Goal: Task Accomplishment & Management: Use online tool/utility

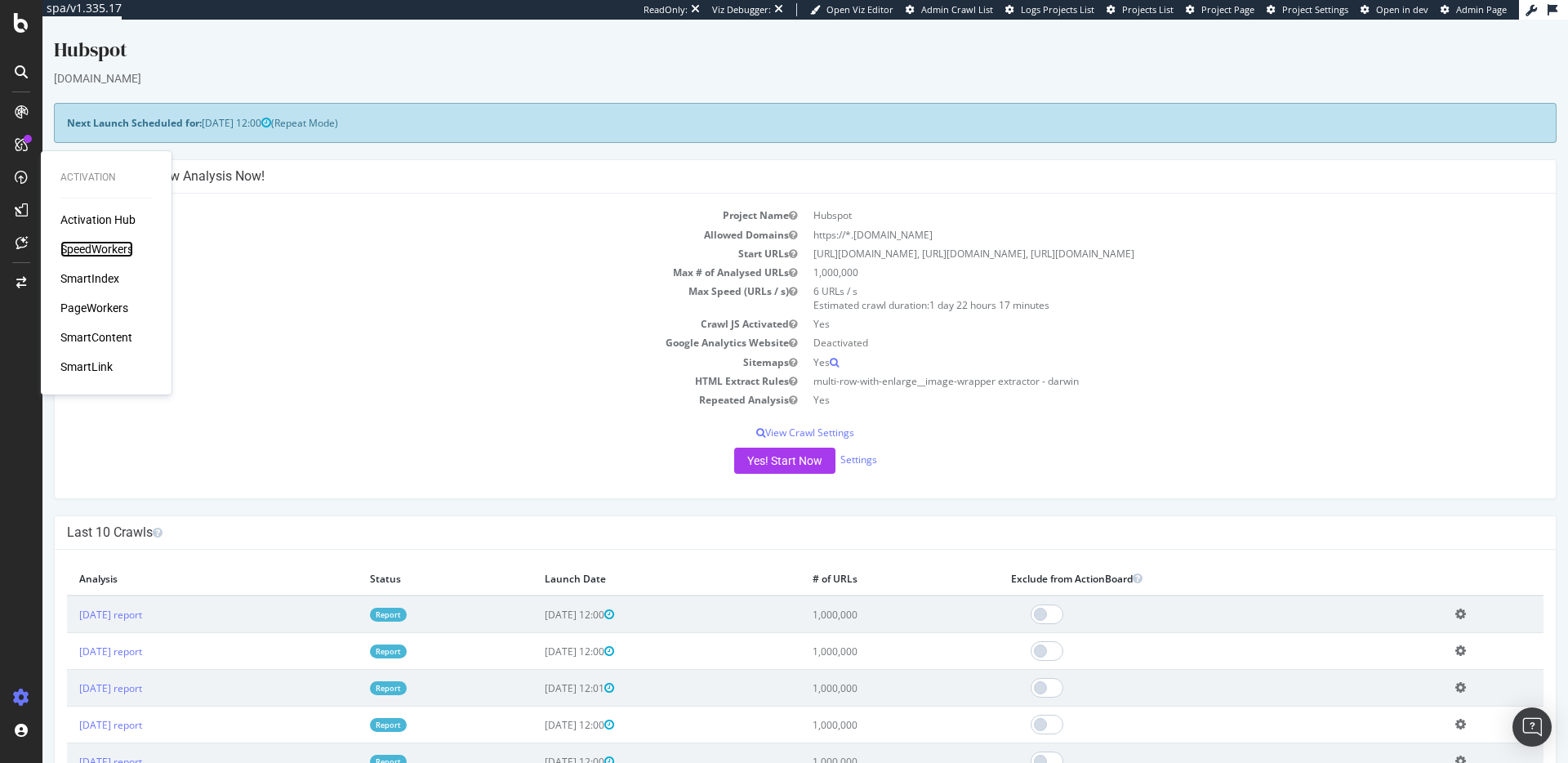
click at [88, 250] on div "SpeedWorkers" at bounding box center [96, 250] width 73 height 17
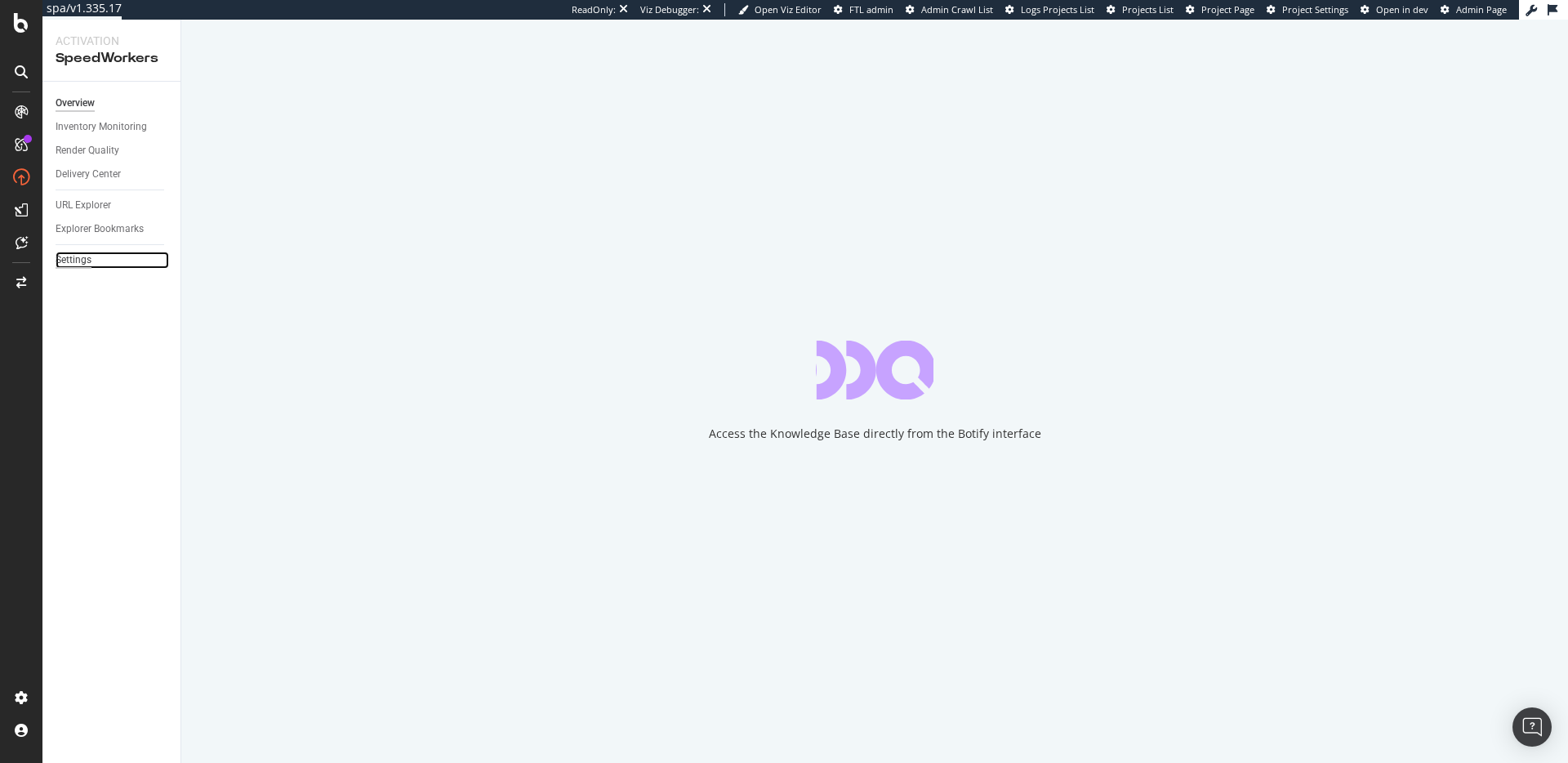
click at [76, 264] on div "Settings" at bounding box center [73, 260] width 36 height 18
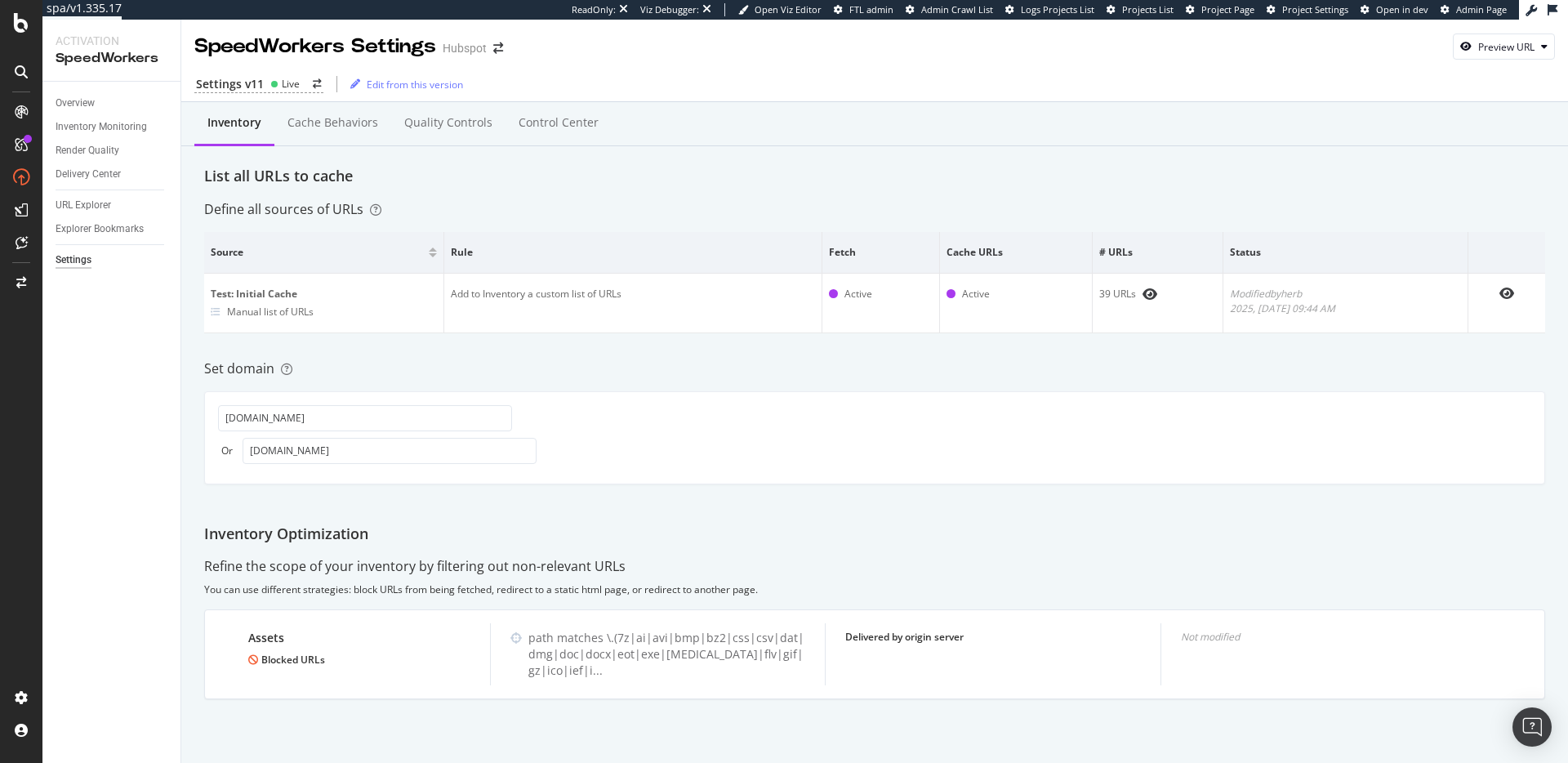
click at [823, 361] on div "Set domain" at bounding box center [875, 369] width 1341 height 19
click at [92, 205] on div "URL Explorer" at bounding box center [83, 205] width 56 height 18
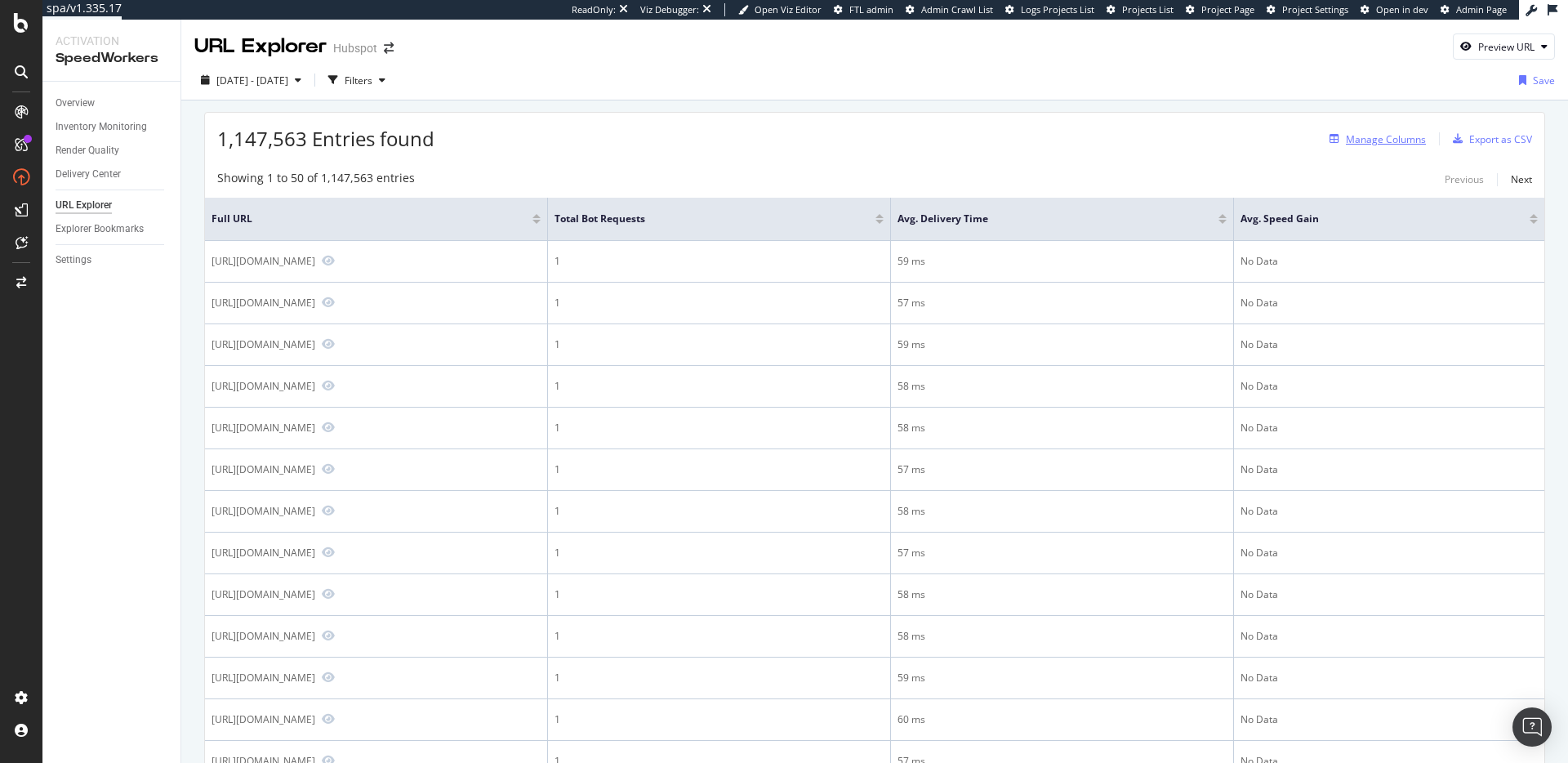
click at [1377, 134] on div "Manage Columns" at bounding box center [1386, 139] width 80 height 14
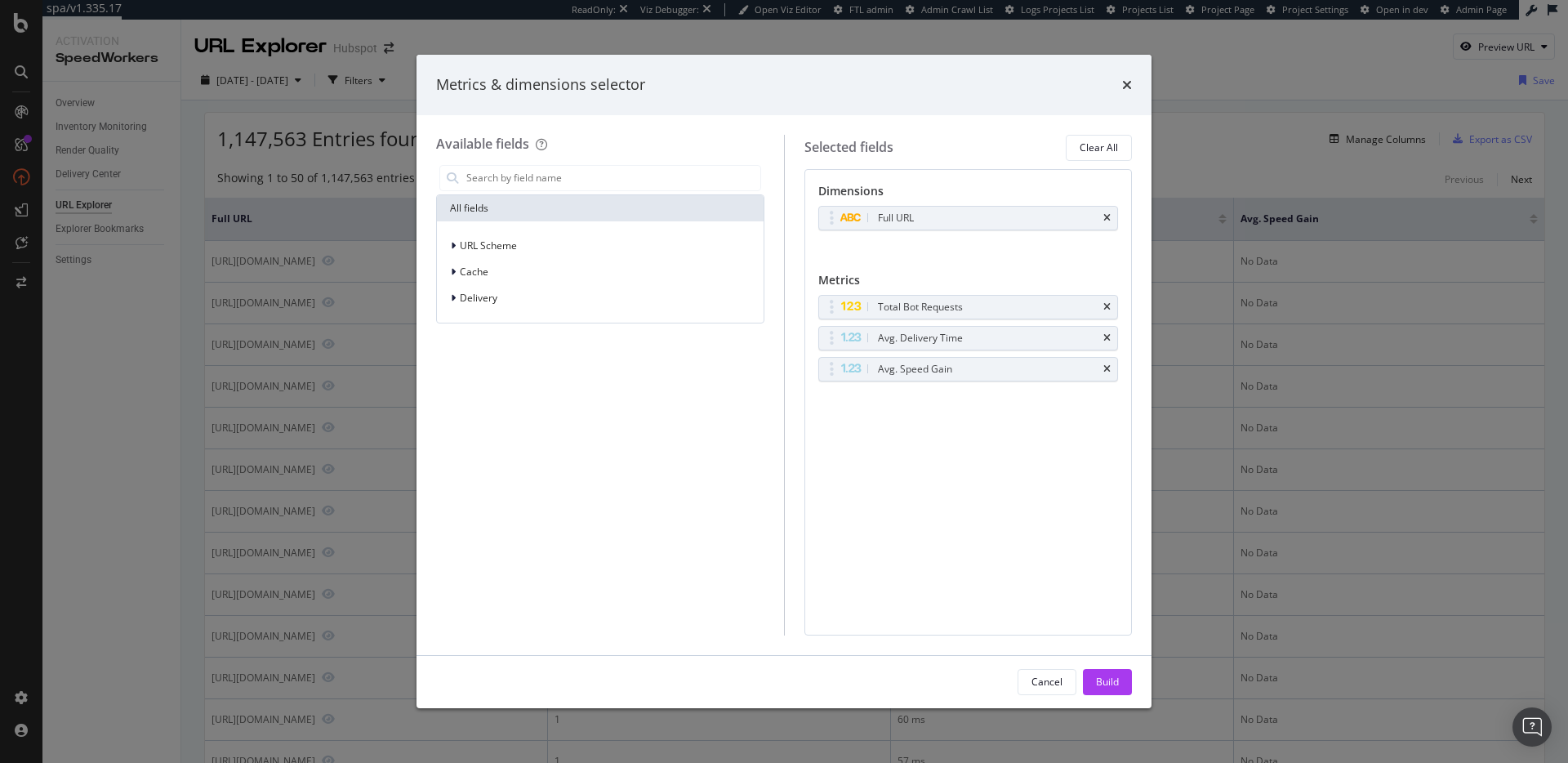
click at [1218, 125] on div "Metrics & dimensions selector Available fields All fields URL Scheme Cache Deli…" at bounding box center [784, 382] width 1568 height 763
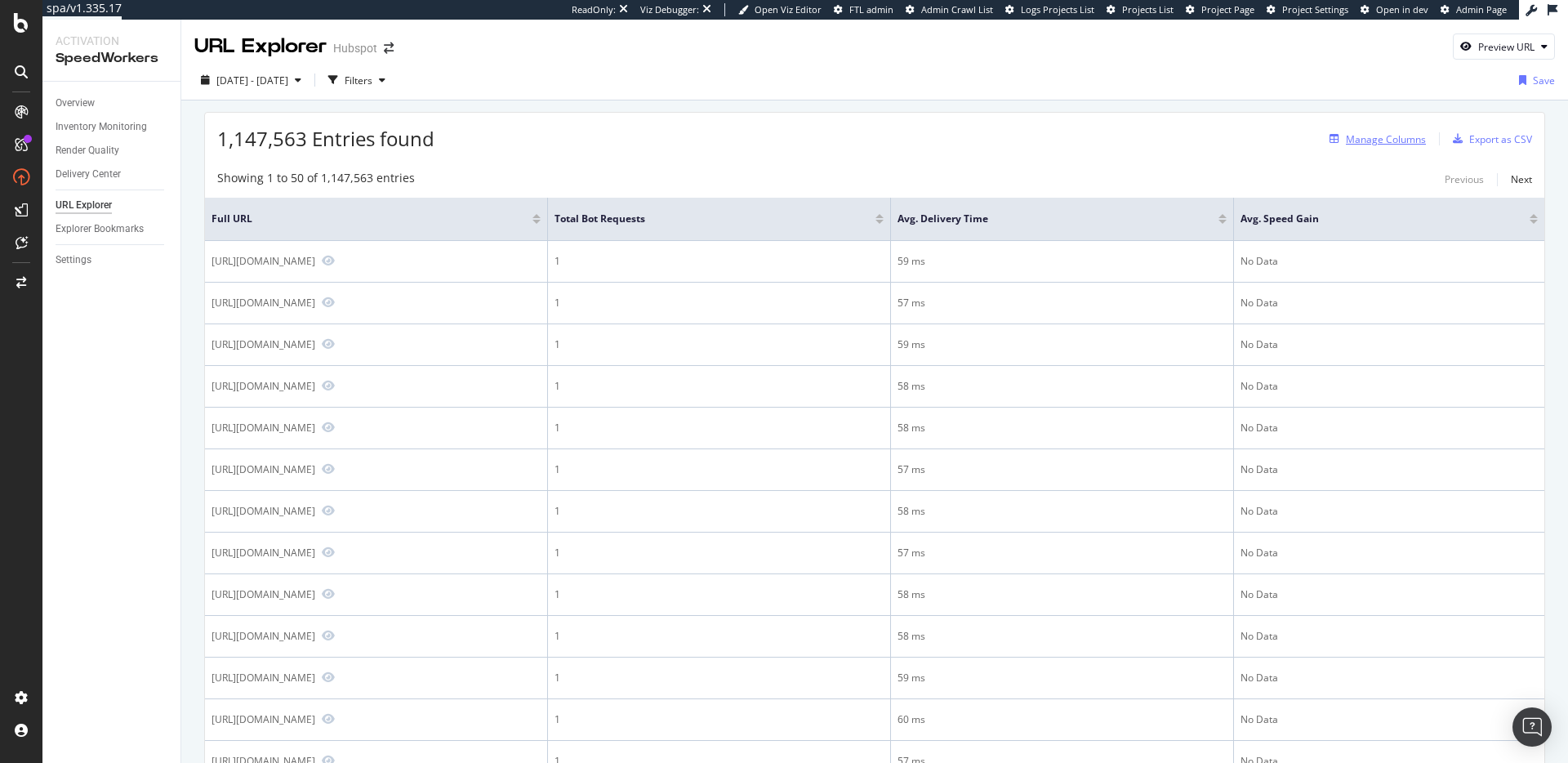
click at [1391, 138] on div "Manage Columns" at bounding box center [1386, 139] width 80 height 14
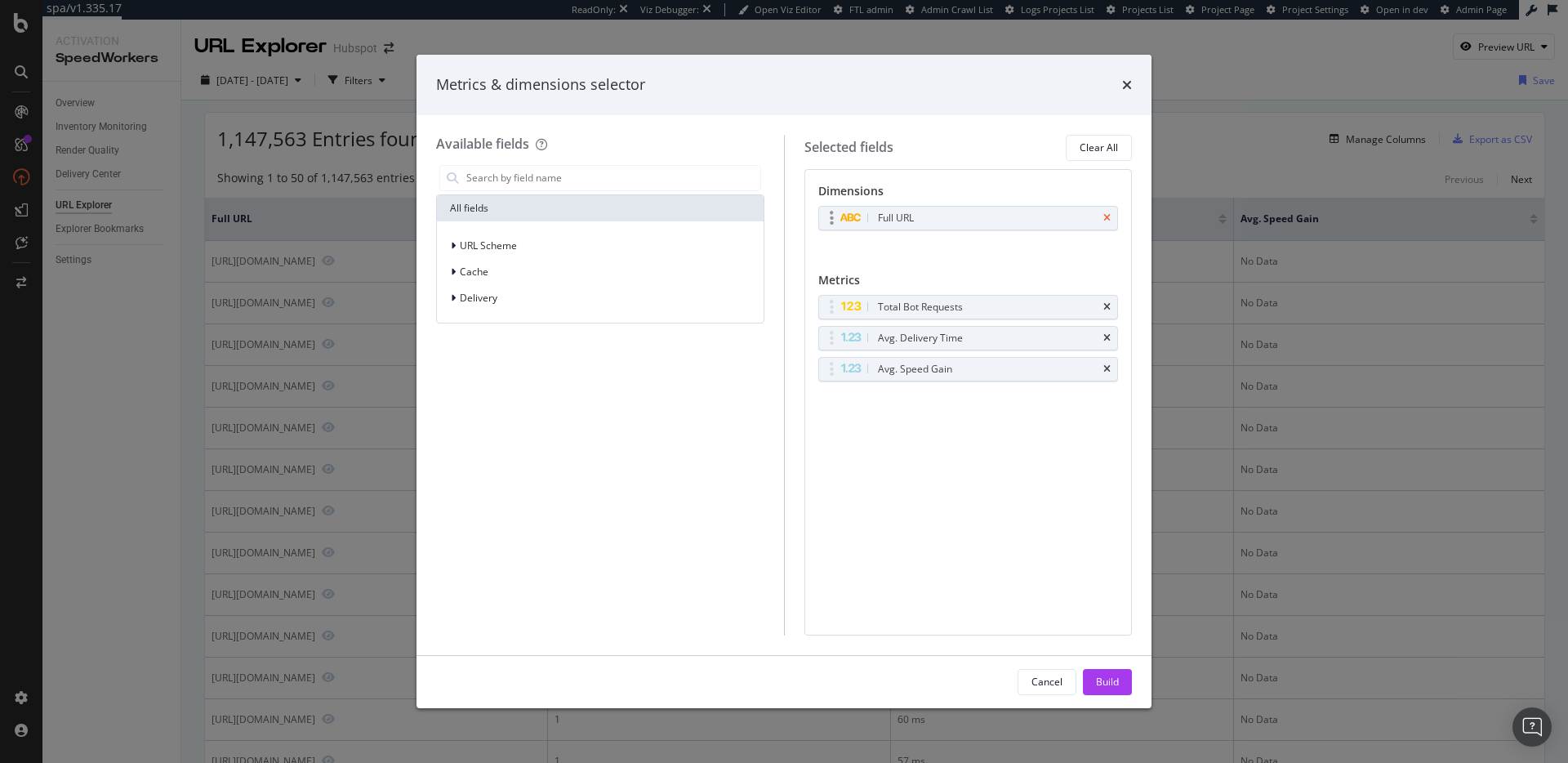
click at [1106, 220] on icon "times" at bounding box center [1107, 218] width 8 height 10
click at [1119, 680] on button "Build" at bounding box center [1107, 681] width 49 height 26
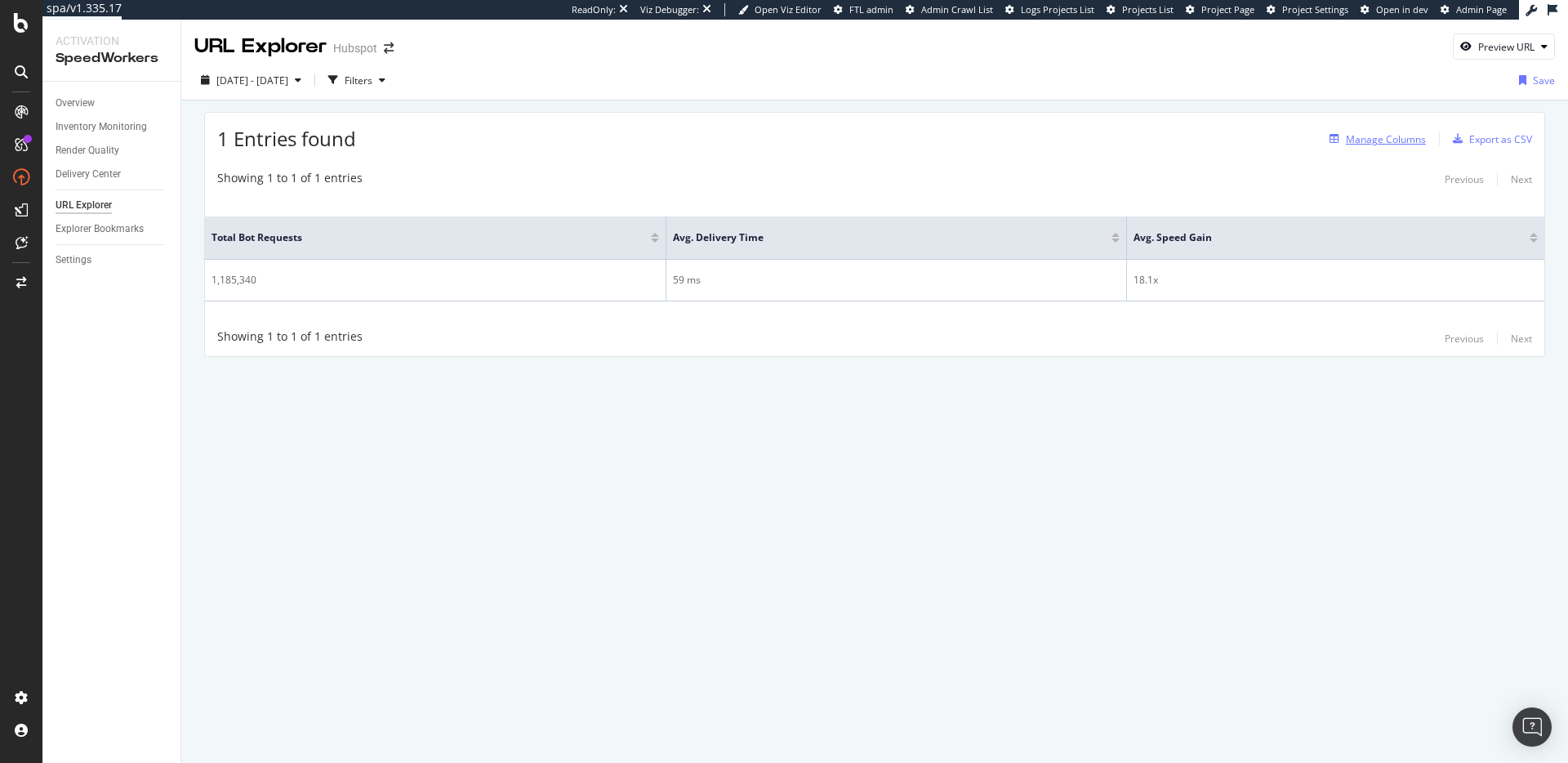
click at [1379, 133] on div "Manage Columns" at bounding box center [1386, 139] width 80 height 14
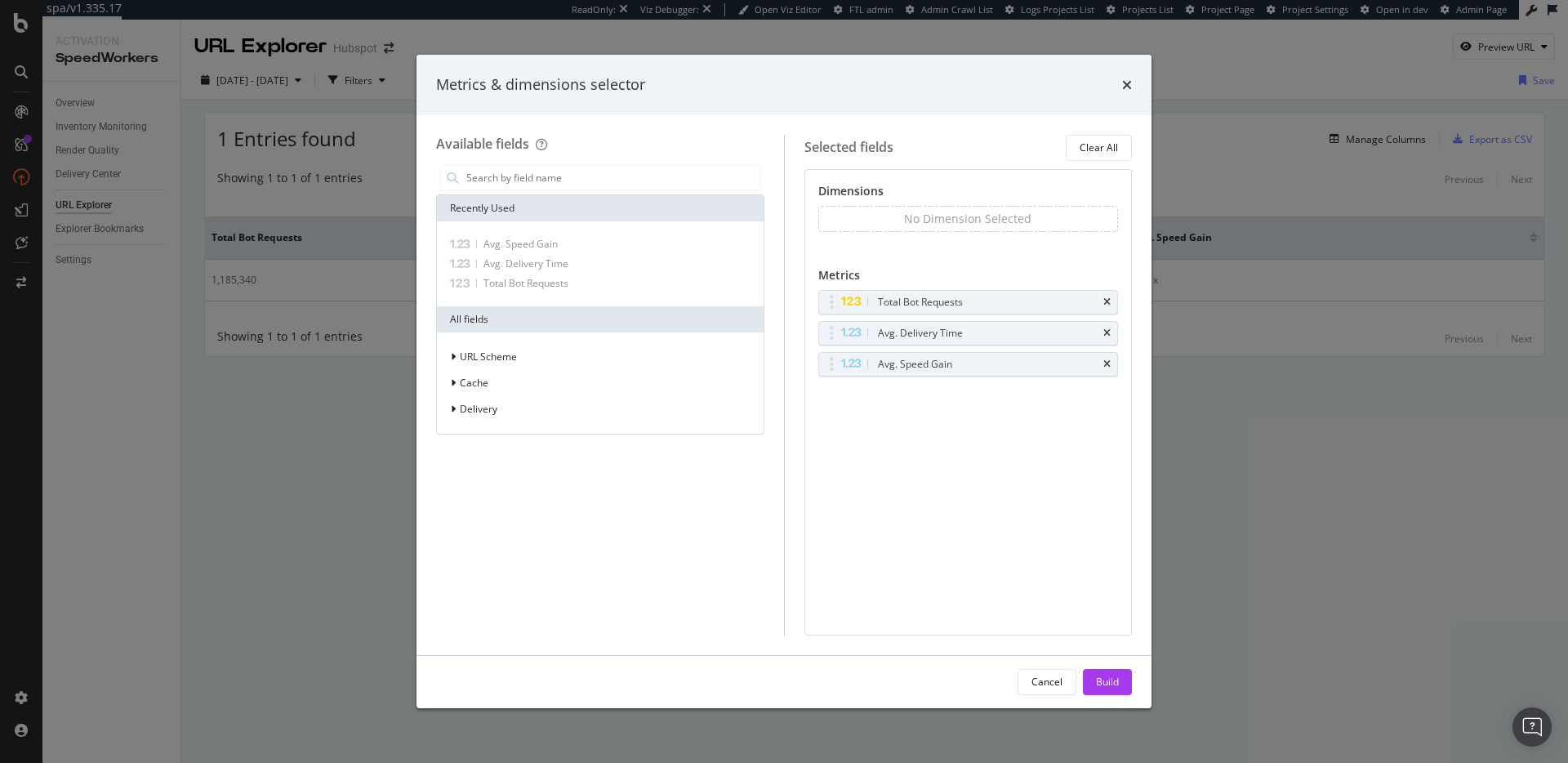
click at [1233, 128] on div "Metrics & dimensions selector Available fields Recently Used Avg. Speed Gain Av…" at bounding box center [784, 382] width 1568 height 763
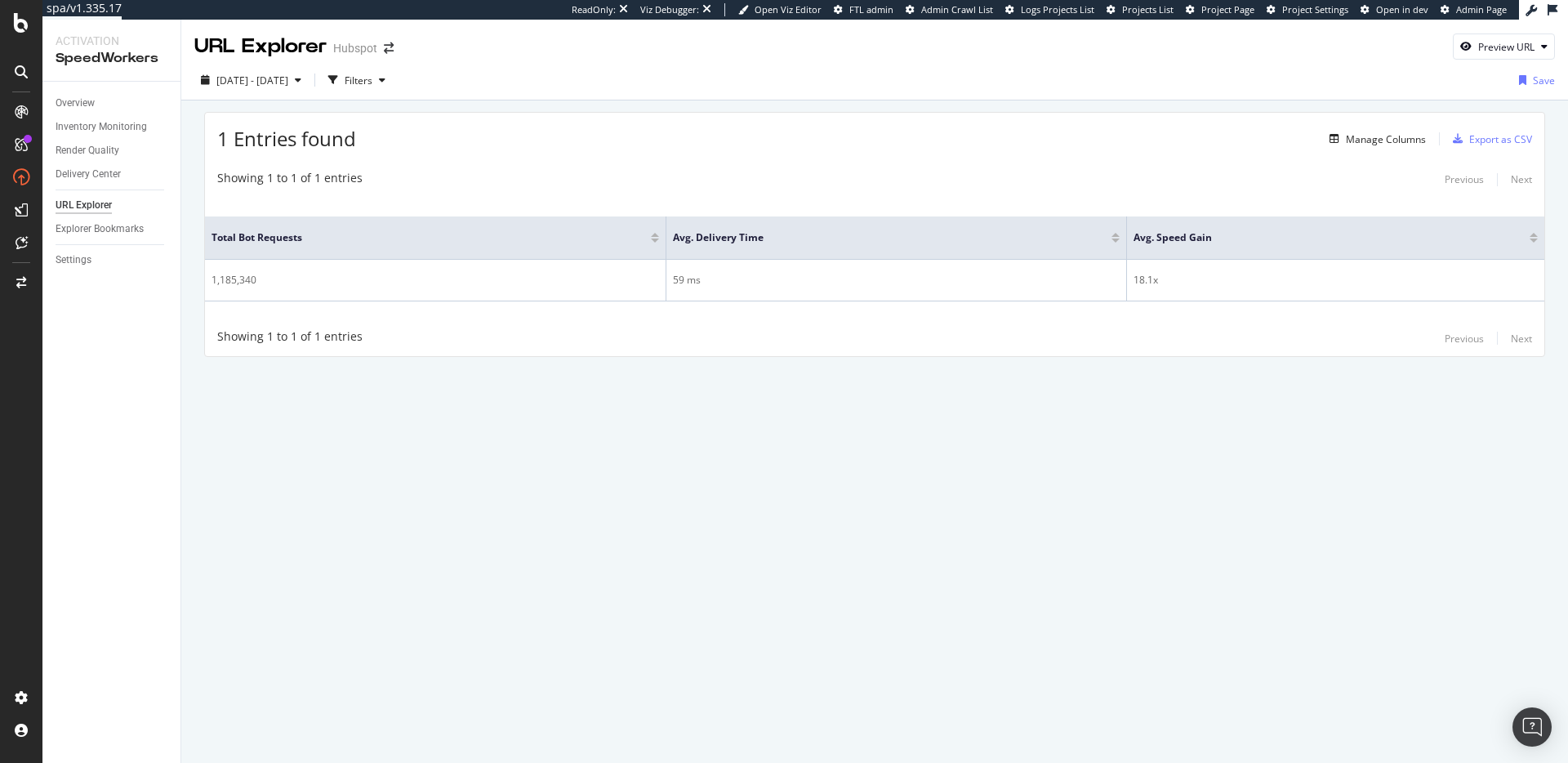
click at [889, 158] on div "1 Entries found Manage Columns Export as CSV Showing 1 to 1 of 1 entries Previo…" at bounding box center [875, 235] width 1341 height 245
click at [899, 167] on div "Showing 1 to 1 of 1 entries Previous Next Total Bot Requests Avg. Delivery Time…" at bounding box center [875, 260] width 1339 height 195
click at [1381, 140] on div "Manage Columns" at bounding box center [1386, 139] width 80 height 14
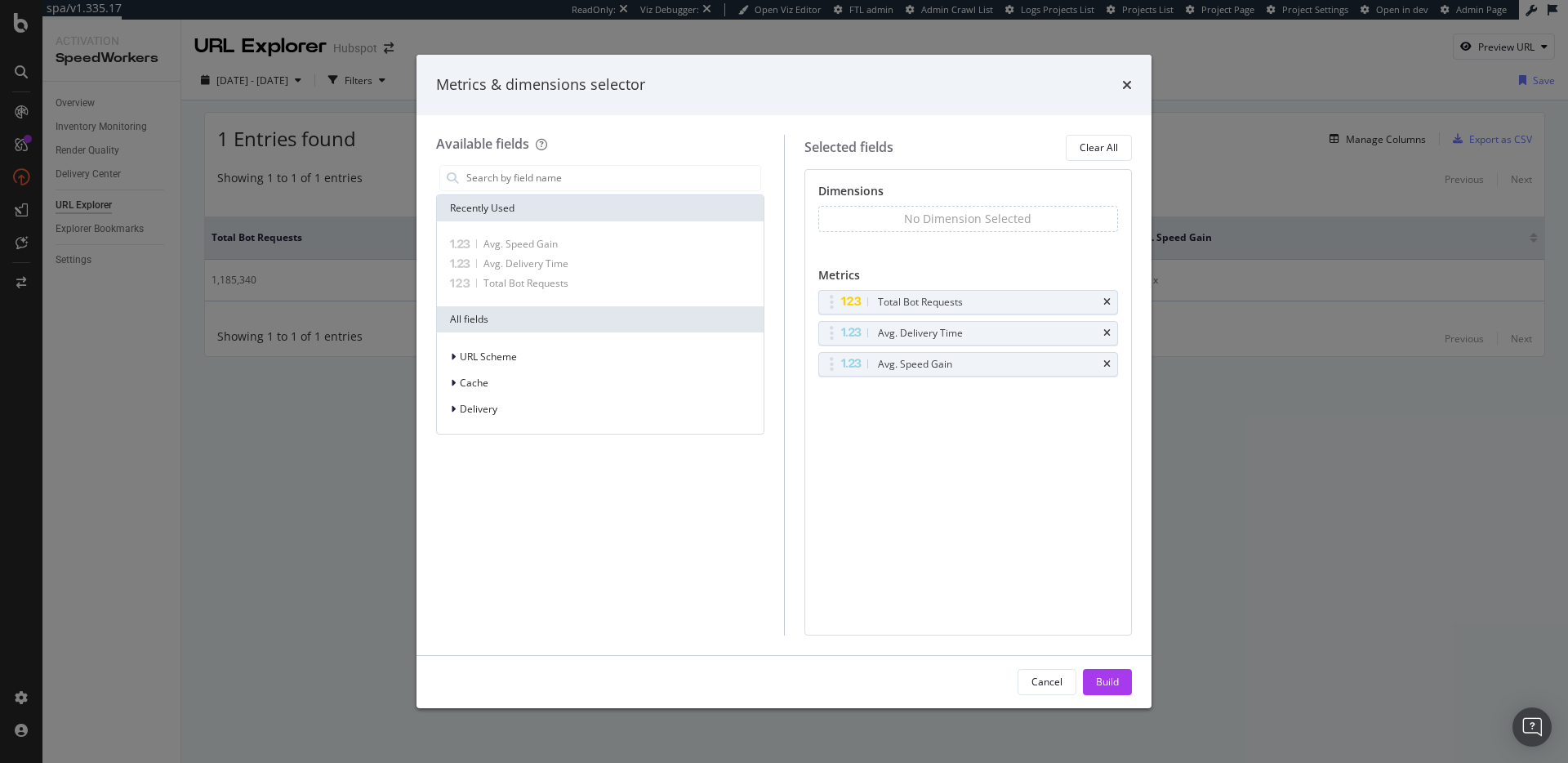
click at [1308, 169] on div "Metrics & dimensions selector Available fields Recently Used Avg. Speed Gain Av…" at bounding box center [784, 382] width 1568 height 763
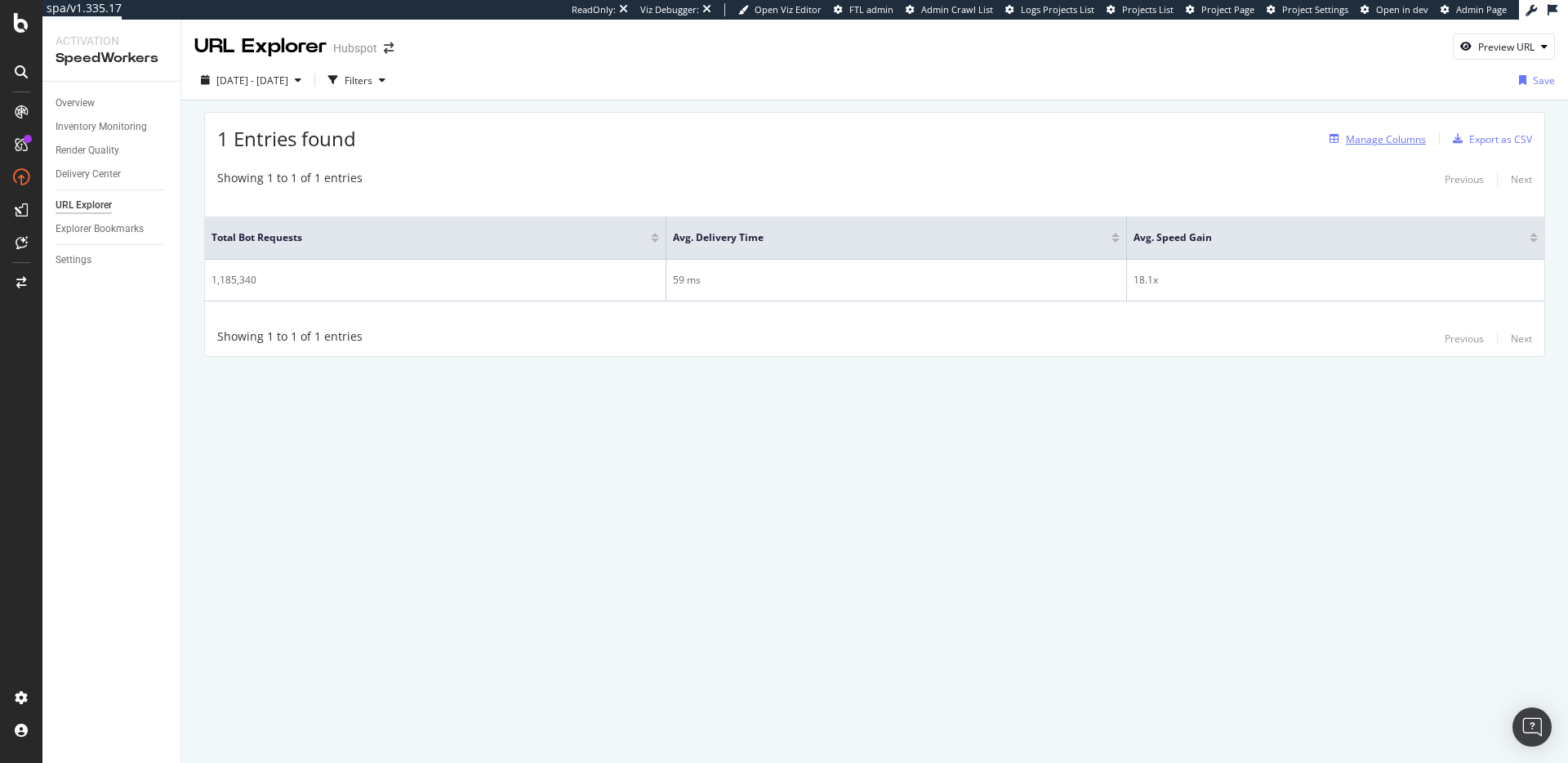
click at [1393, 139] on div "Manage Columns" at bounding box center [1386, 139] width 80 height 14
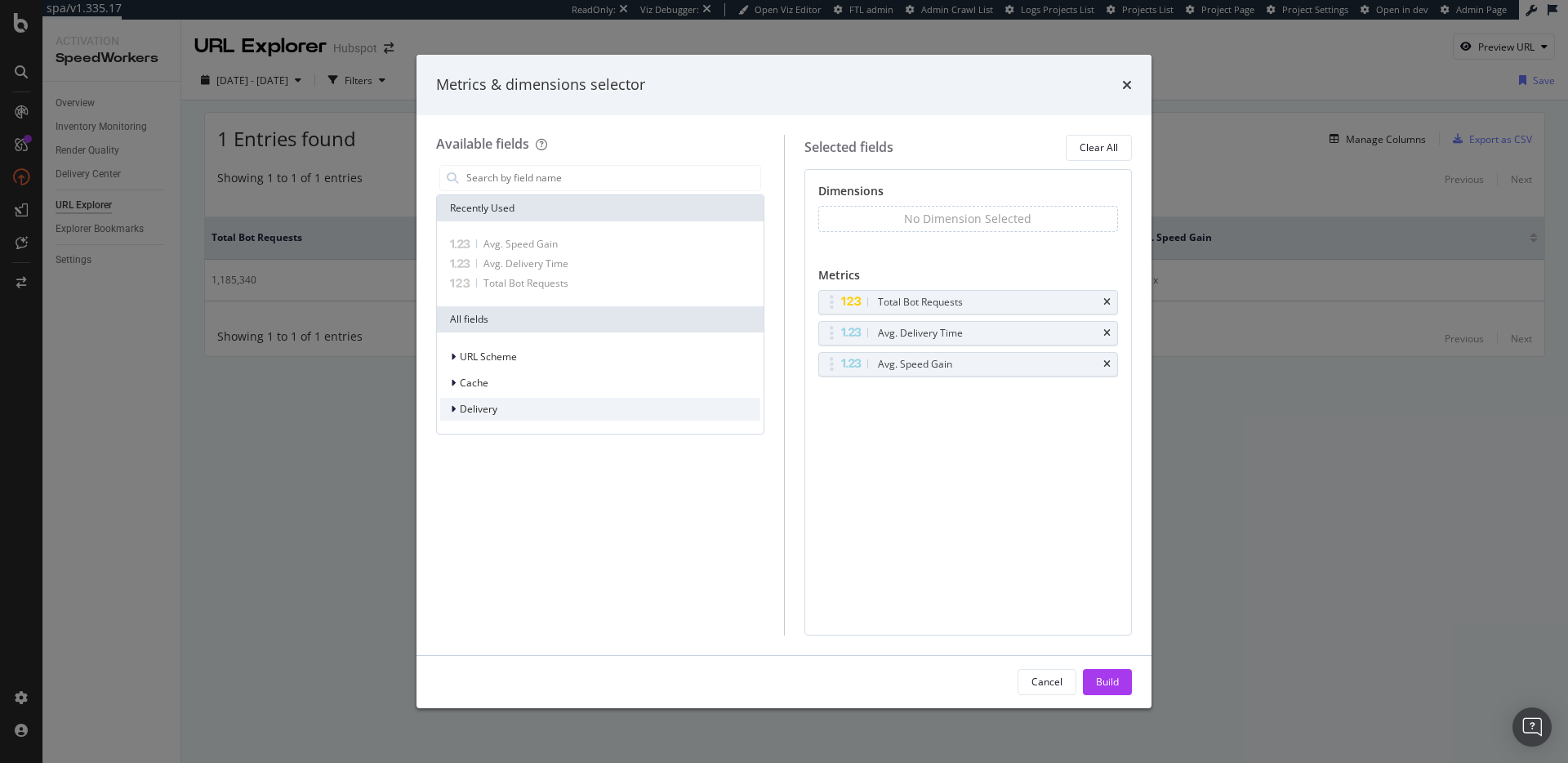
click at [487, 406] on span "Delivery" at bounding box center [478, 408] width 38 height 14
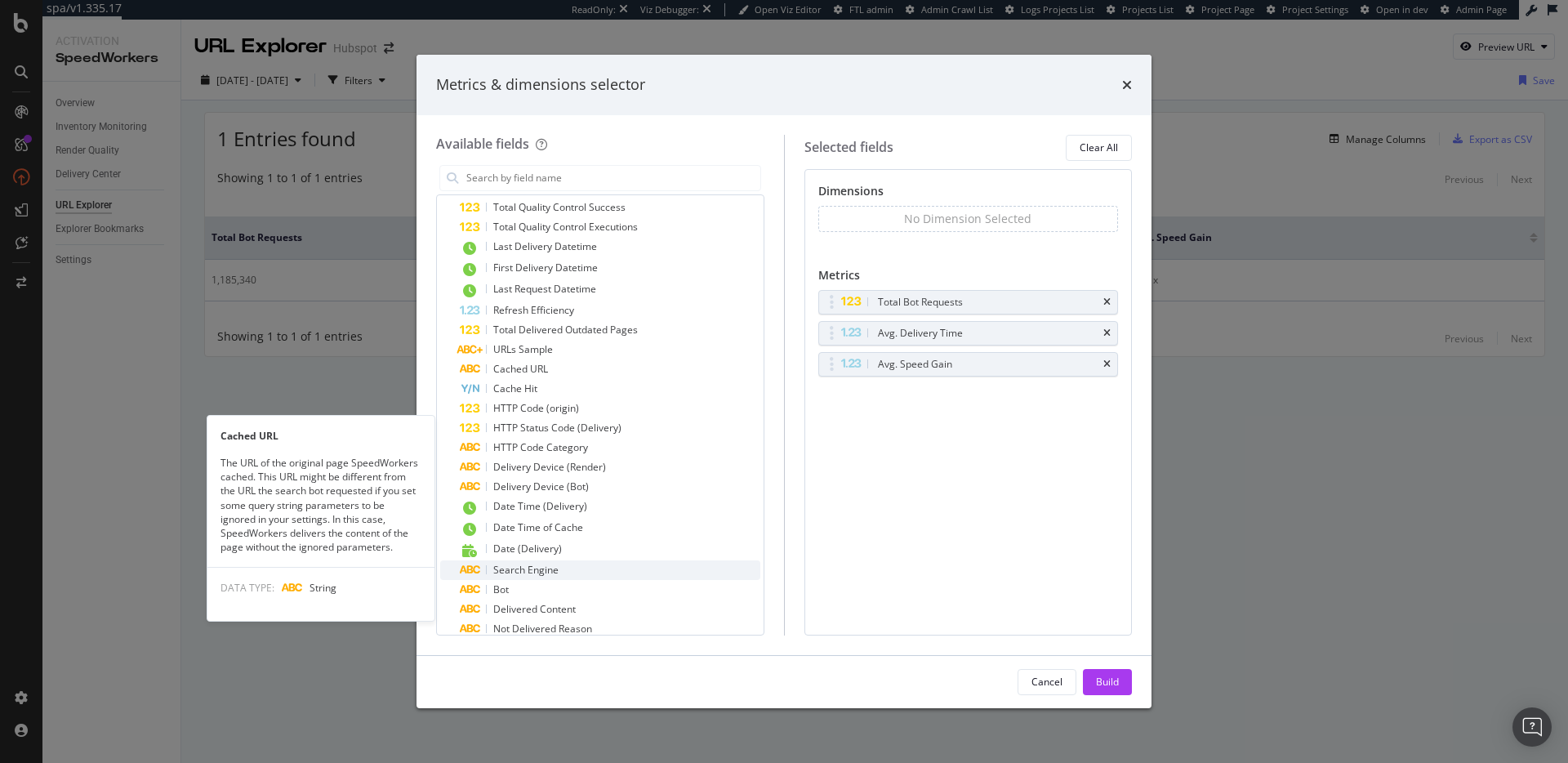
scroll to position [572, 0]
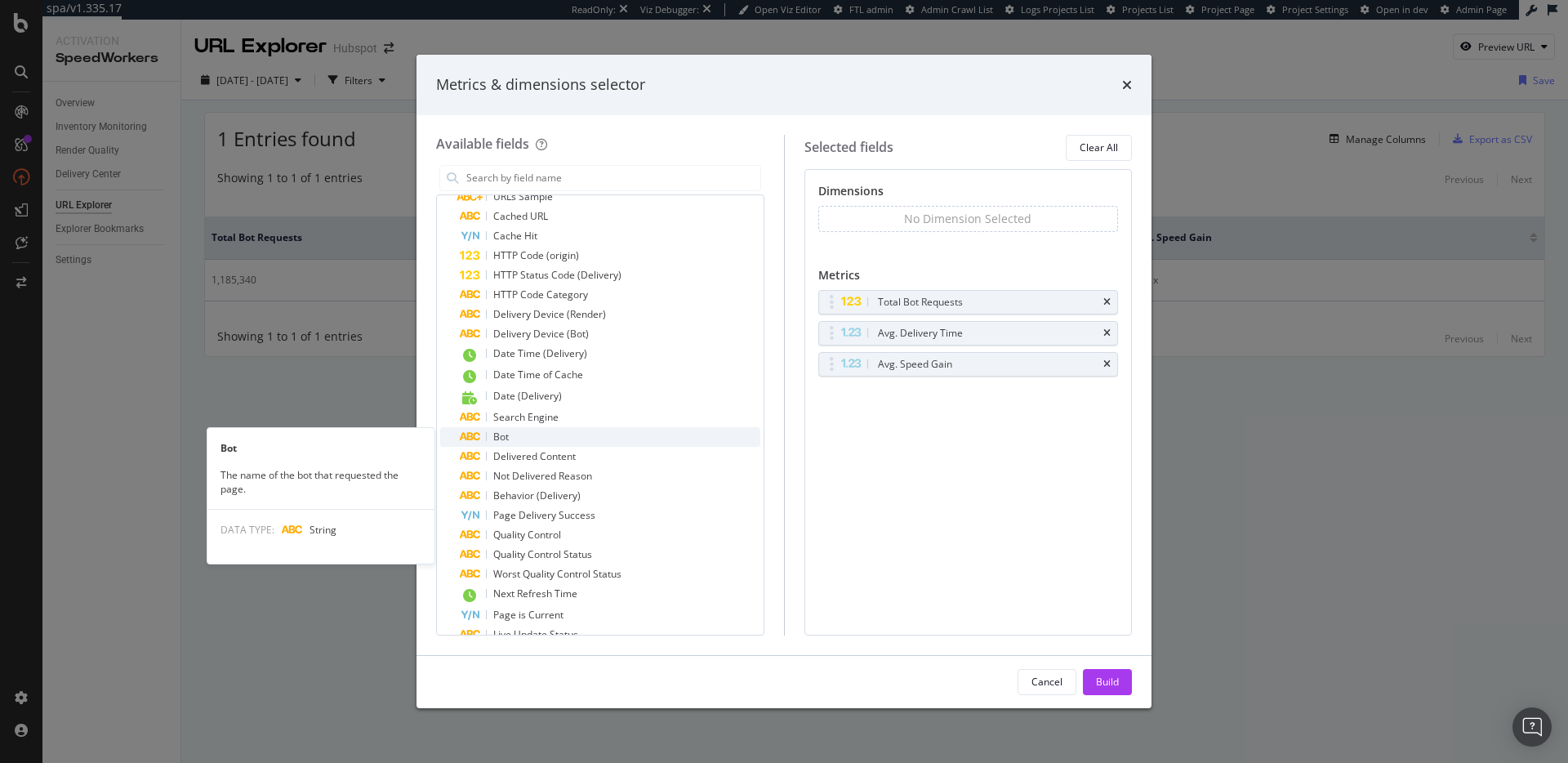
click at [619, 432] on div "Bot" at bounding box center [610, 437] width 300 height 19
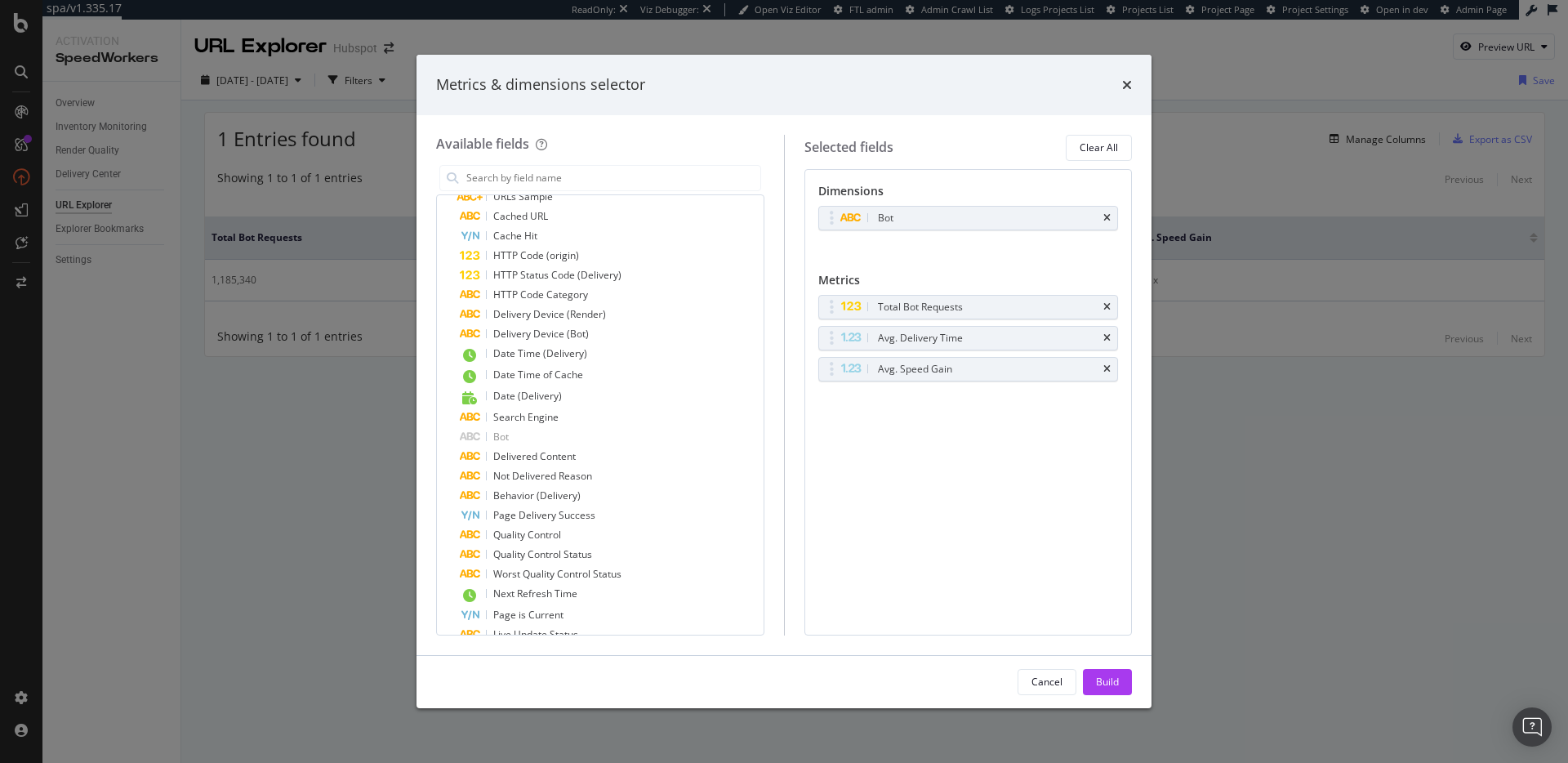
click at [1098, 685] on div "Build" at bounding box center [1107, 681] width 23 height 14
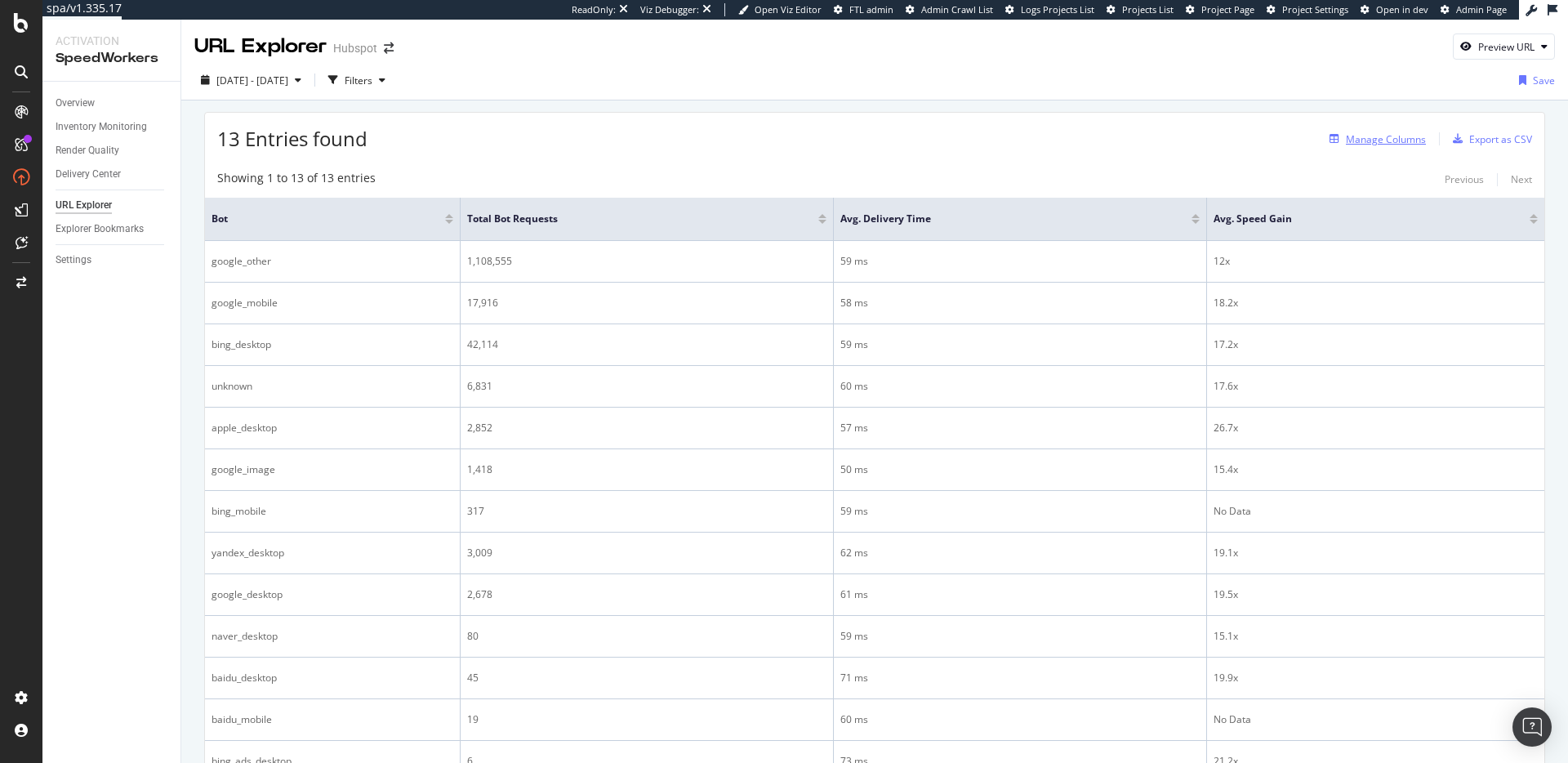
click at [1388, 135] on div "Manage Columns" at bounding box center [1386, 139] width 80 height 14
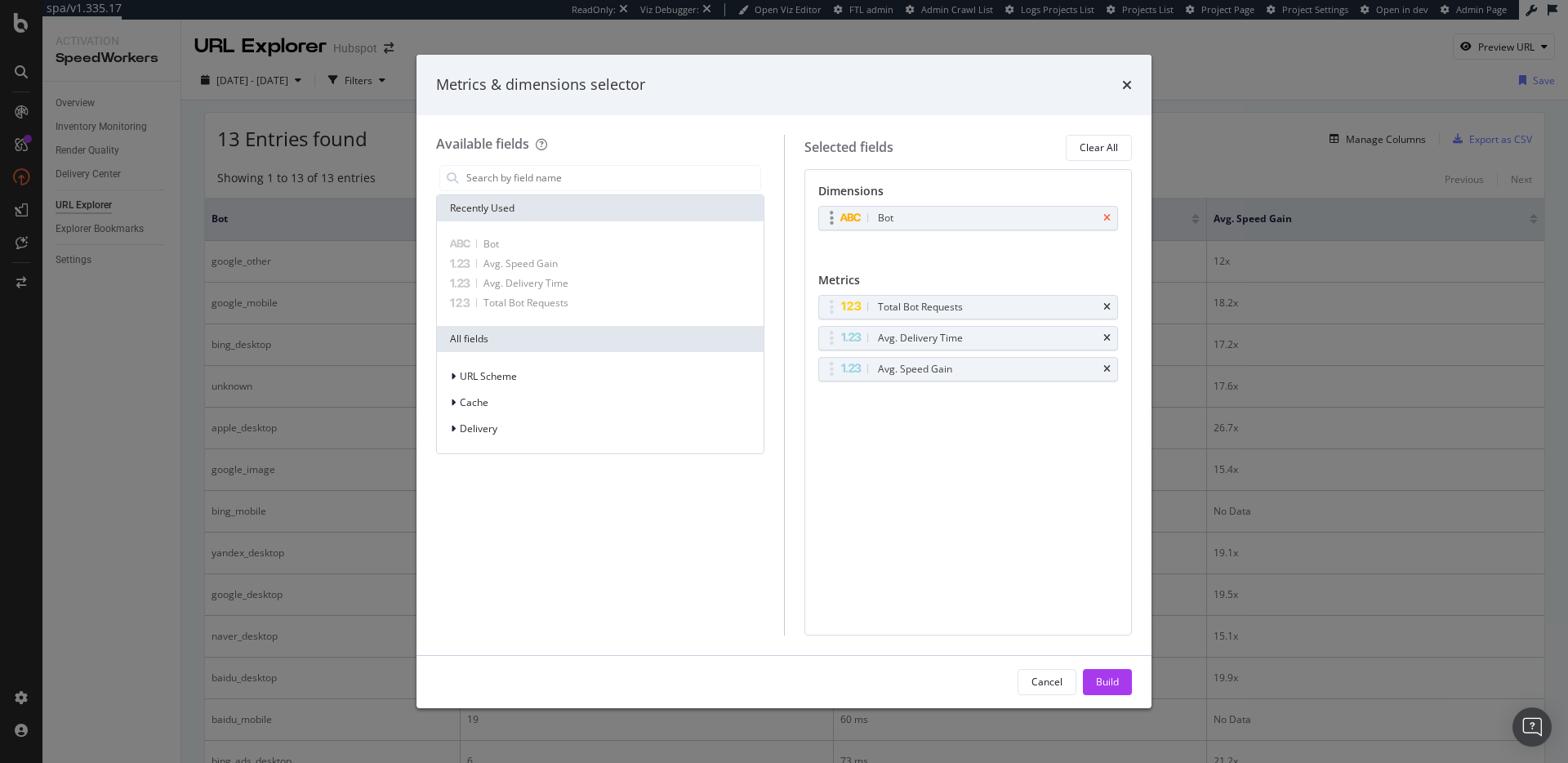
click at [1105, 215] on icon "times" at bounding box center [1107, 218] width 8 height 10
click at [1111, 301] on div "Total Bot Requests" at bounding box center [968, 301] width 299 height 23
click at [1108, 301] on div "Total Bot Requests" at bounding box center [968, 301] width 299 height 23
click at [1106, 301] on icon "times" at bounding box center [1107, 302] width 8 height 10
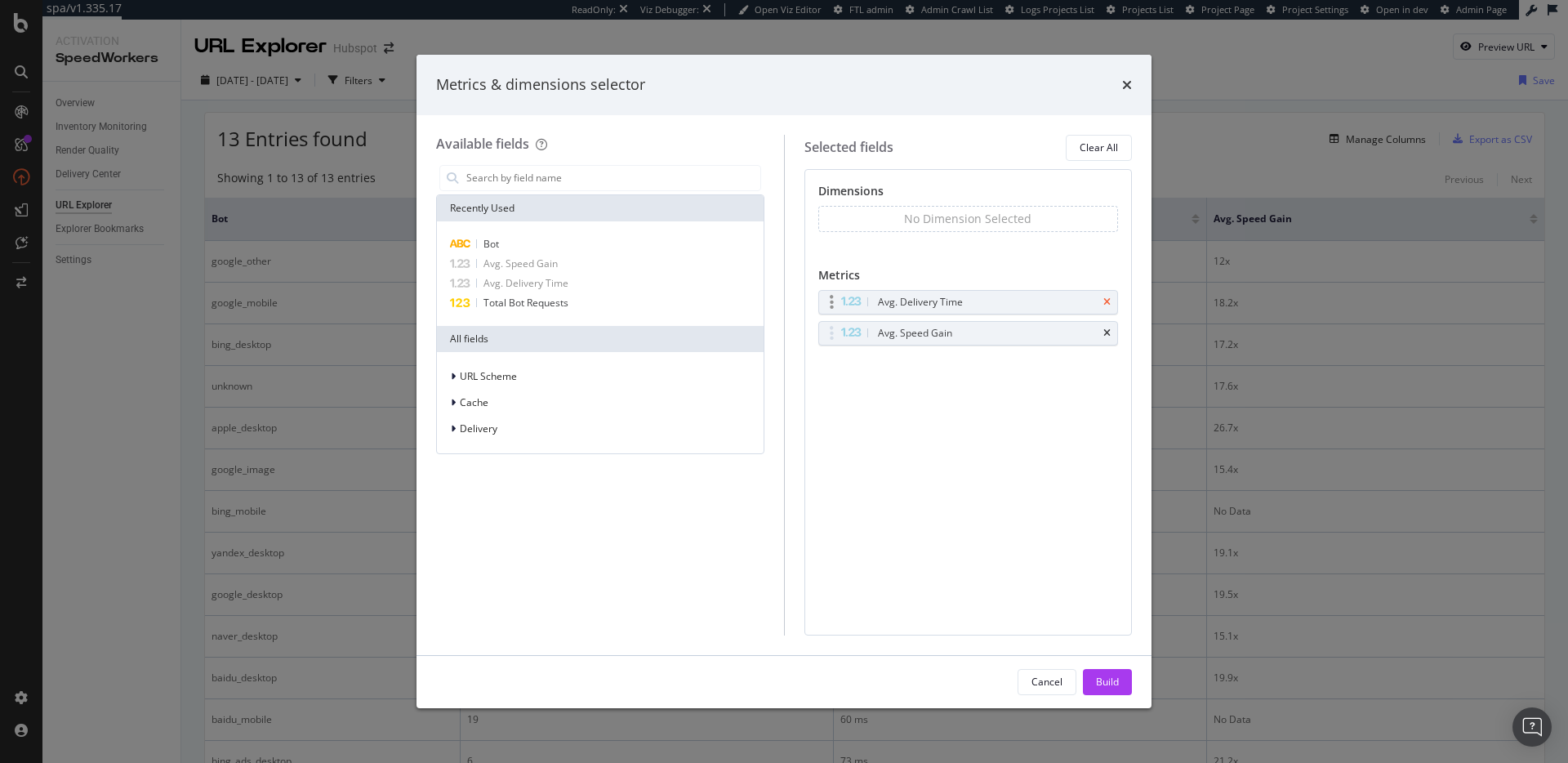
click at [1107, 301] on icon "times" at bounding box center [1107, 302] width 8 height 10
click at [1107, 301] on icon "times" at bounding box center [1107, 302] width 8 height 10
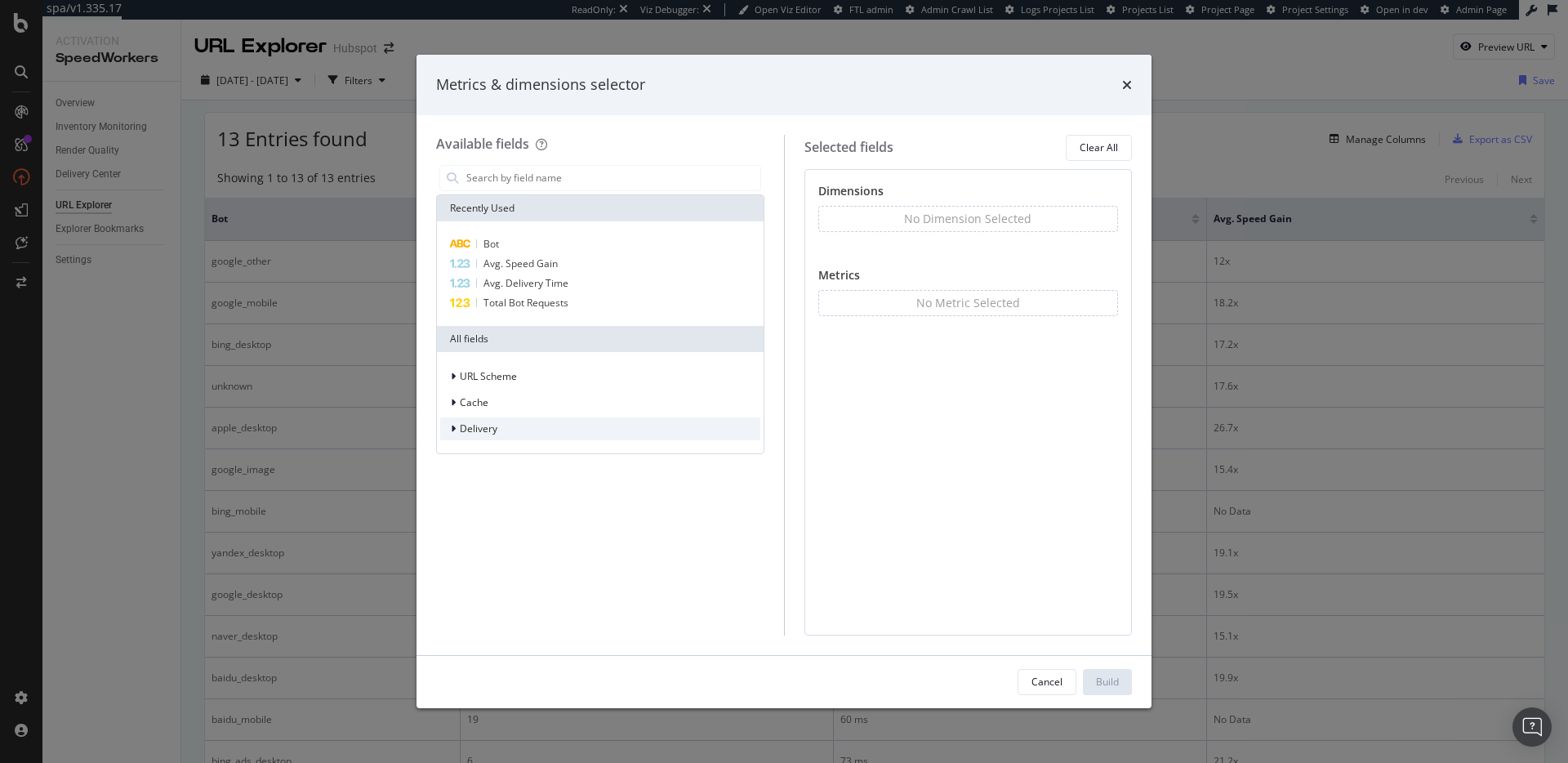
click at [476, 425] on span "Delivery" at bounding box center [478, 428] width 38 height 14
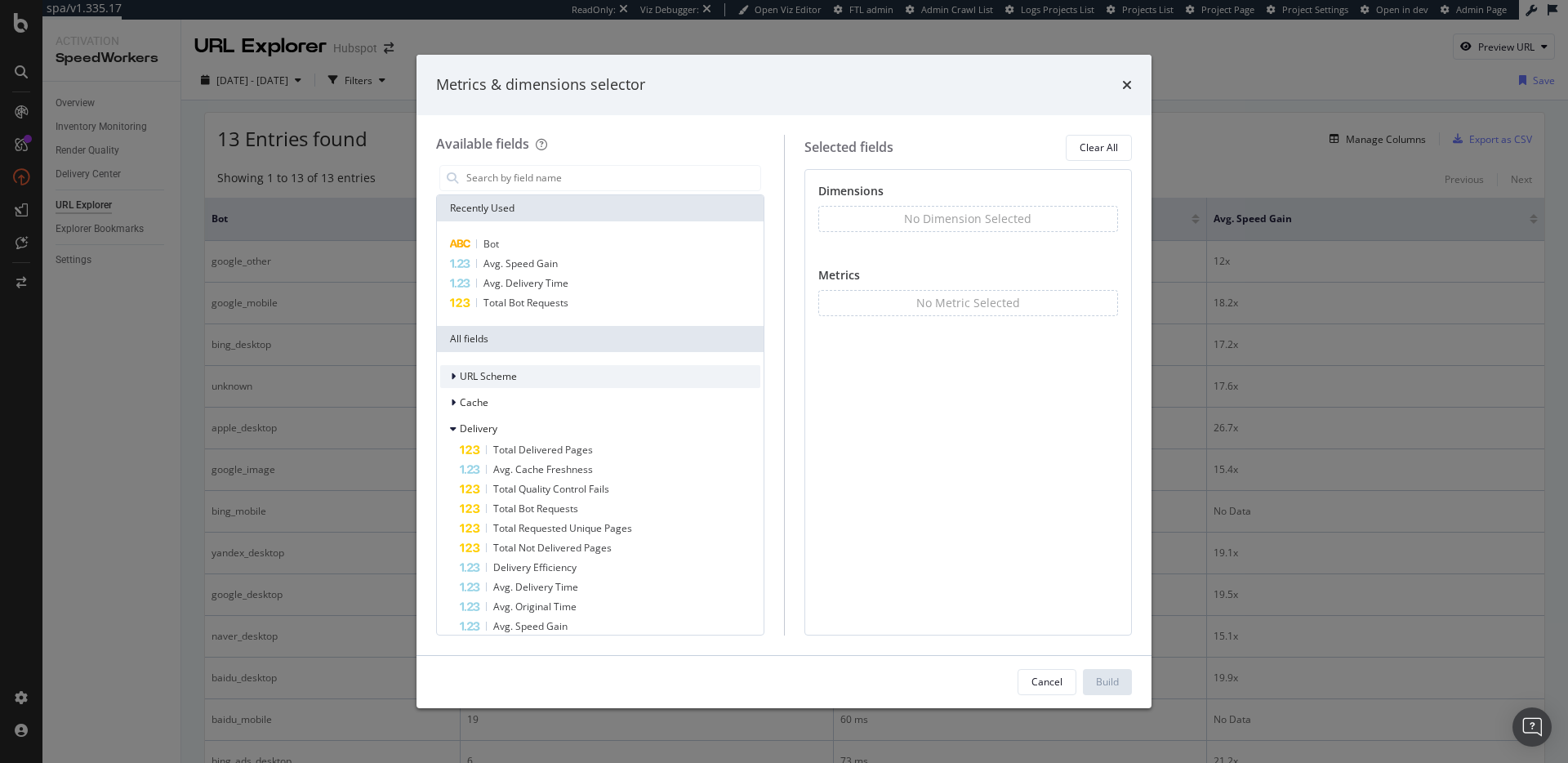
click at [535, 376] on div "URL Scheme" at bounding box center [600, 376] width 320 height 23
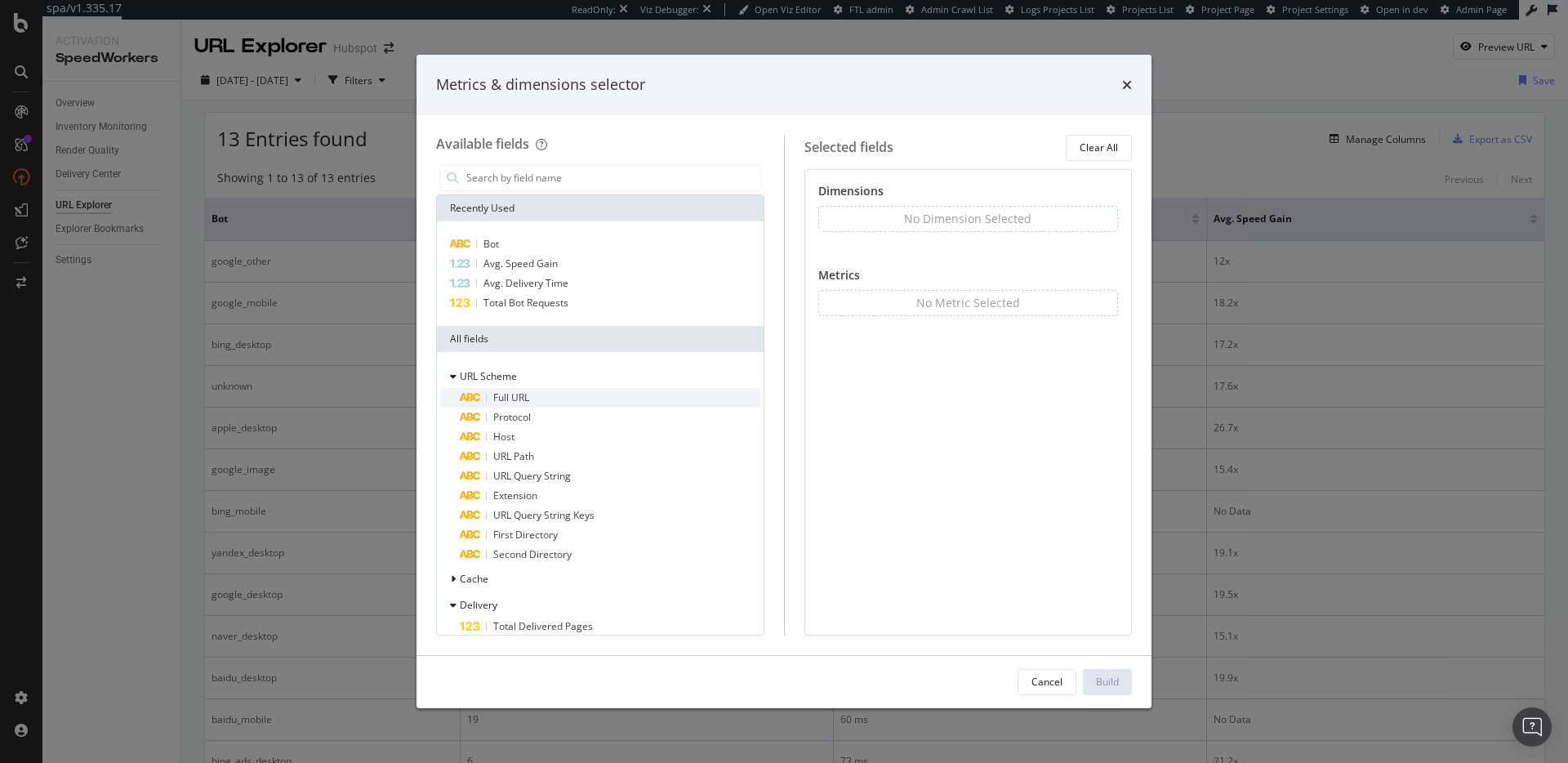
click at [582, 399] on div "Full URL" at bounding box center [610, 397] width 300 height 19
click at [1110, 683] on div "Build" at bounding box center [1107, 681] width 23 height 14
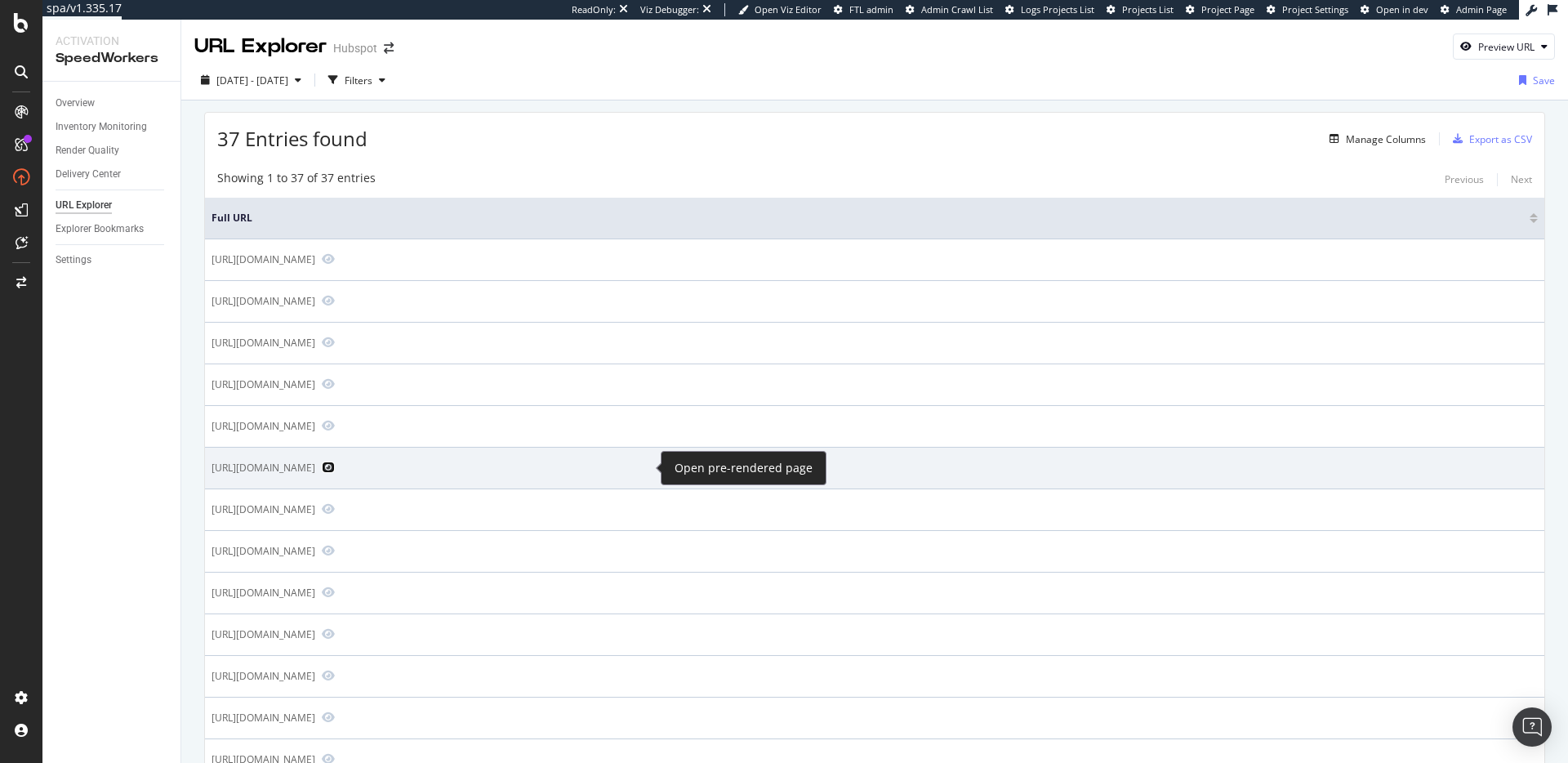
click at [335, 469] on icon "Preview https://www.hubspot.com/startups/reports/hypergrowth-startups/fastest-g…" at bounding box center [329, 467] width 13 height 12
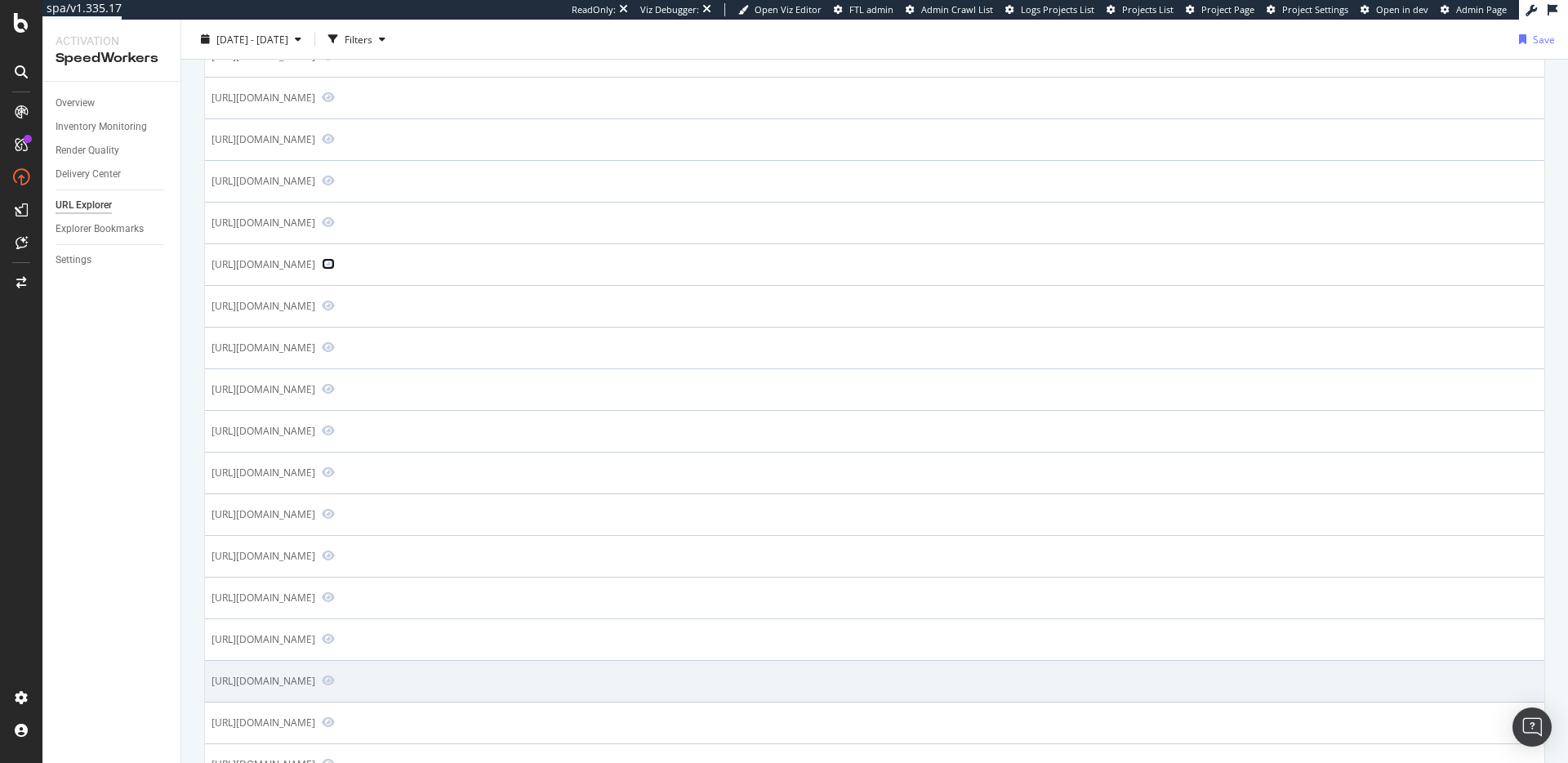
scroll to position [332, 0]
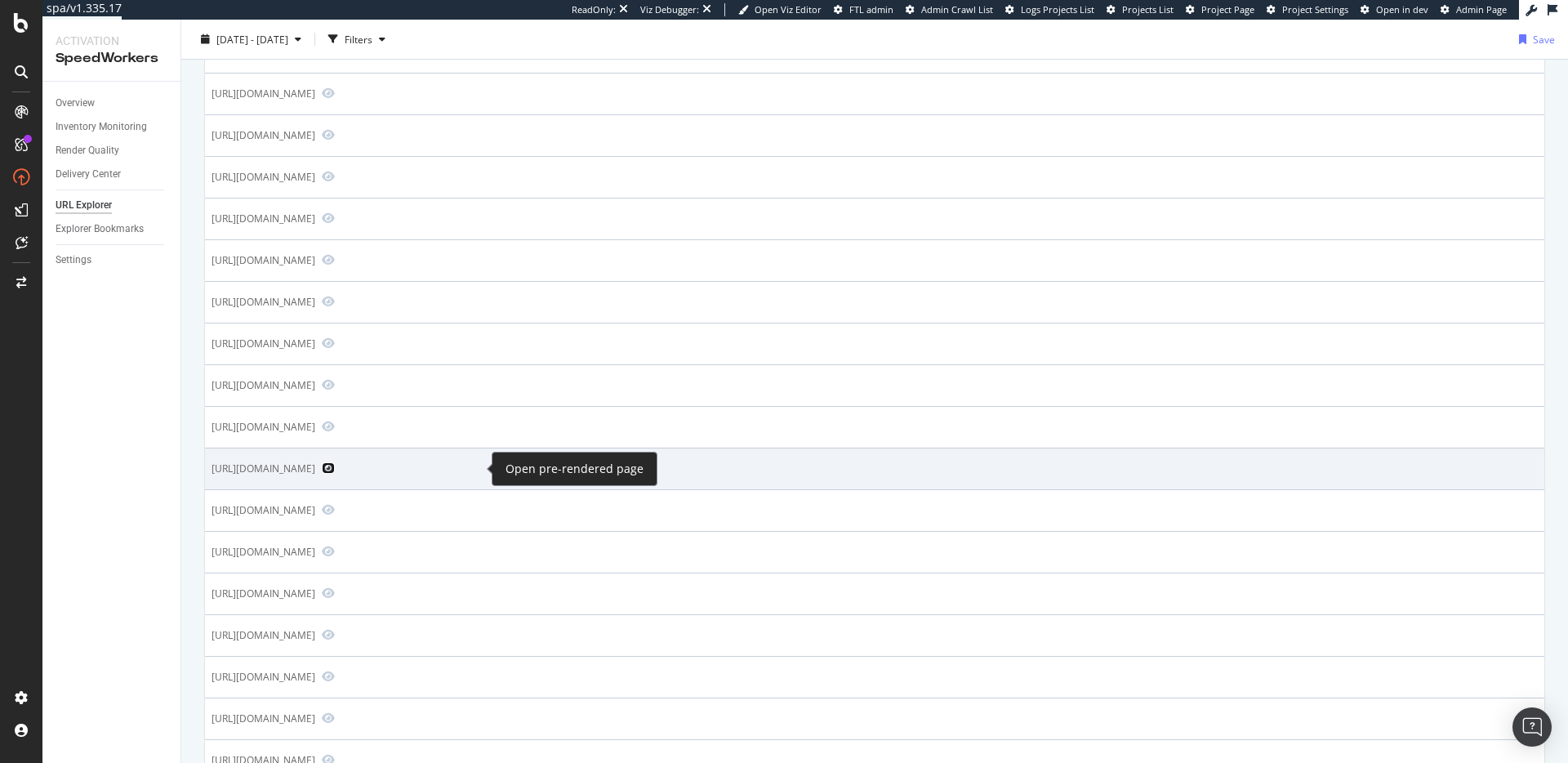
click at [335, 464] on icon "Preview https://www.hubspot.com/pricing/marketing/enterprise" at bounding box center [329, 468] width 13 height 12
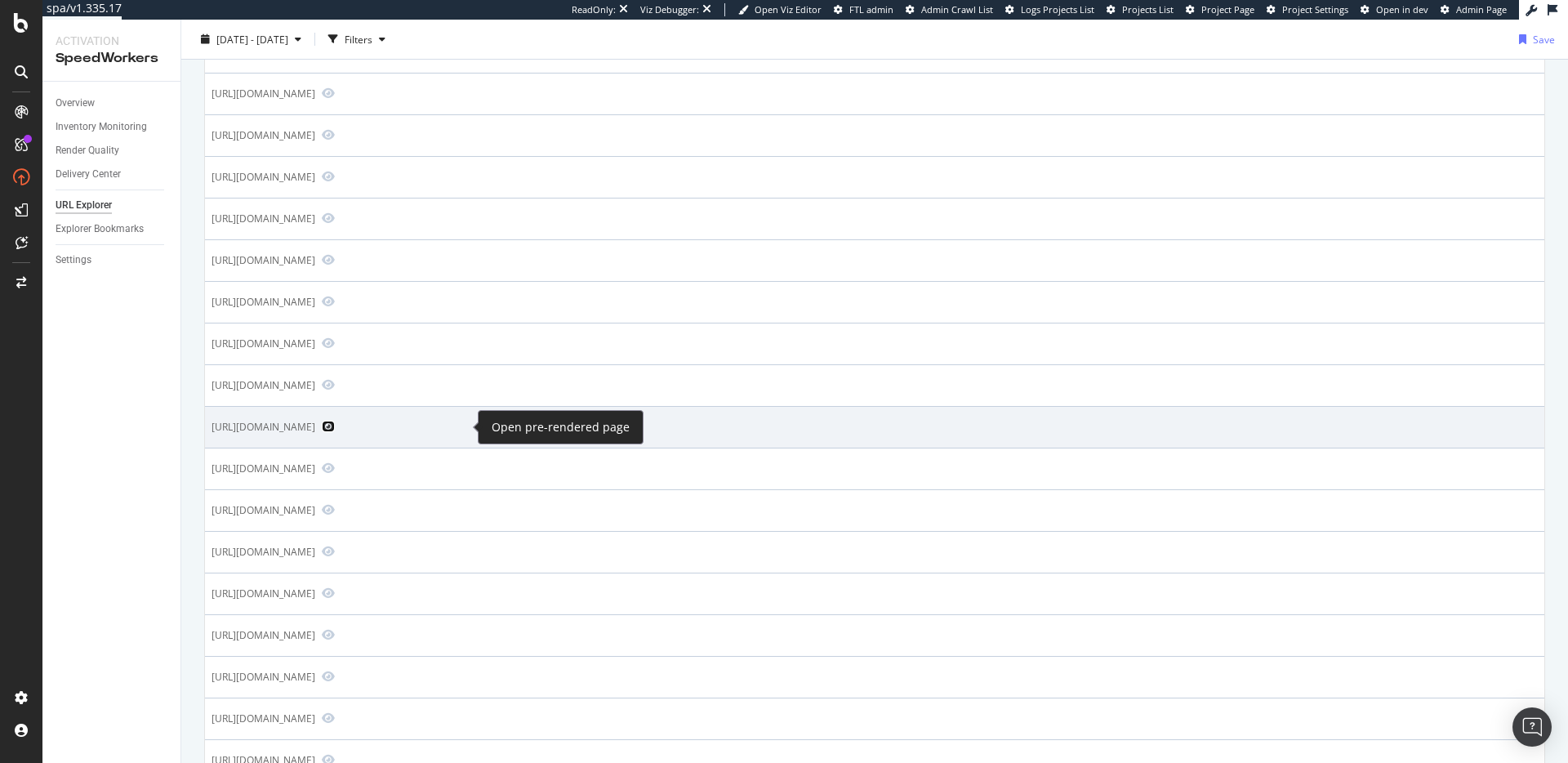
click at [335, 427] on icon "Preview https://blog.hubspot.com/sales/small-business-ideas" at bounding box center [329, 427] width 13 height 12
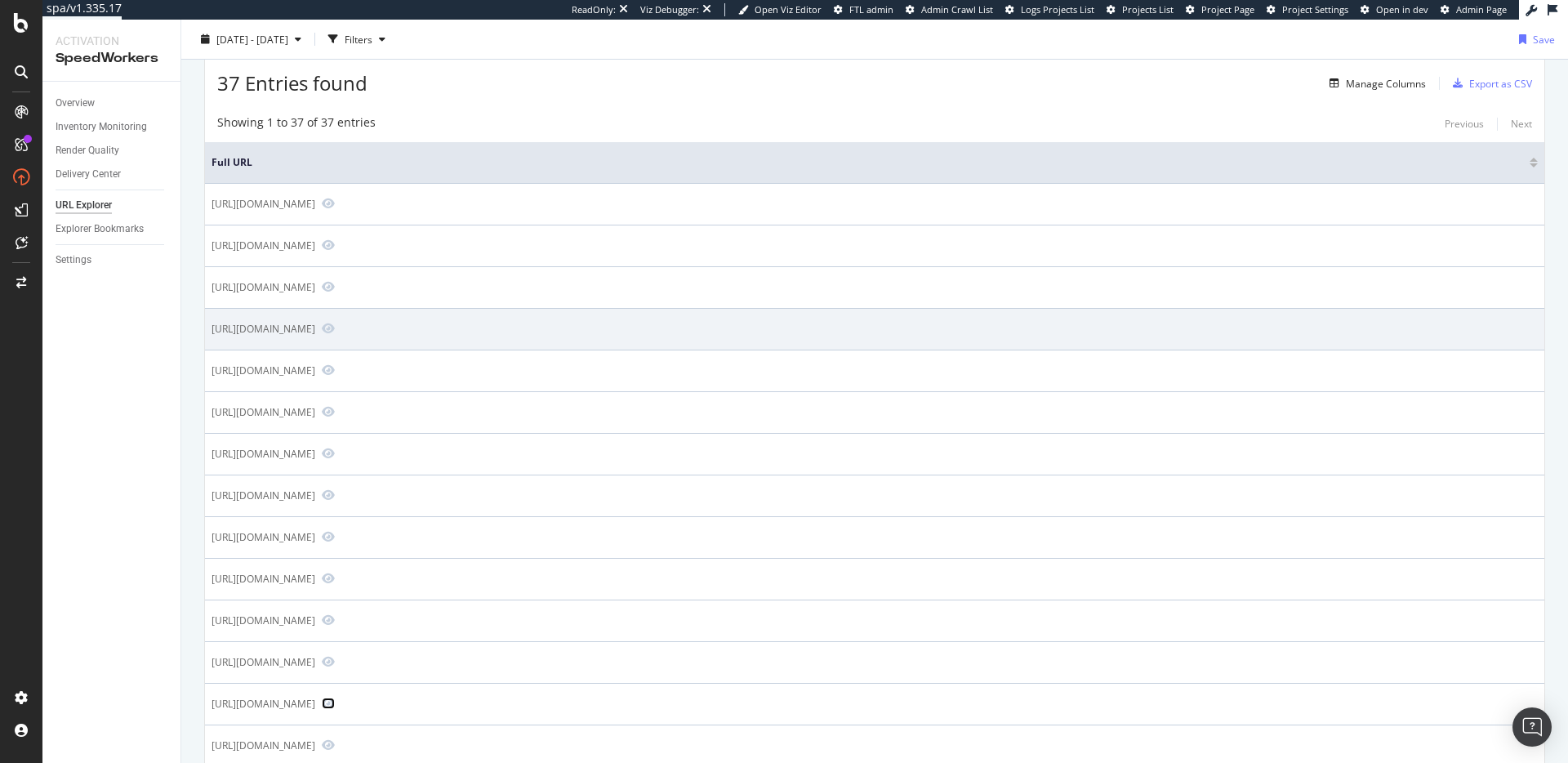
scroll to position [0, 0]
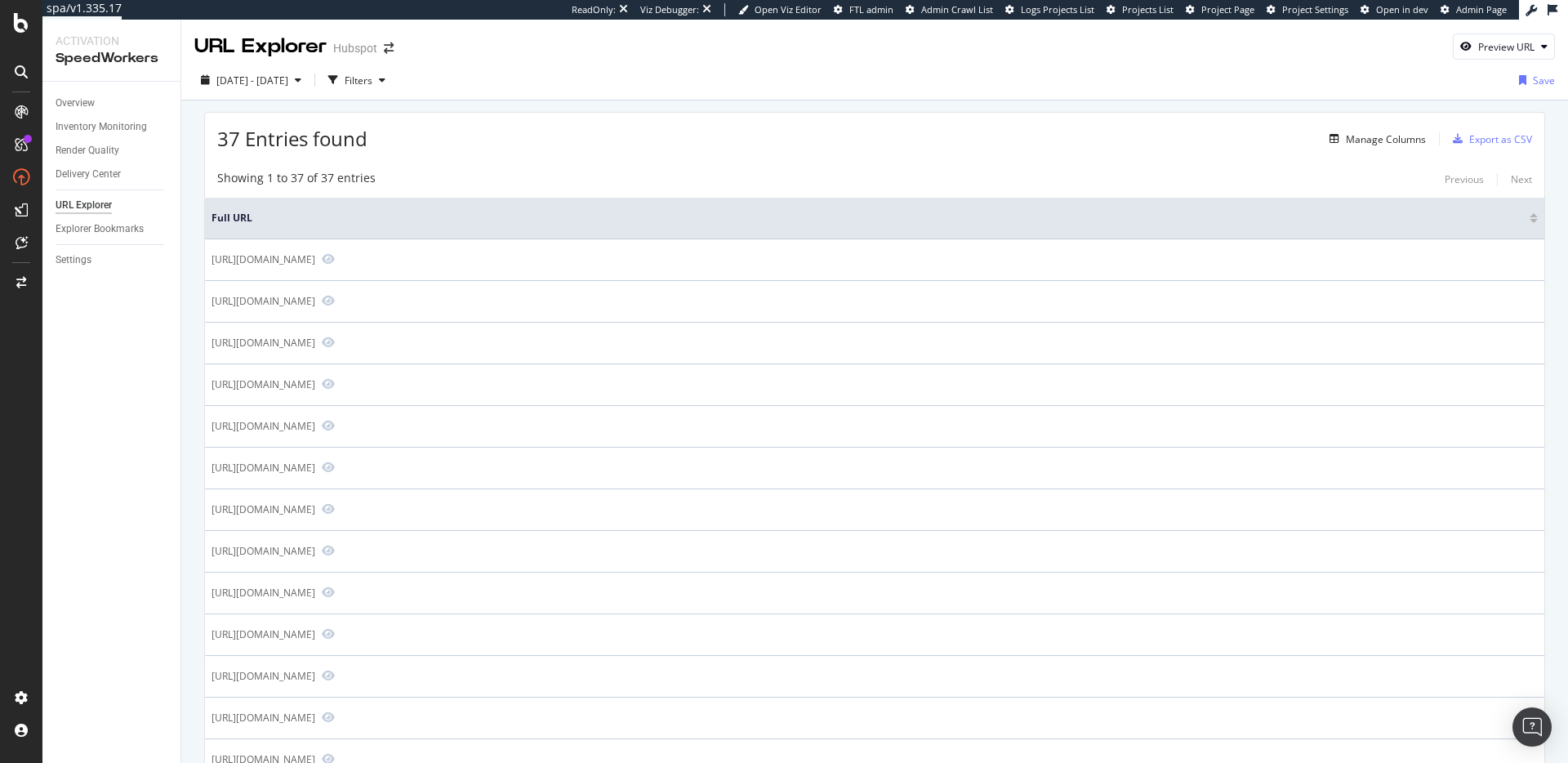
click at [533, 150] on div "37 Entries found Manage Columns Export as CSV" at bounding box center [875, 133] width 1339 height 40
click at [779, 179] on div "Showing 1 to 37 of 37 entries Previous Next" at bounding box center [875, 179] width 1339 height 19
click at [931, 172] on div "Showing 1 to 37 of 37 entries Previous Next" at bounding box center [875, 179] width 1339 height 19
drag, startPoint x: 916, startPoint y: 164, endPoint x: 975, endPoint y: 164, distance: 59.0
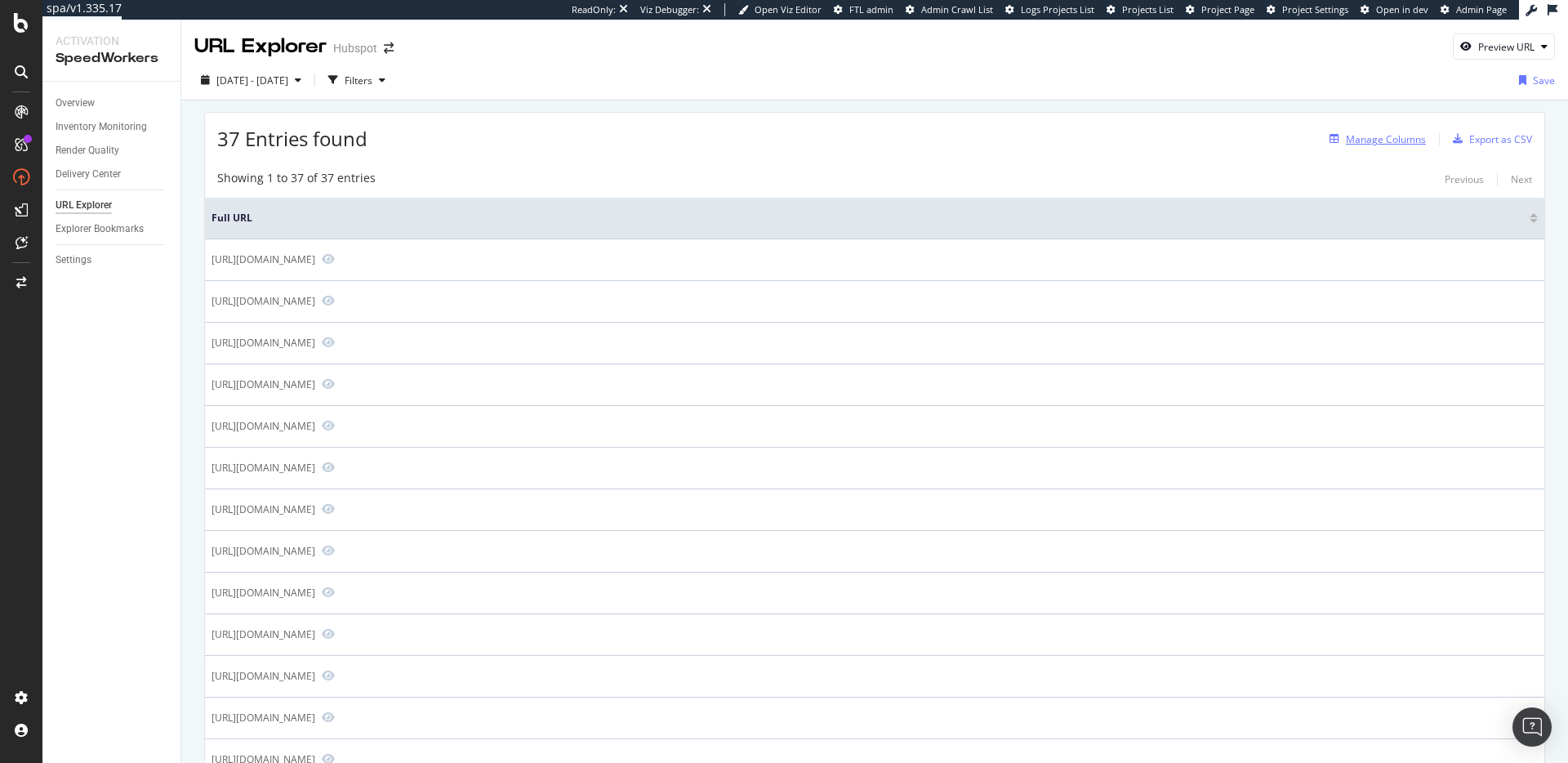
click at [1373, 144] on div "Manage Columns" at bounding box center [1386, 139] width 80 height 14
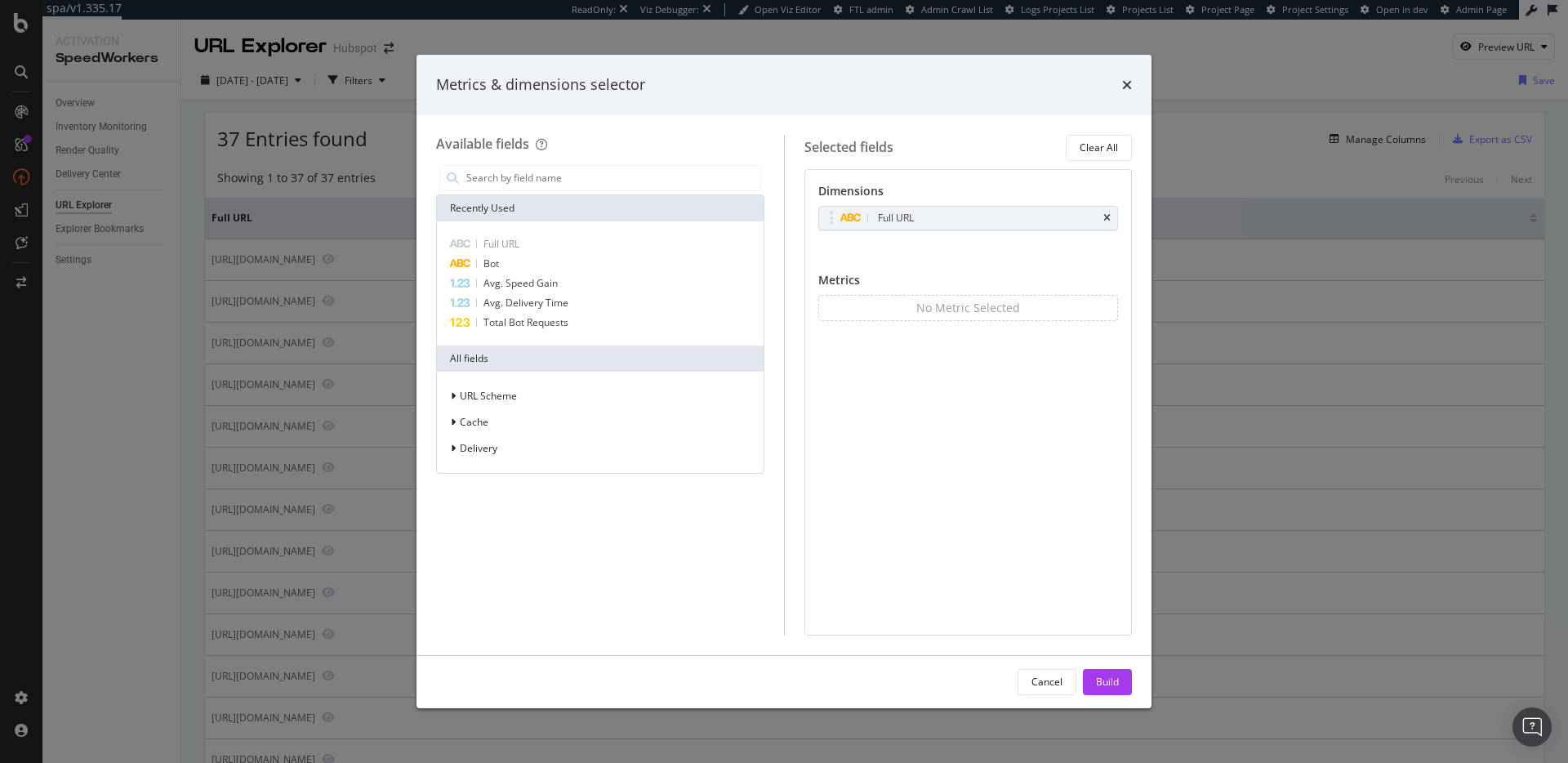
drag, startPoint x: 1170, startPoint y: 166, endPoint x: 1129, endPoint y: 161, distance: 41.3
click at [1170, 166] on div "Metrics & dimensions selector Available fields Recently Used Full URL Bot Avg. …" at bounding box center [784, 382] width 1568 height 763
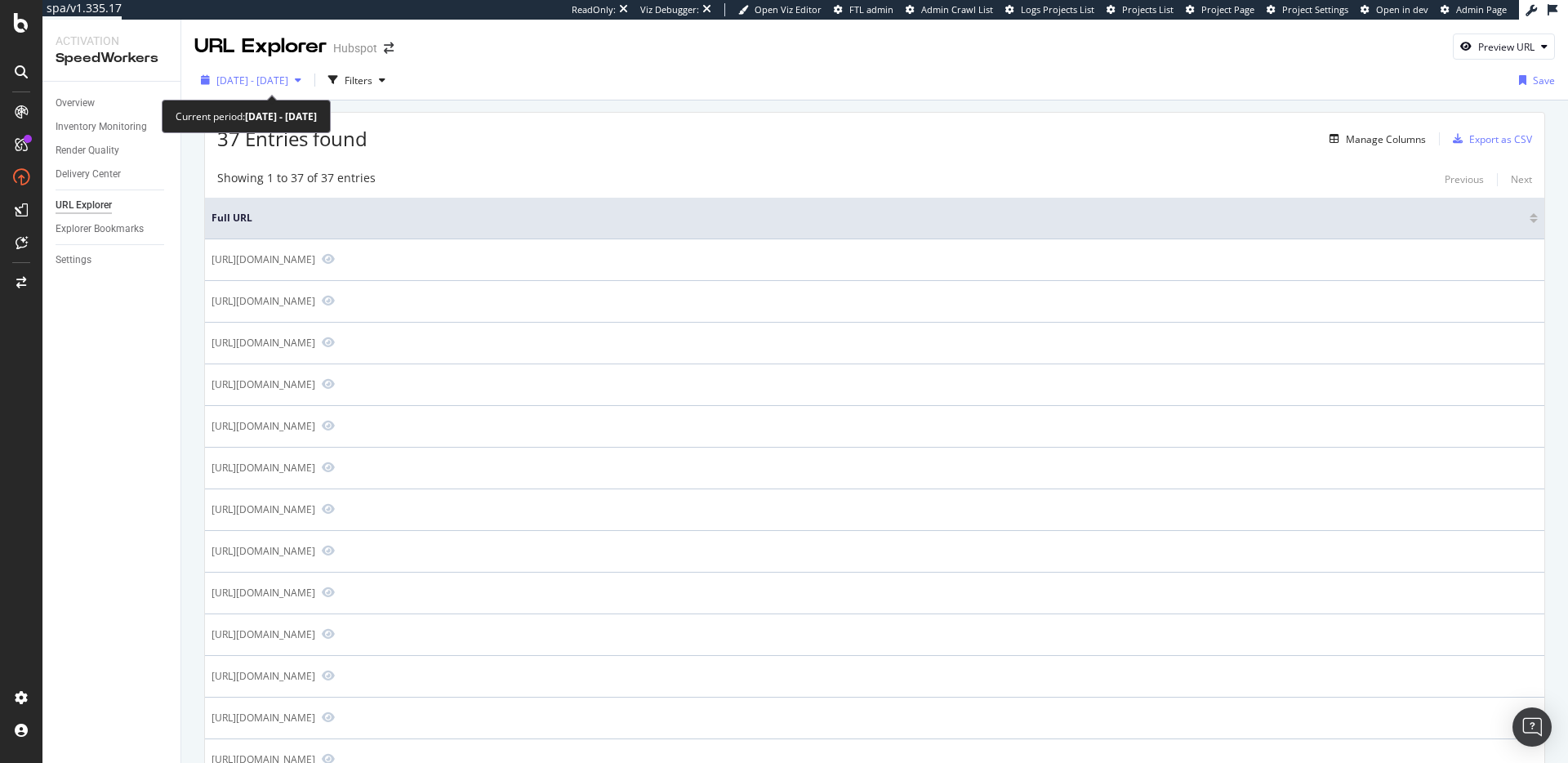
click at [288, 75] on span "[DATE] - [DATE]" at bounding box center [252, 80] width 72 height 14
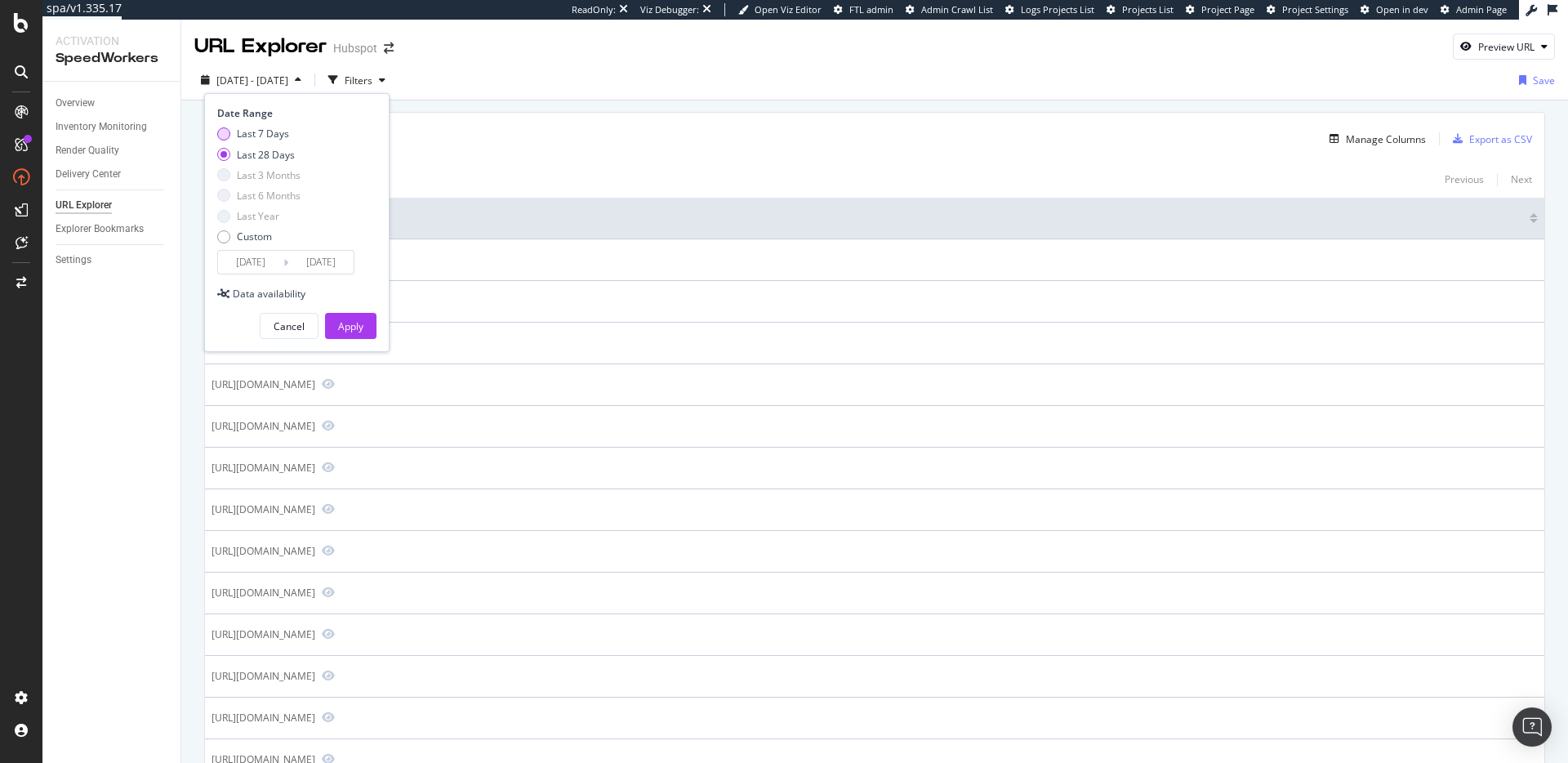
click at [257, 131] on div "Last 7 Days" at bounding box center [263, 134] width 53 height 14
click at [263, 260] on input "[DATE]" at bounding box center [250, 261] width 65 height 23
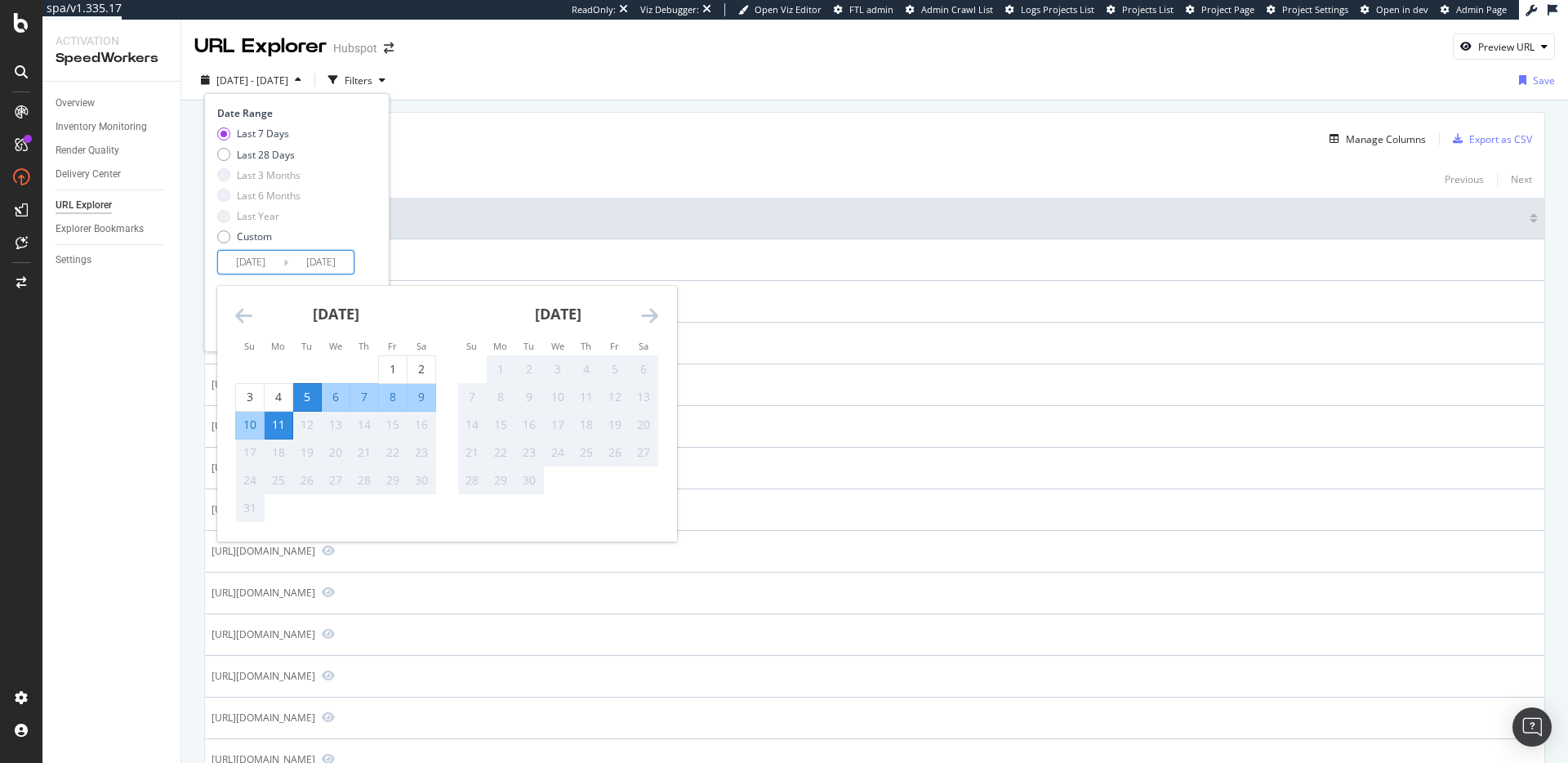
click at [279, 433] on div "11" at bounding box center [278, 425] width 28 height 17
type input "[DATE]"
click at [280, 432] on div "11" at bounding box center [278, 425] width 28 height 17
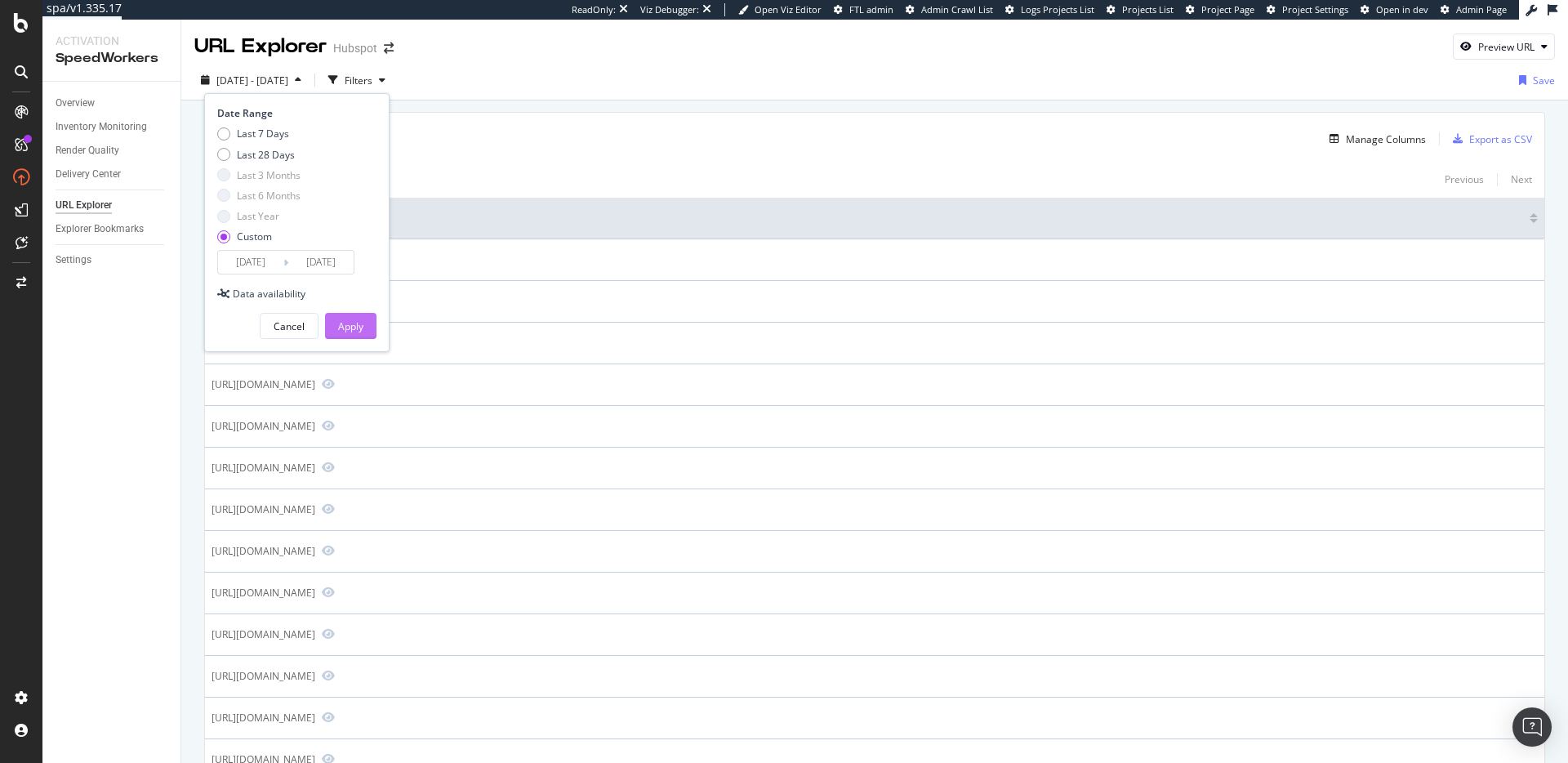
click at [350, 326] on div "Apply" at bounding box center [350, 326] width 25 height 14
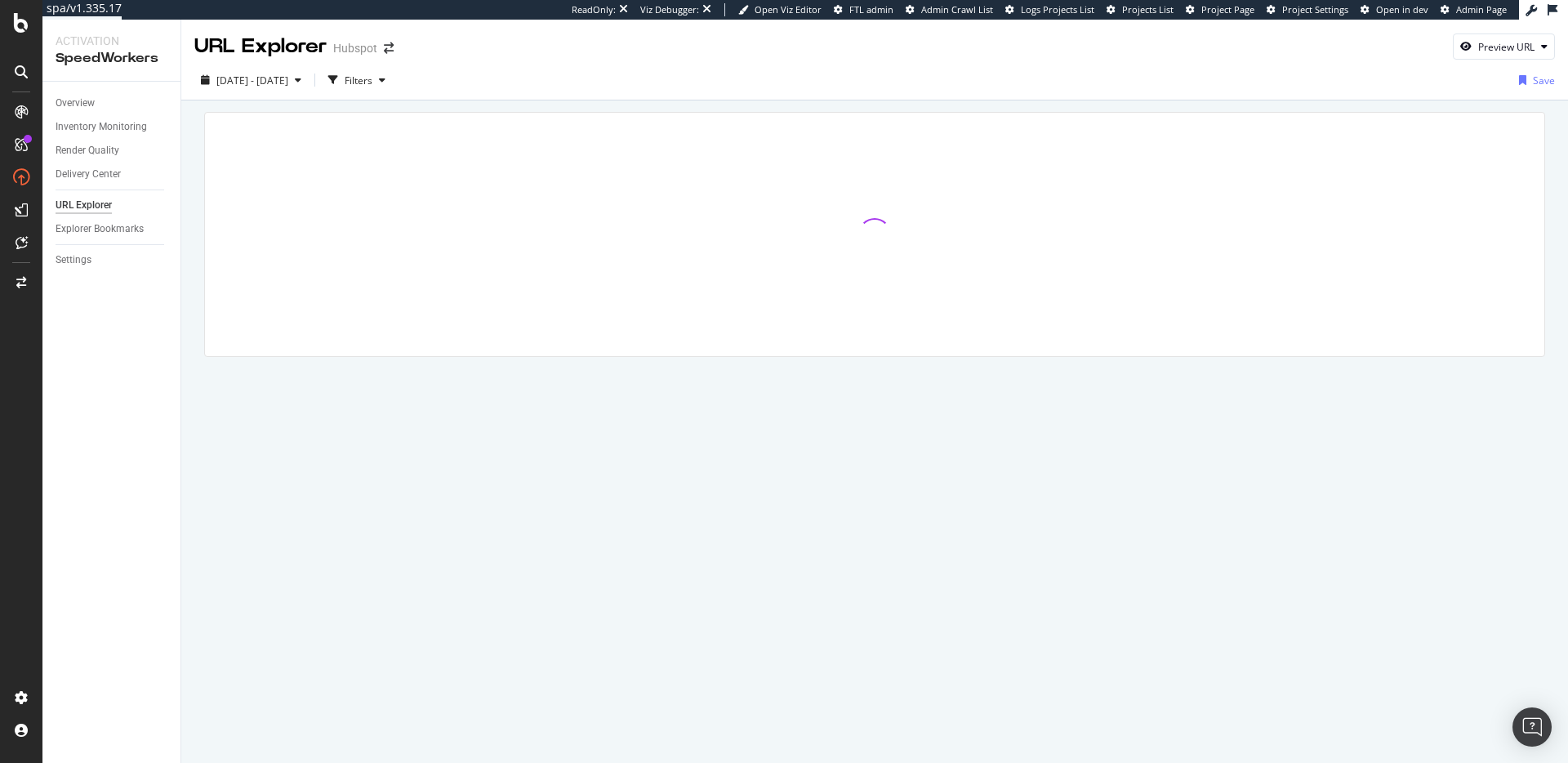
click at [986, 149] on div at bounding box center [875, 235] width 1339 height 244
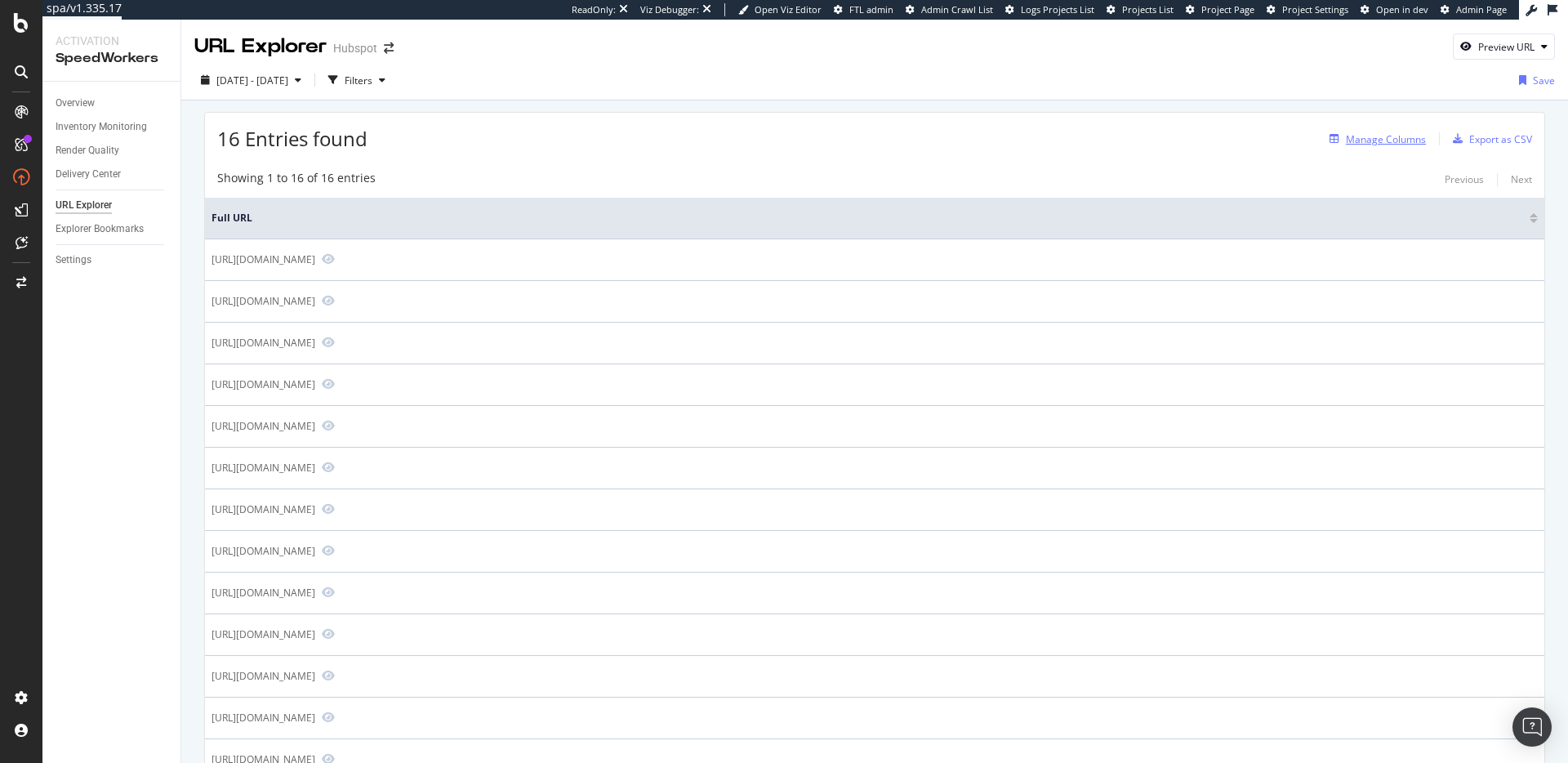
click at [1387, 139] on div "Manage Columns" at bounding box center [1386, 139] width 80 height 14
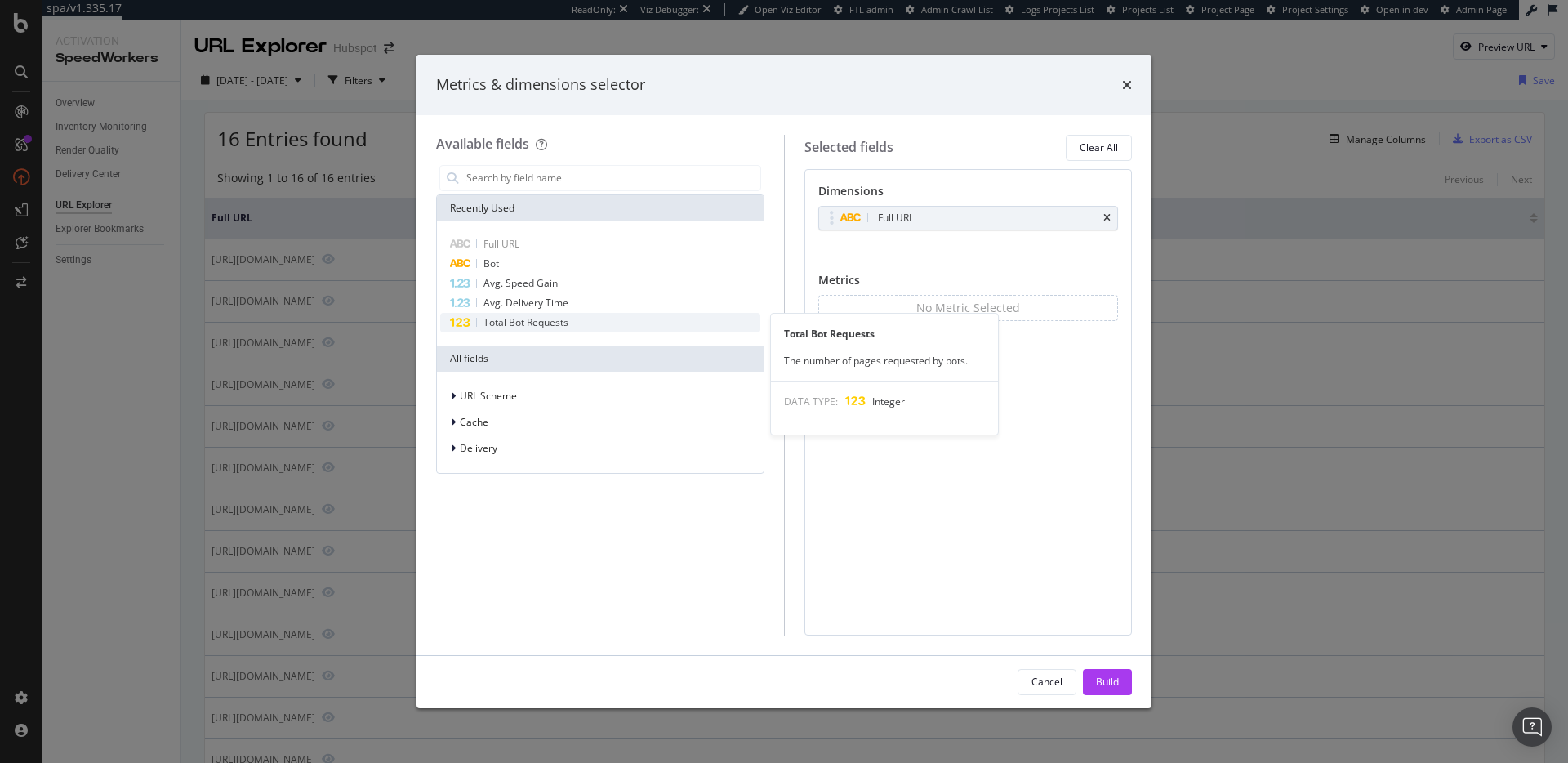
click at [559, 321] on span "Total Bot Requests" at bounding box center [526, 322] width 85 height 14
click at [551, 304] on span "Avg. Delivery Time" at bounding box center [526, 302] width 85 height 14
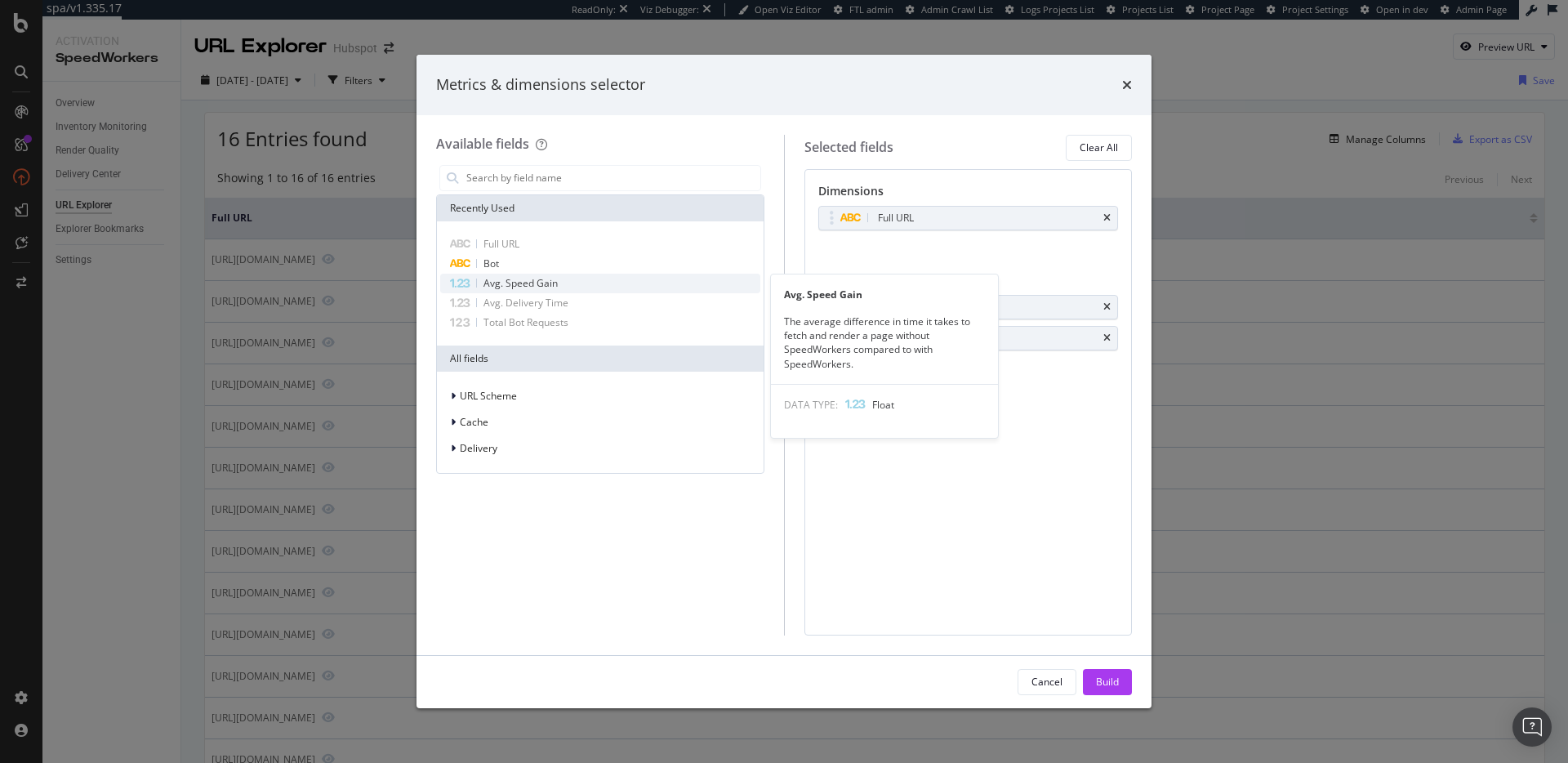
click at [544, 286] on span "Avg. Speed Gain" at bounding box center [520, 283] width 74 height 14
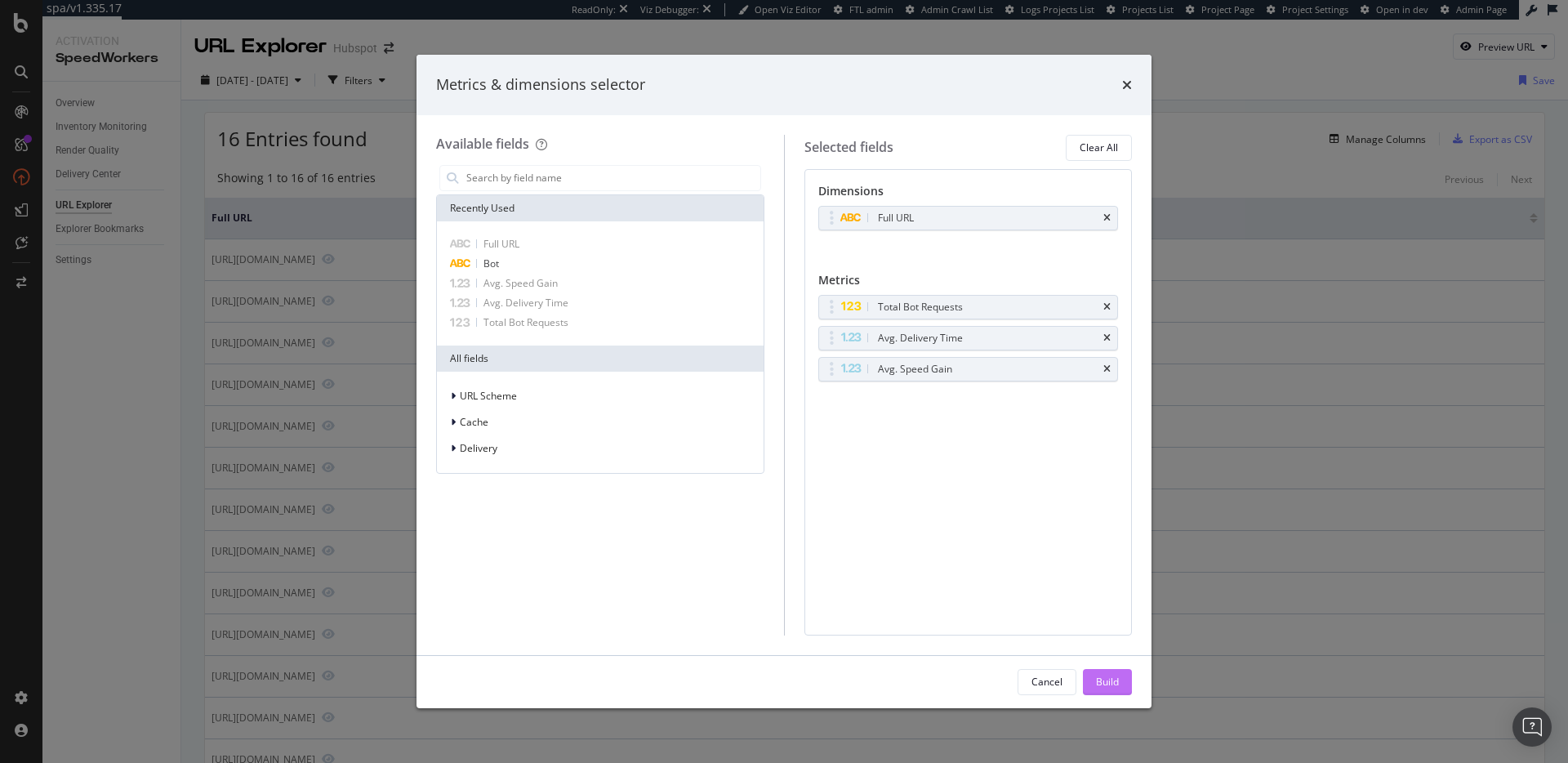
click at [1112, 680] on div "Build" at bounding box center [1107, 681] width 23 height 14
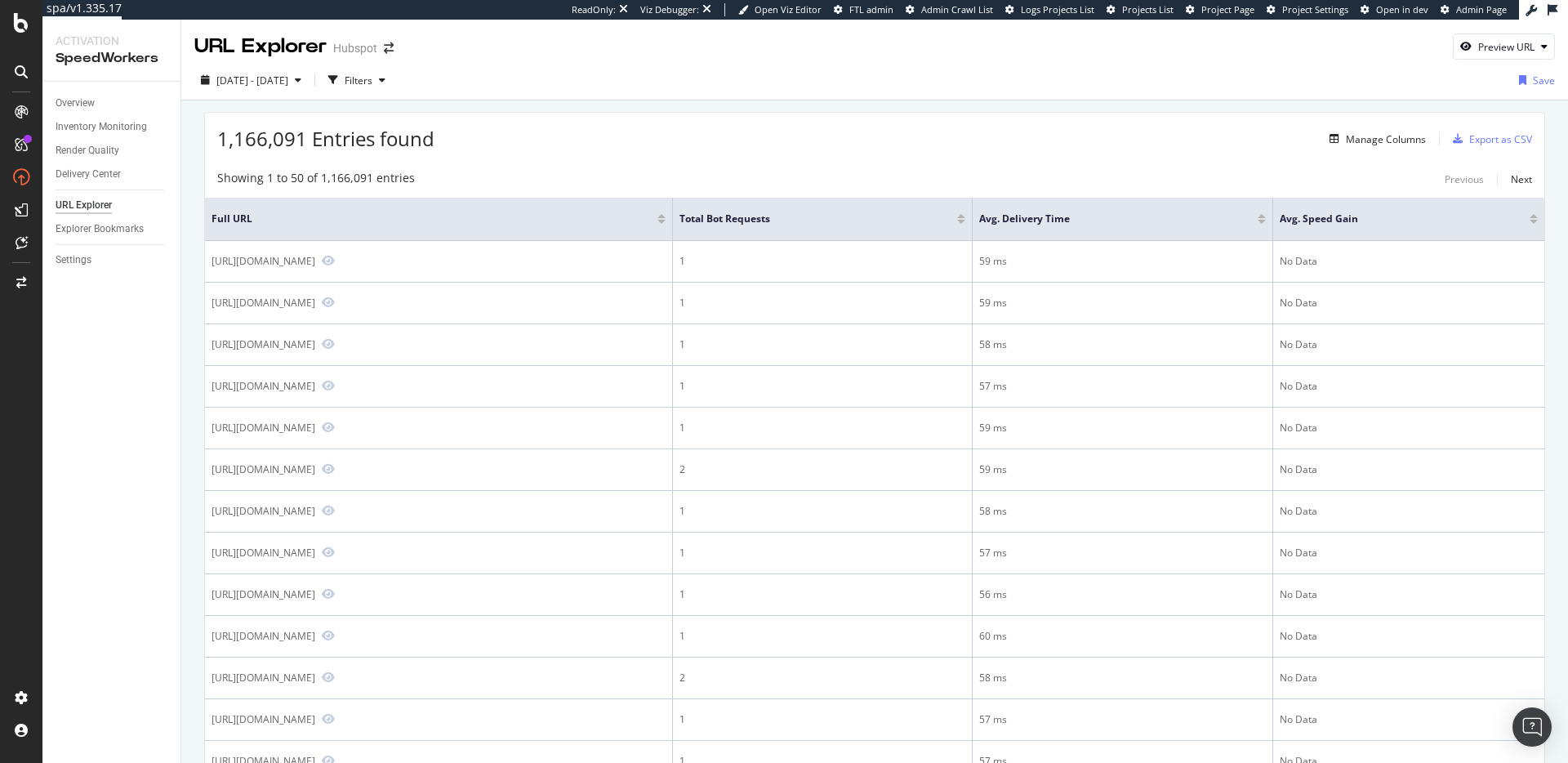
click at [966, 221] on div at bounding box center [961, 221] width 8 height 4
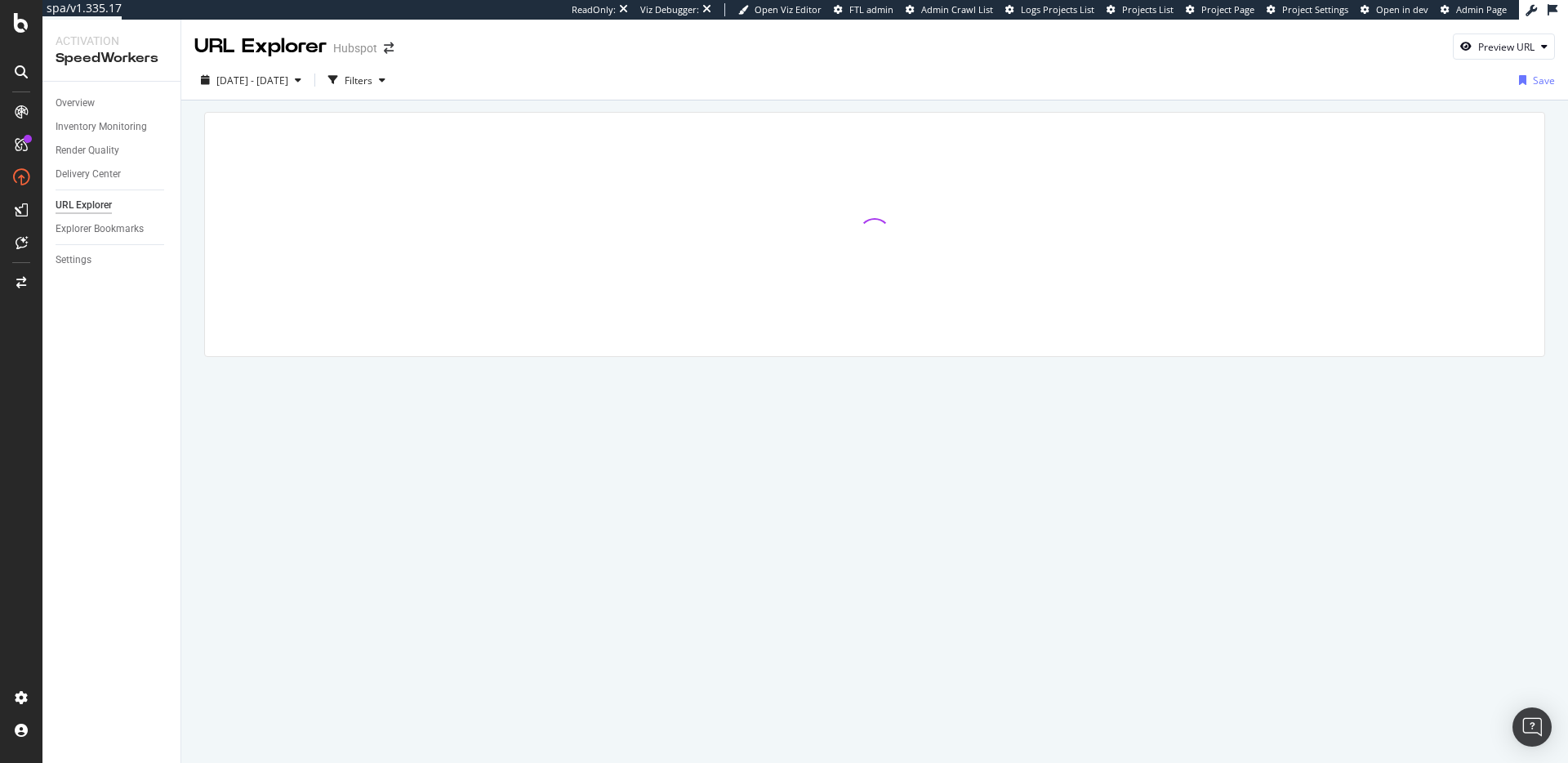
click at [923, 115] on div at bounding box center [875, 235] width 1339 height 244
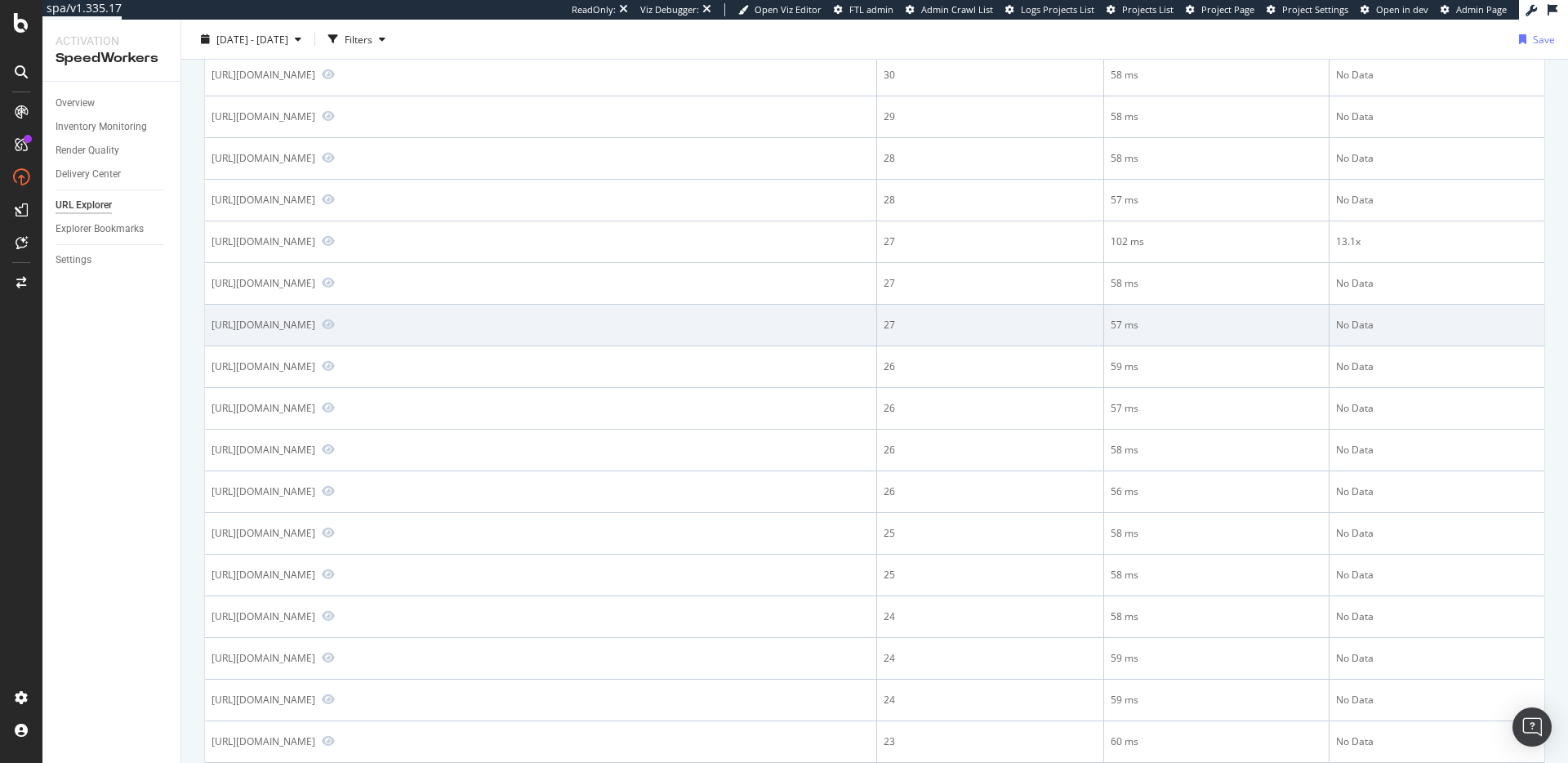
scroll to position [1670, 0]
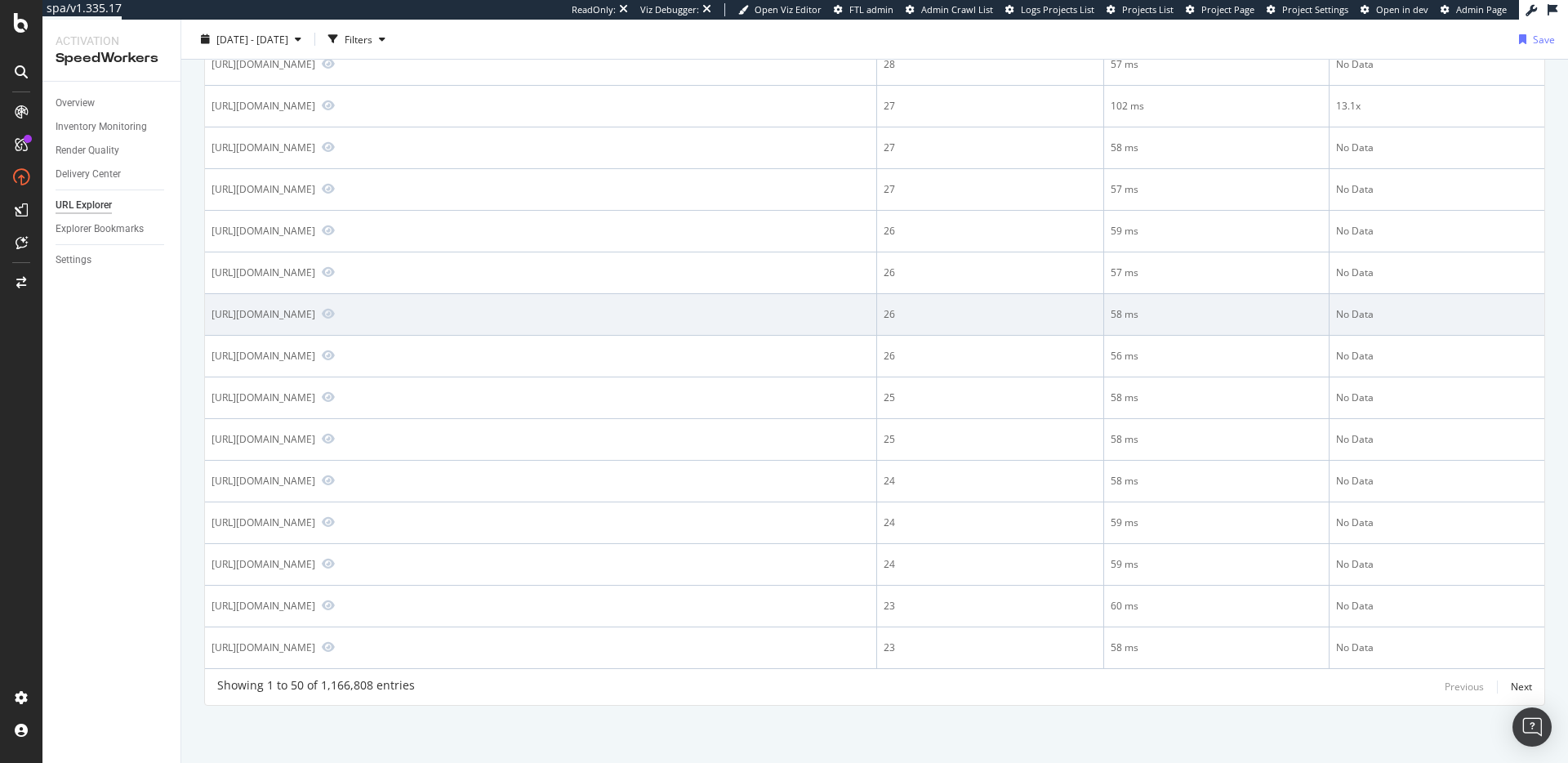
click at [315, 316] on div "[URL][DOMAIN_NAME]" at bounding box center [263, 314] width 103 height 14
click at [315, 319] on div "[URL][DOMAIN_NAME]" at bounding box center [263, 314] width 103 height 14
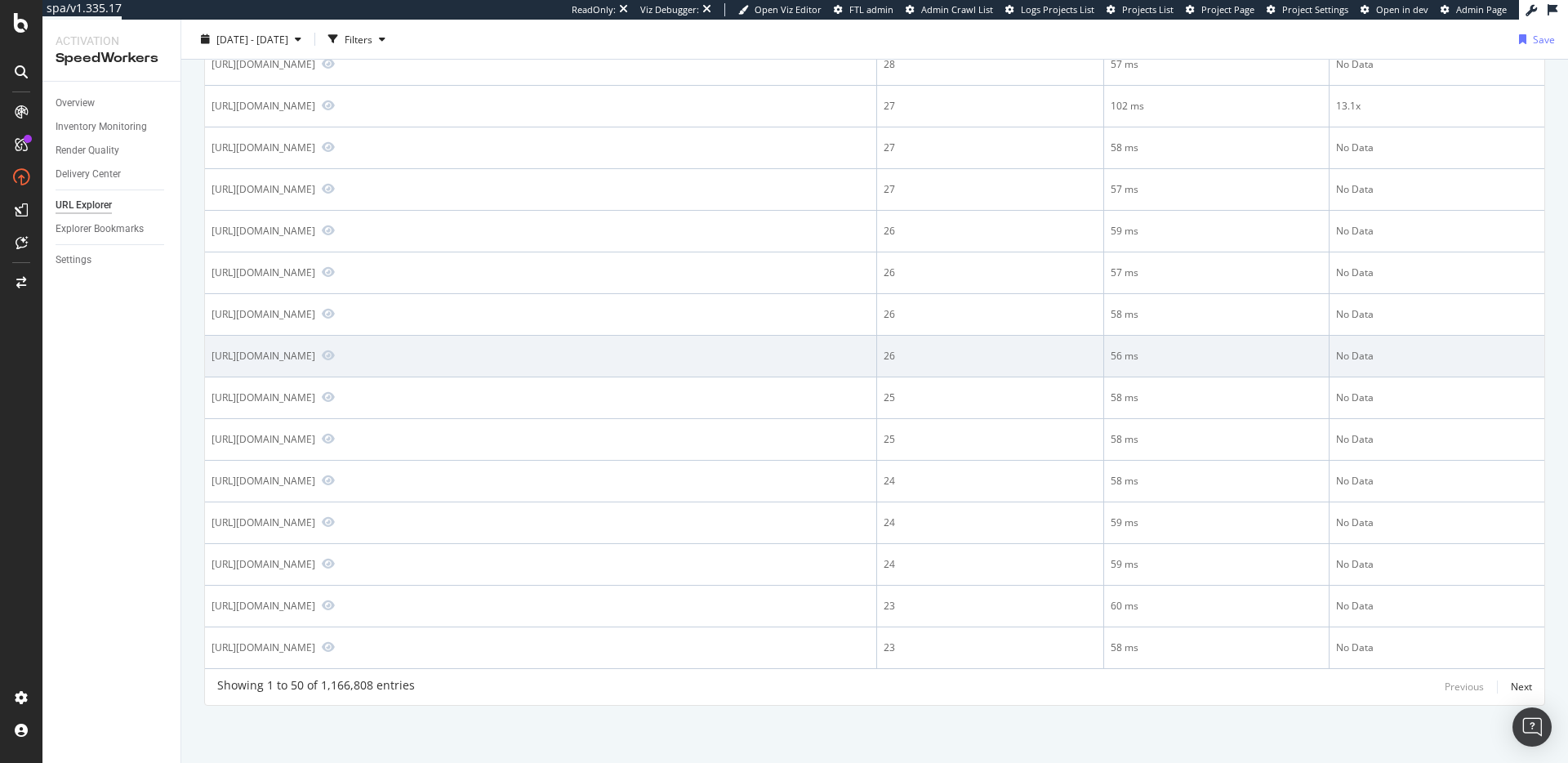
click at [315, 361] on div "[URL][DOMAIN_NAME]" at bounding box center [263, 356] width 103 height 14
click at [315, 357] on div "[URL][DOMAIN_NAME]" at bounding box center [263, 356] width 103 height 14
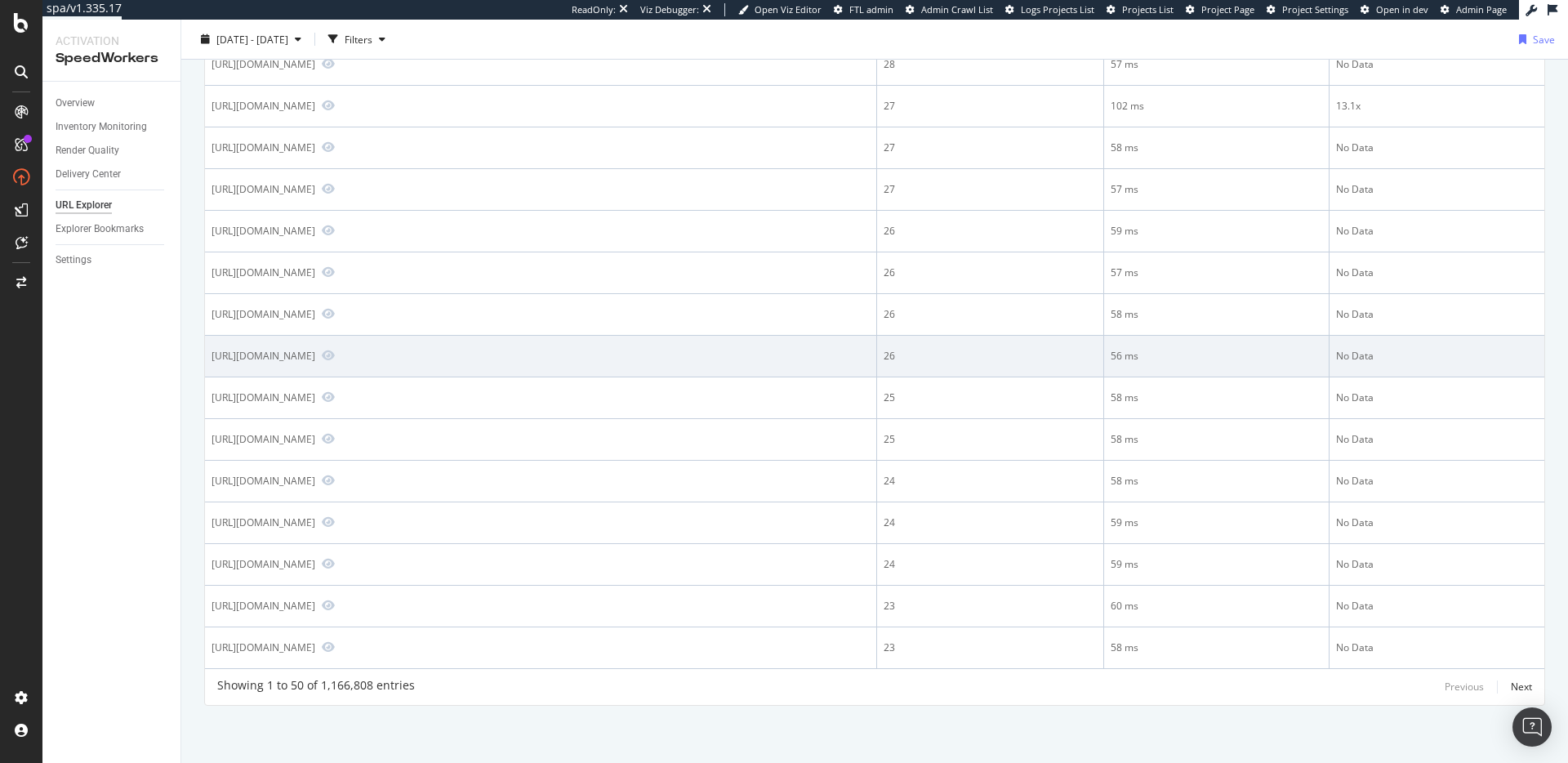
click at [315, 357] on div "[URL][DOMAIN_NAME]" at bounding box center [263, 356] width 103 height 14
click at [315, 356] on div "[URL][DOMAIN_NAME]" at bounding box center [263, 356] width 103 height 14
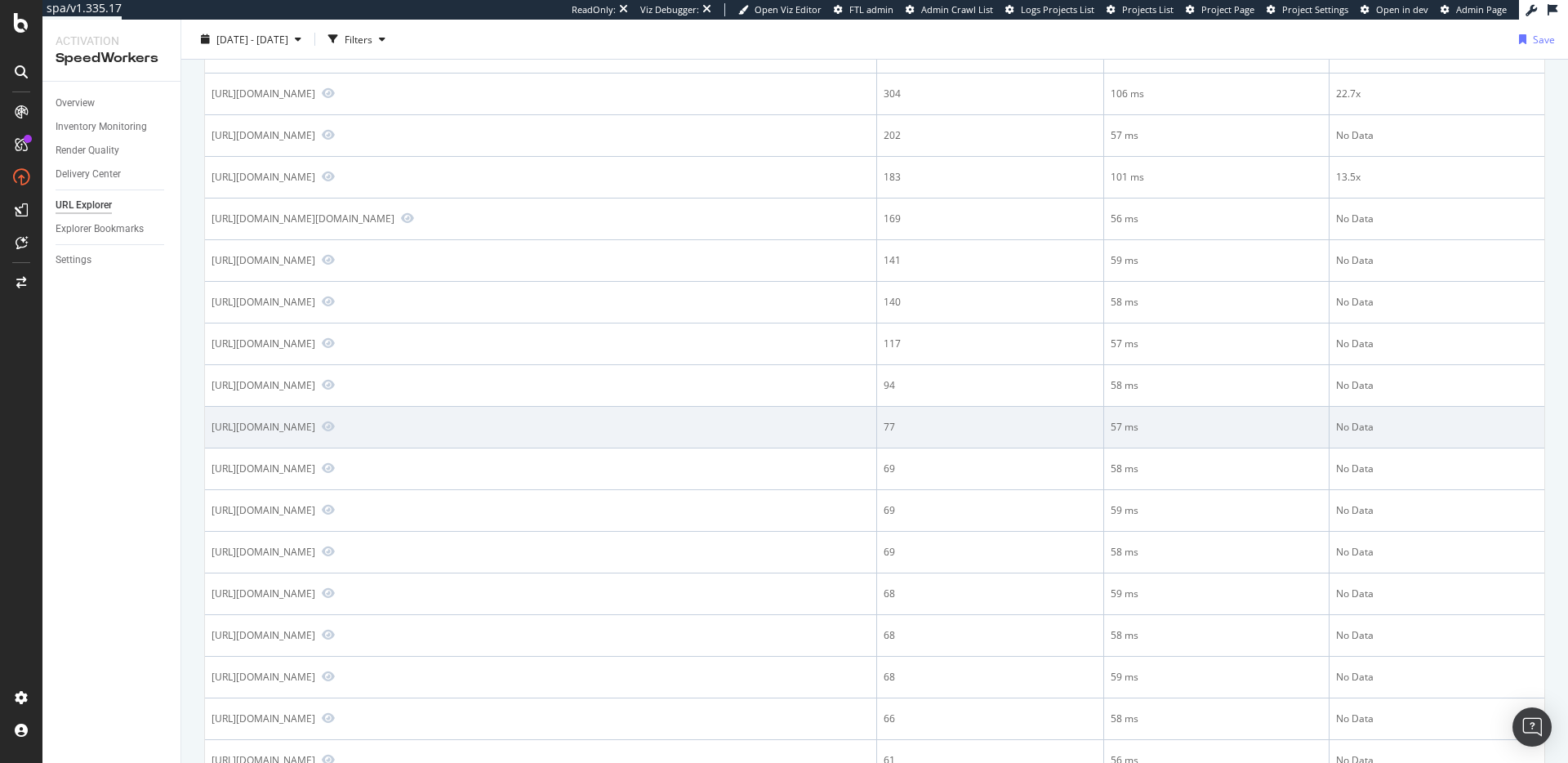
scroll to position [0, 0]
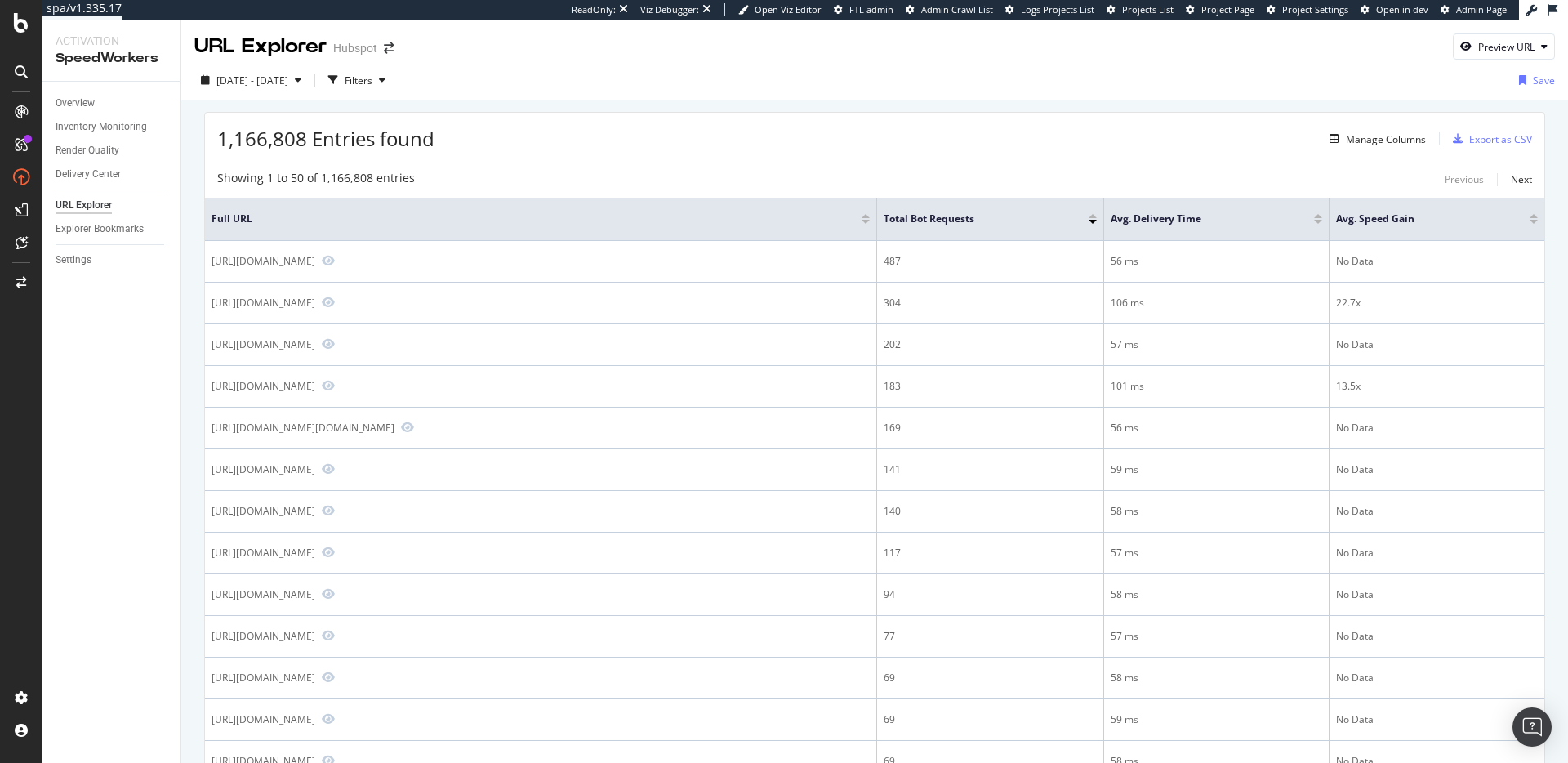
drag, startPoint x: 834, startPoint y: 155, endPoint x: 764, endPoint y: 161, distance: 70.3
click at [339, 134] on span "1,166,808 Entries found" at bounding box center [325, 139] width 217 height 27
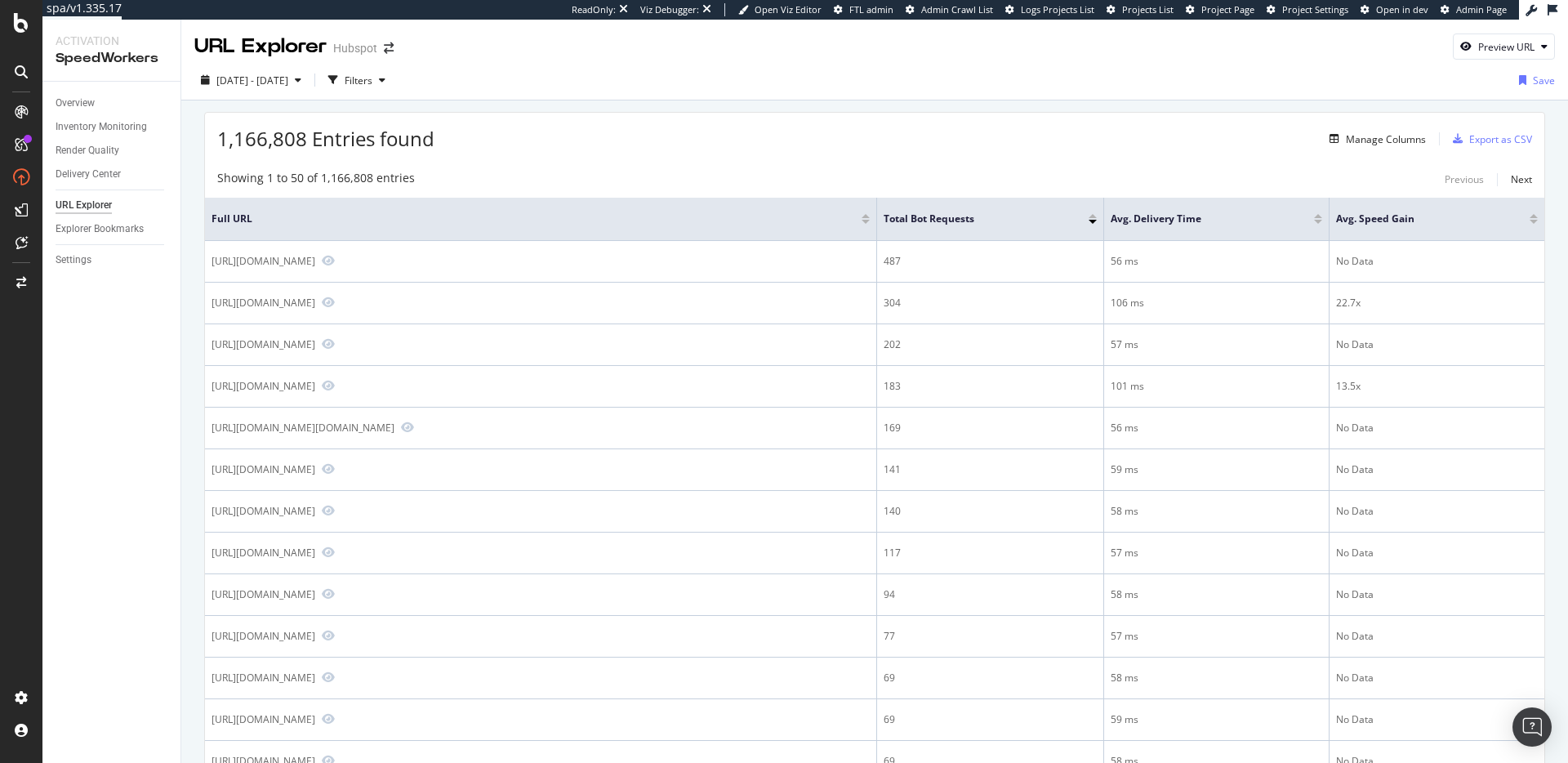
click at [454, 133] on div "1,166,808 Entries found Manage Columns Export as CSV" at bounding box center [875, 133] width 1339 height 40
click at [361, 137] on span "1,166,808 Entries found" at bounding box center [325, 139] width 217 height 27
click at [417, 136] on span "1,166,808 Entries found" at bounding box center [325, 139] width 217 height 27
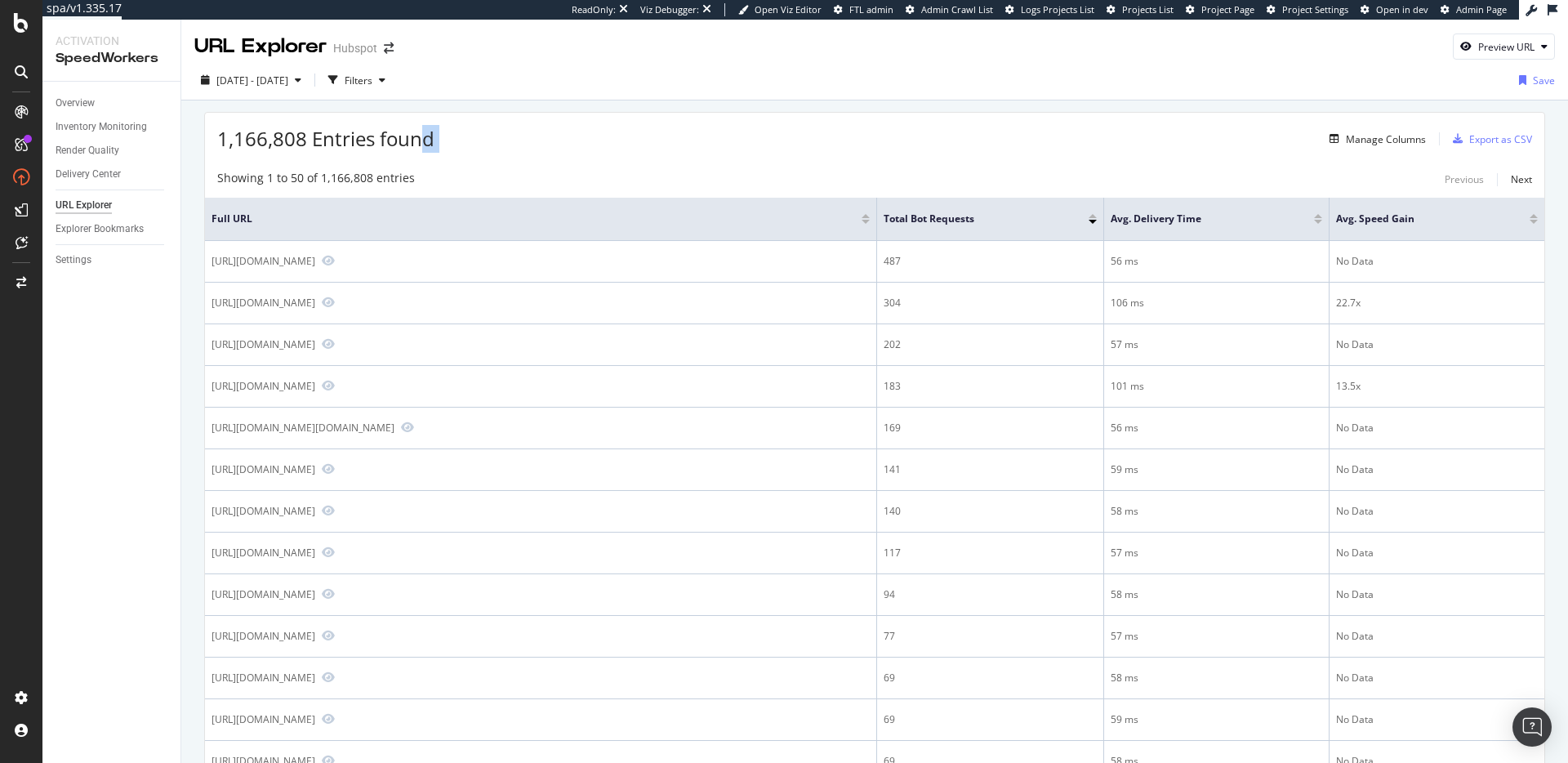
click at [552, 131] on div "1,166,808 Entries found Manage Columns Export as CSV" at bounding box center [875, 133] width 1339 height 40
drag, startPoint x: 627, startPoint y: 122, endPoint x: 647, endPoint y: 122, distance: 20.0
click at [628, 122] on div "1,166,808 Entries found Manage Columns Export as CSV" at bounding box center [875, 133] width 1339 height 40
click at [1515, 182] on div "Next" at bounding box center [1520, 179] width 21 height 14
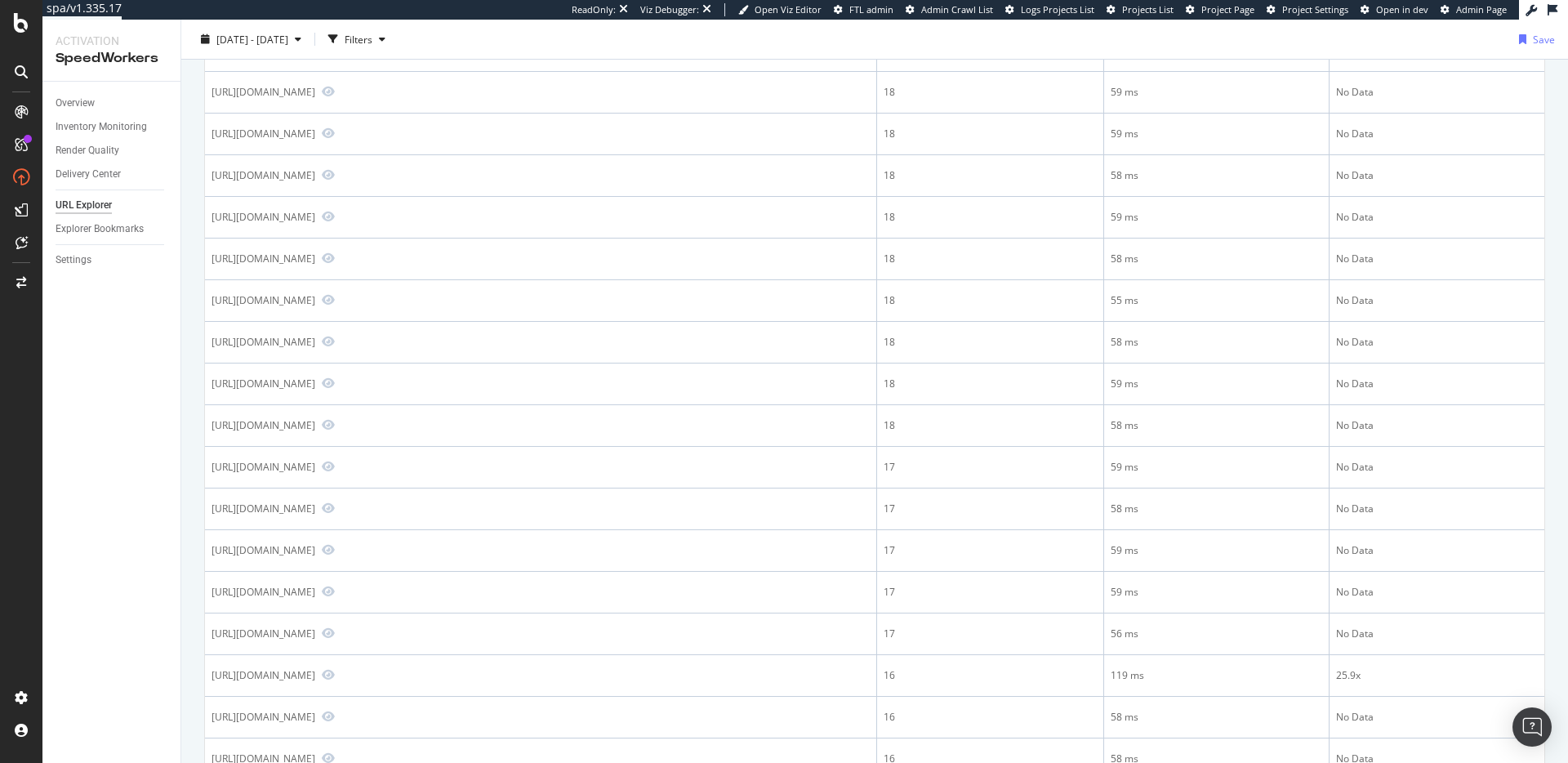
scroll to position [1655, 0]
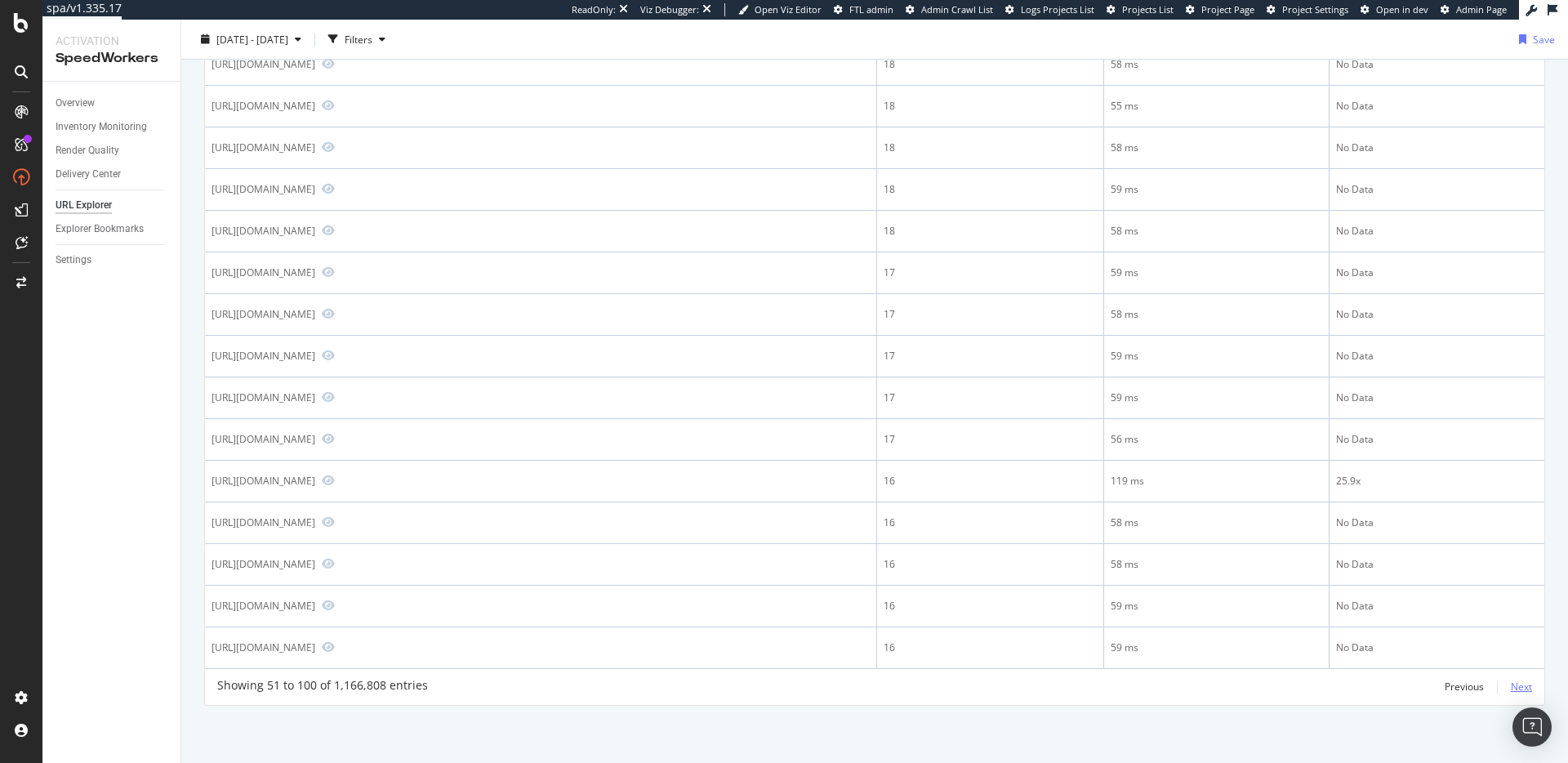
click at [1510, 686] on div "Next" at bounding box center [1520, 686] width 21 height 14
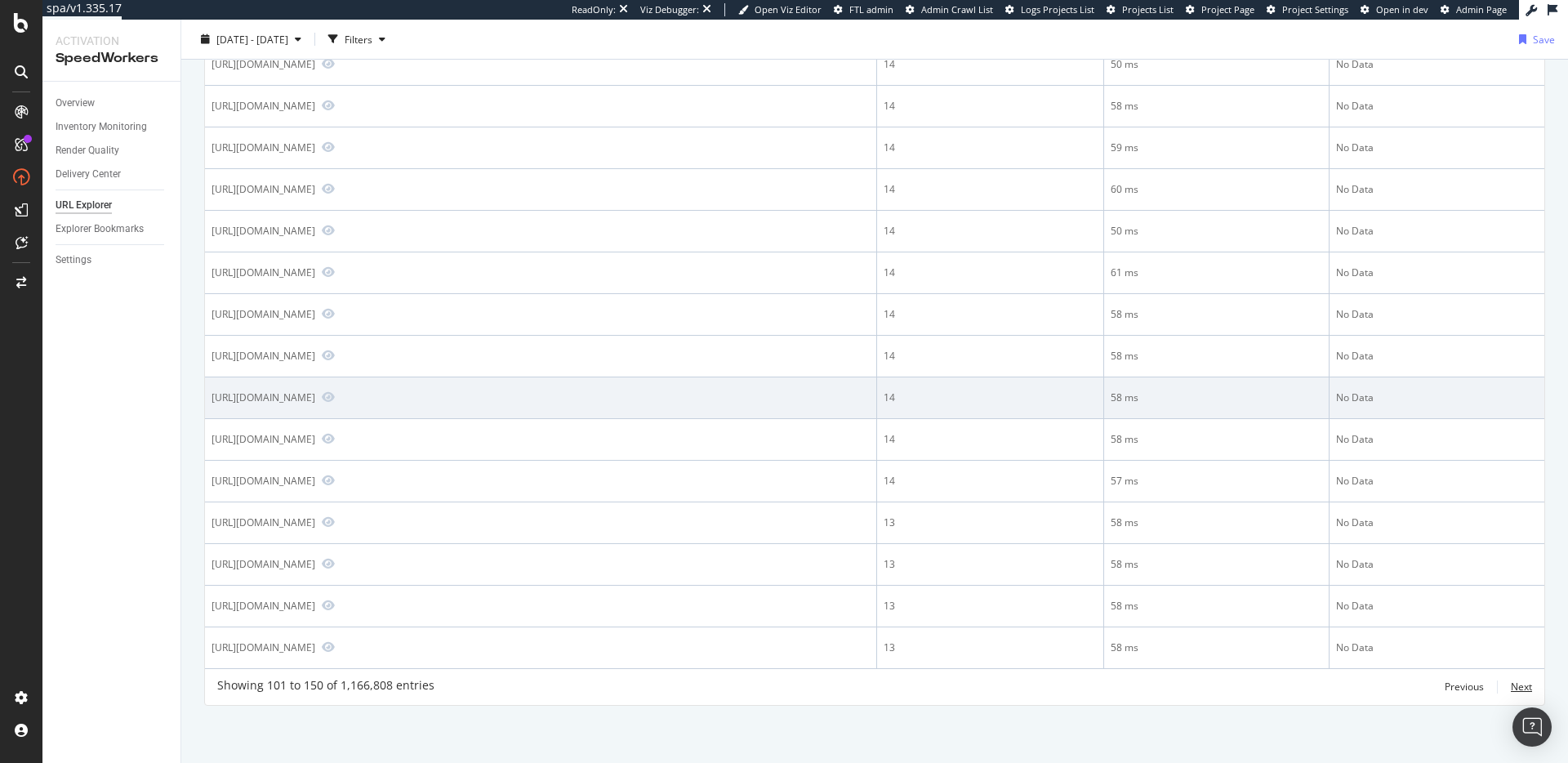
scroll to position [1670, 0]
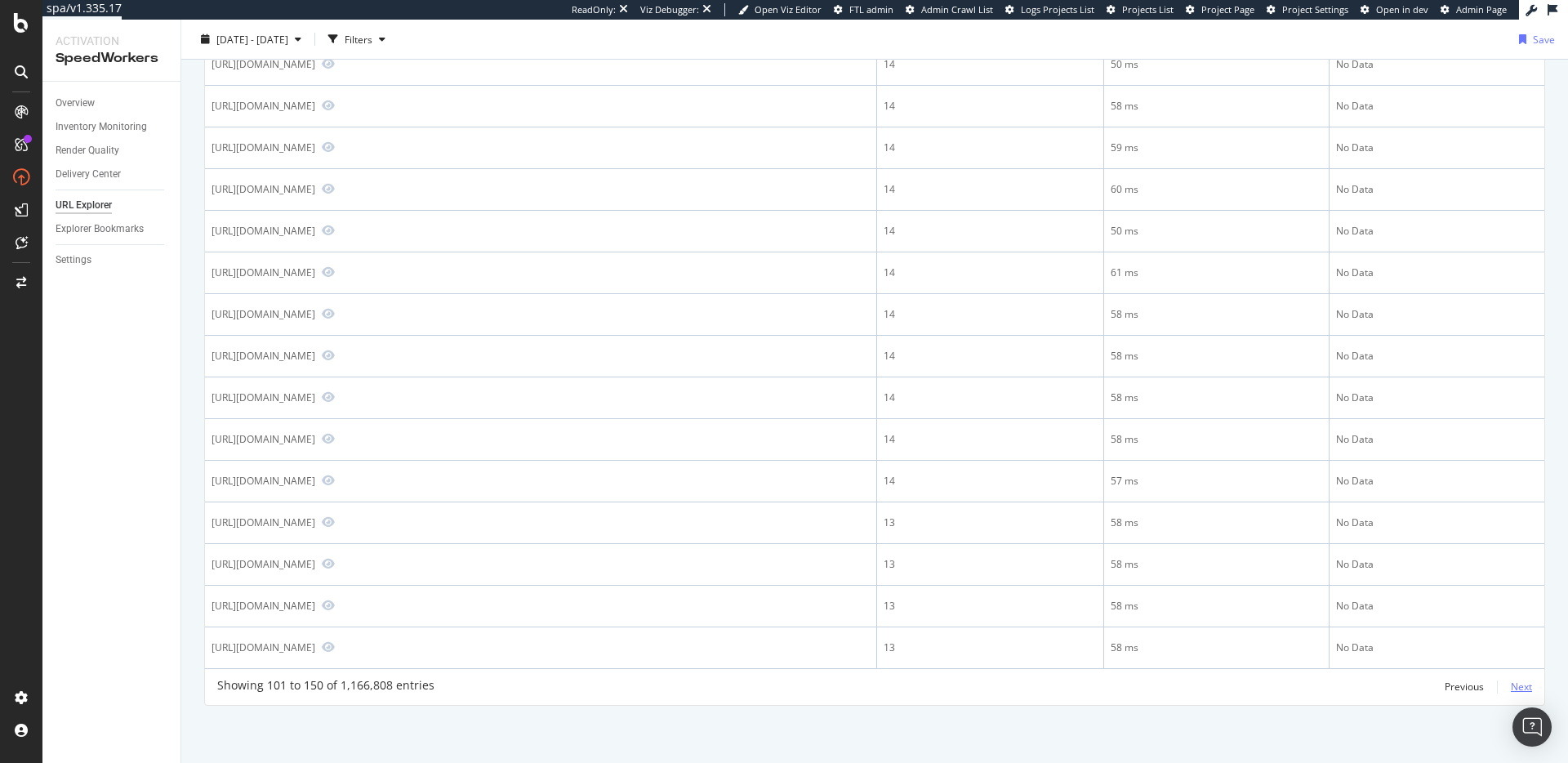
click at [1510, 690] on div "Next" at bounding box center [1520, 686] width 21 height 14
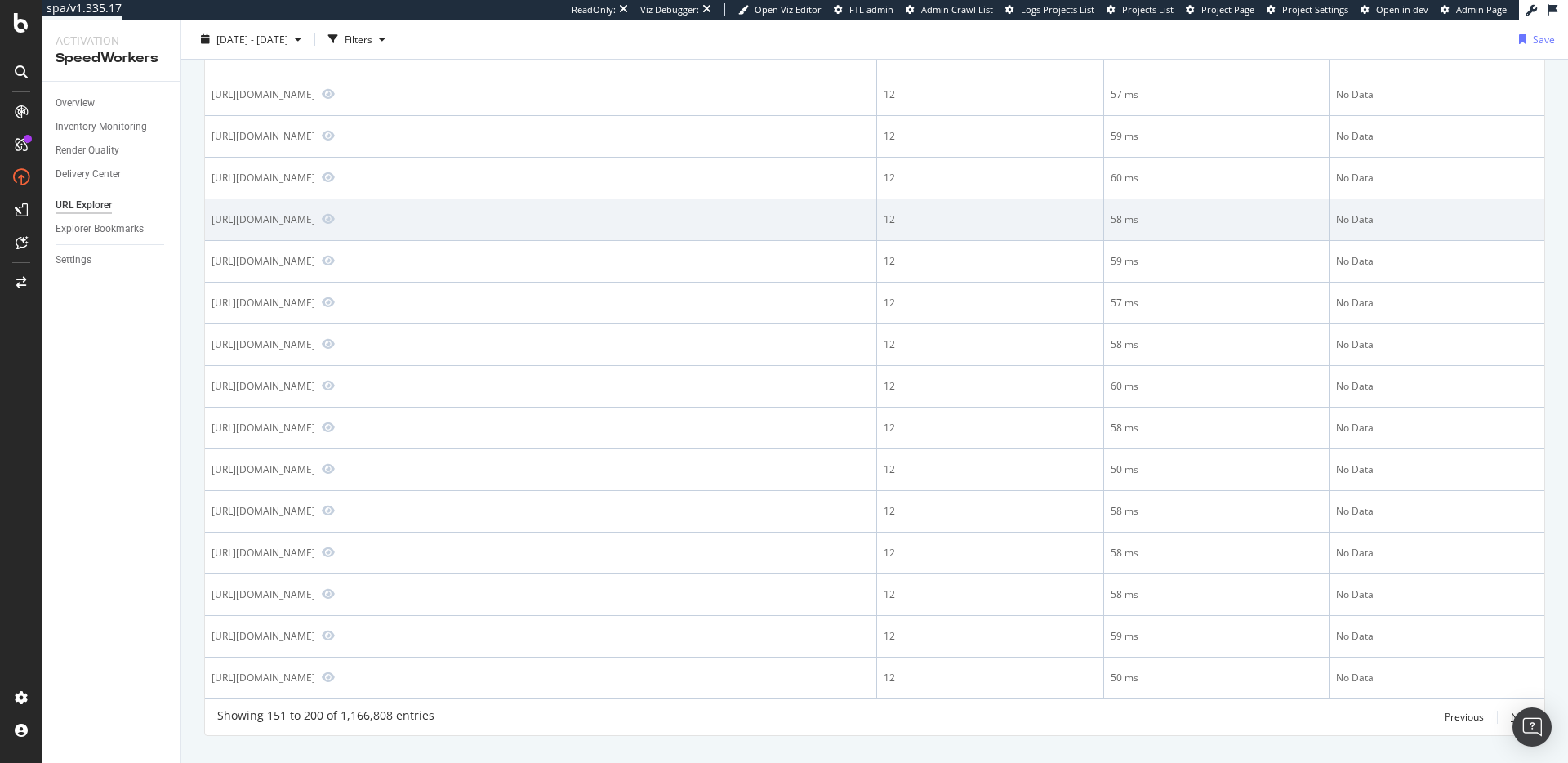
scroll to position [1772, 0]
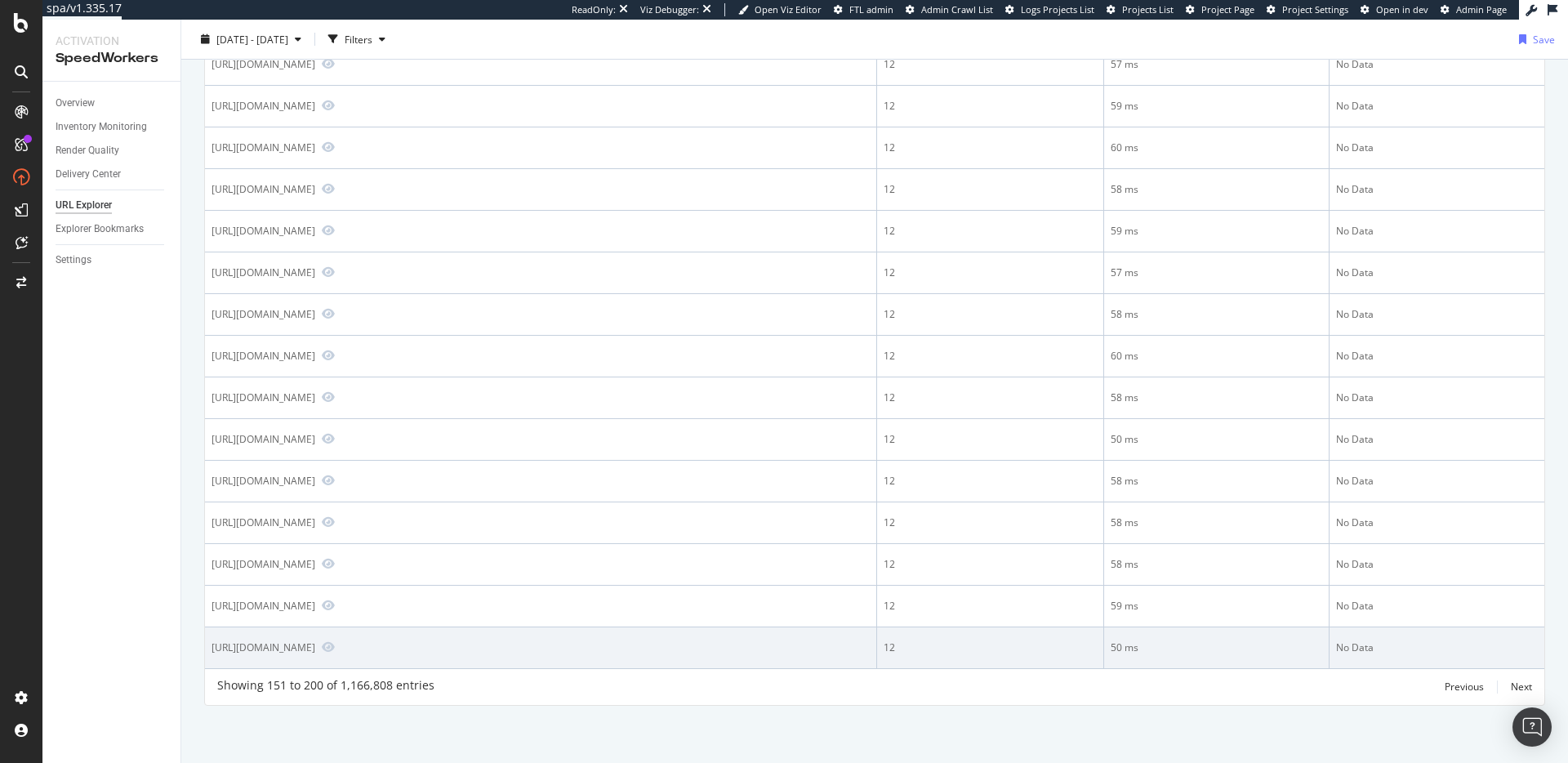
click at [315, 654] on div "[URL][DOMAIN_NAME]" at bounding box center [263, 647] width 103 height 14
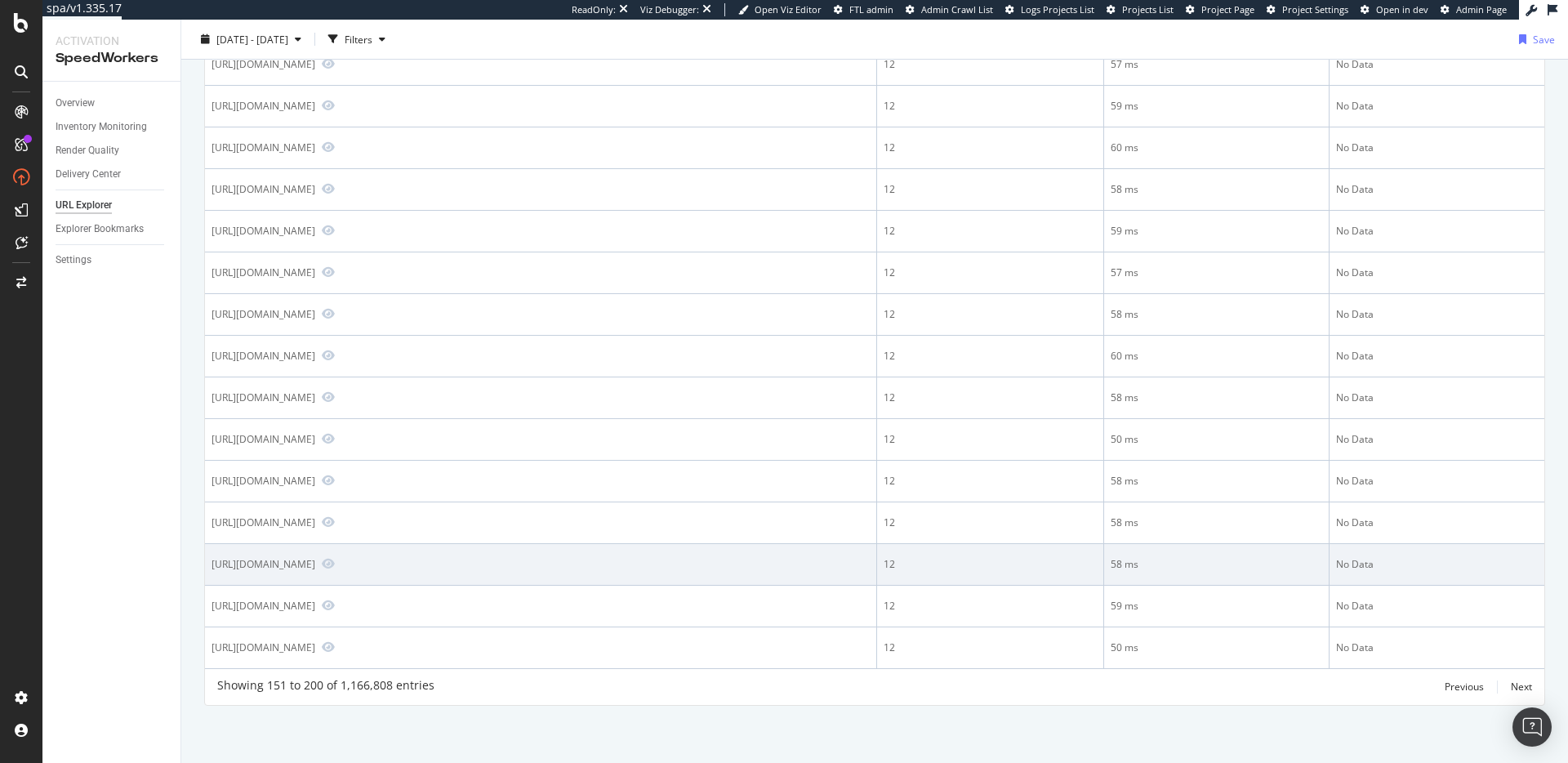
click at [315, 557] on div "[URL][DOMAIN_NAME]" at bounding box center [263, 563] width 103 height 14
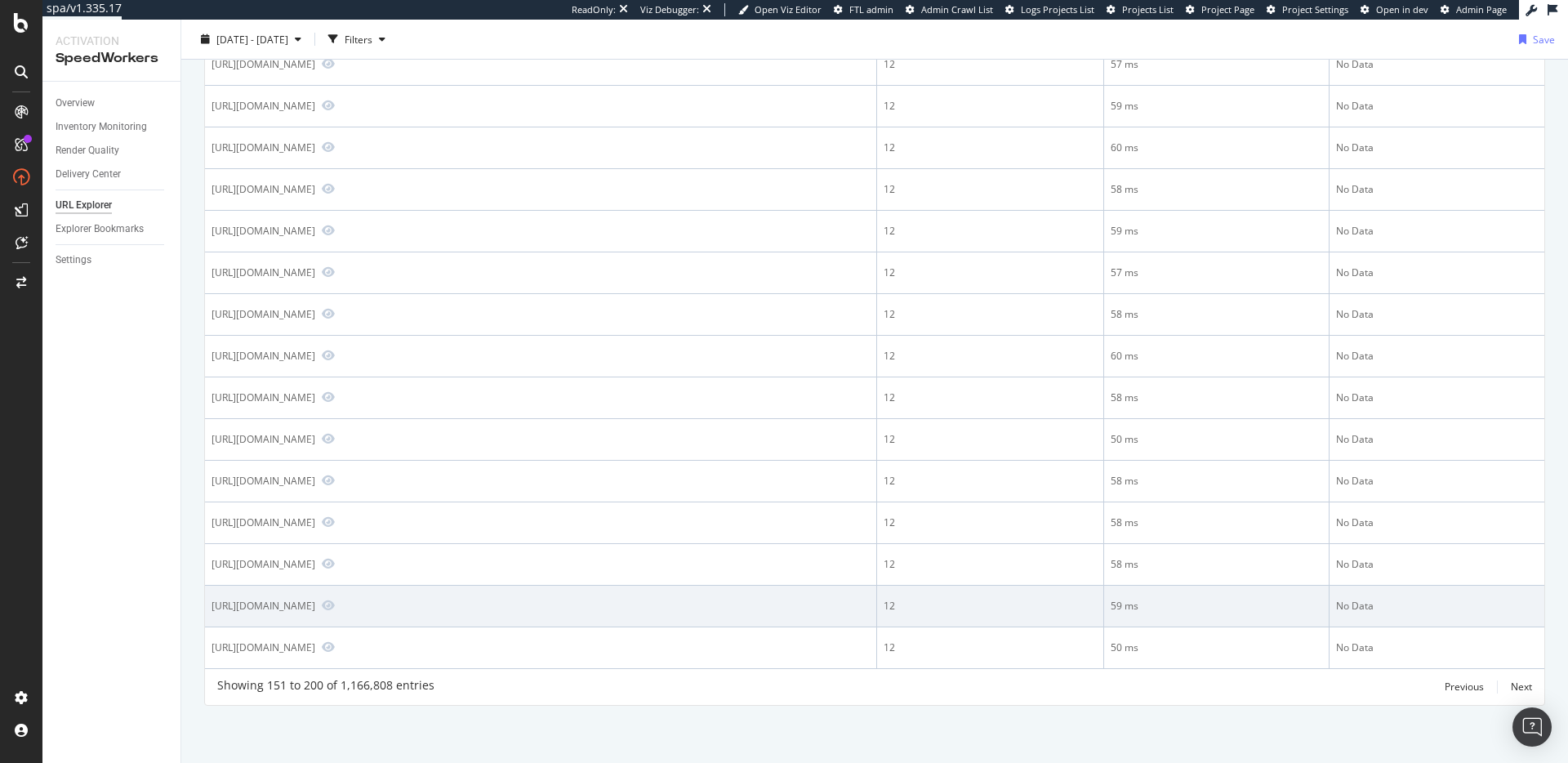
click at [1015, 587] on td "12" at bounding box center [991, 607] width 227 height 42
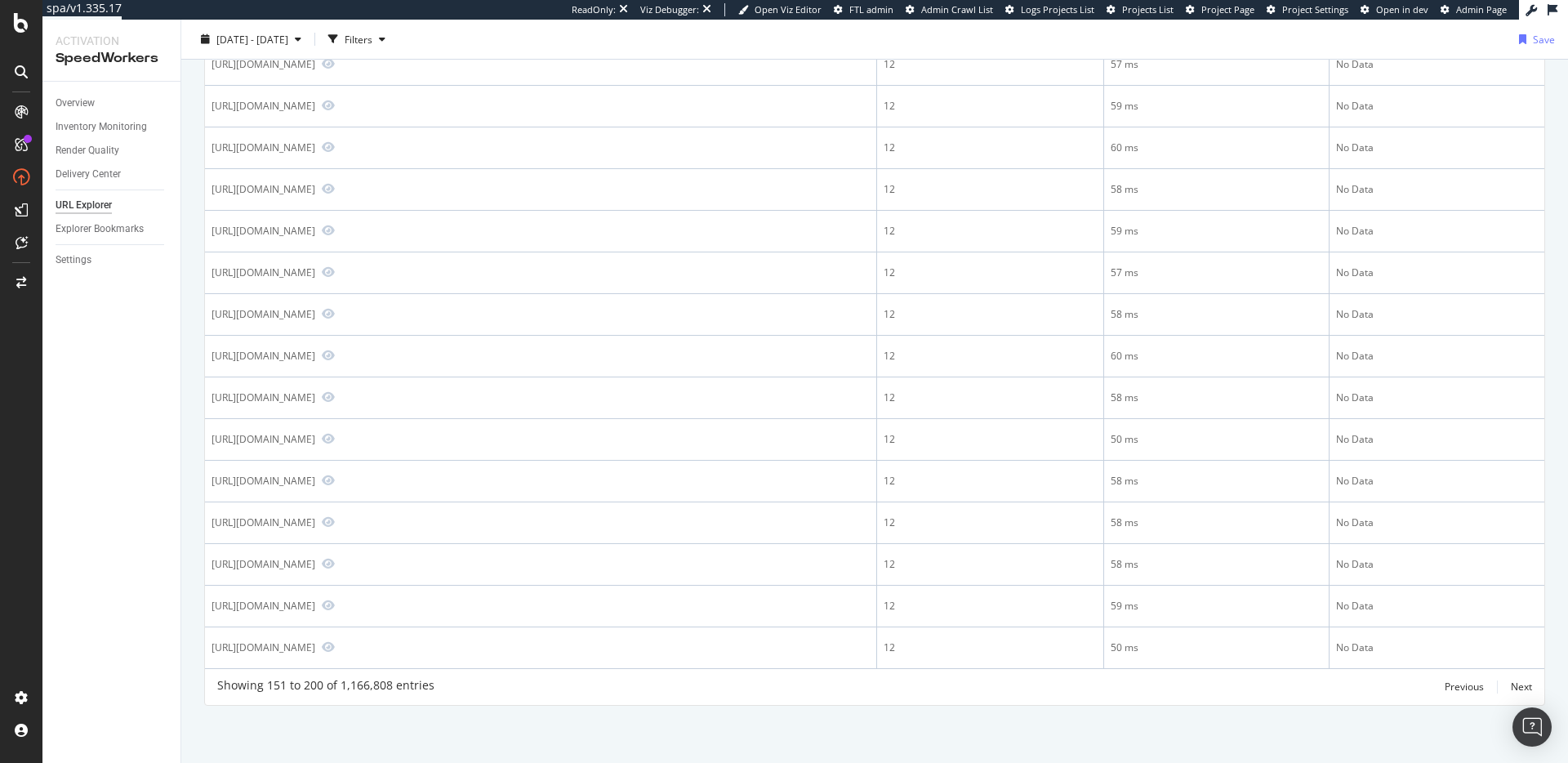
click at [1142, 695] on div "Showing 151 to 200 of 1,166,808 entries Previous Next" at bounding box center [875, 686] width 1339 height 19
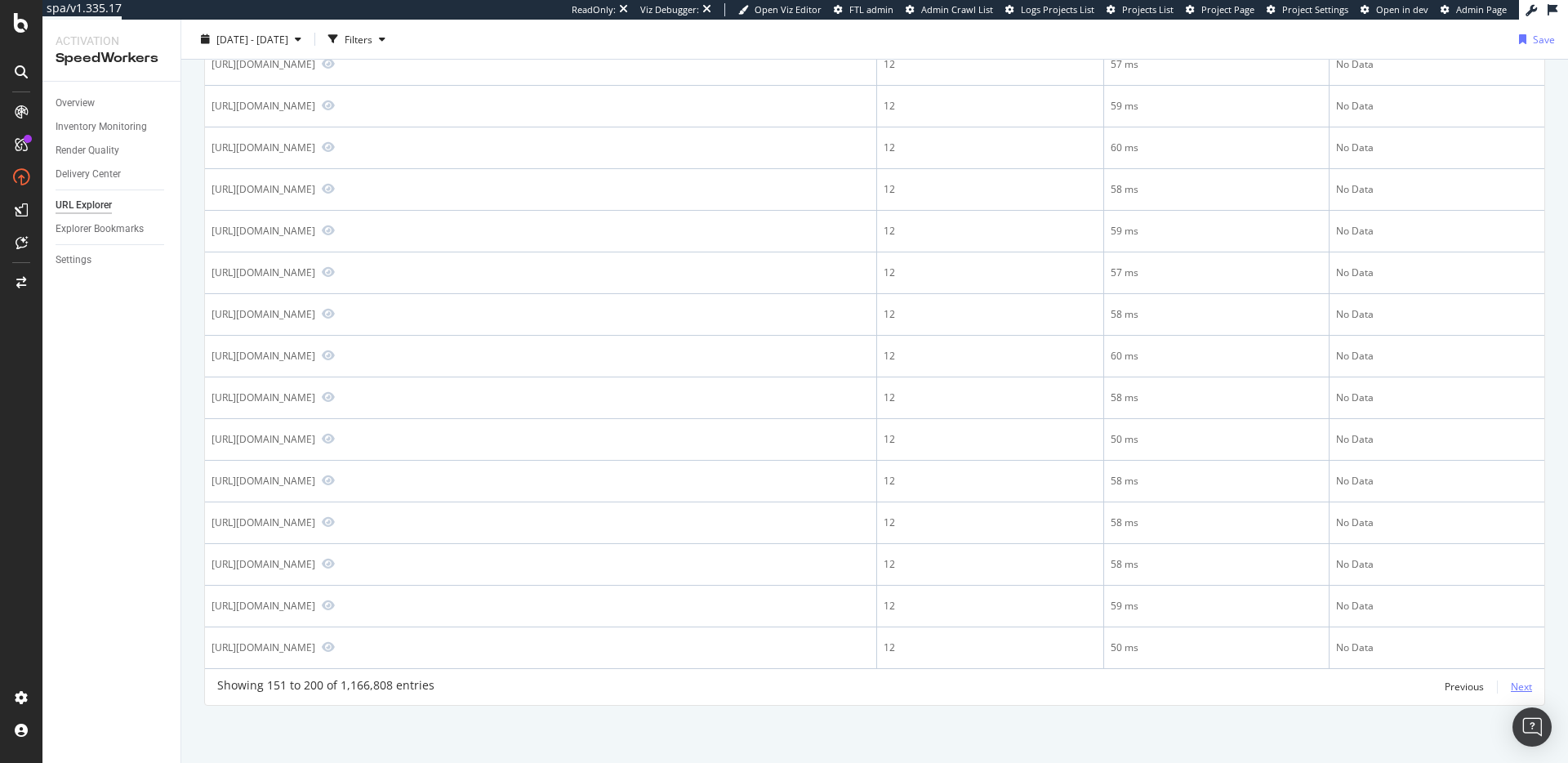
click at [1510, 688] on div "Next" at bounding box center [1520, 686] width 21 height 14
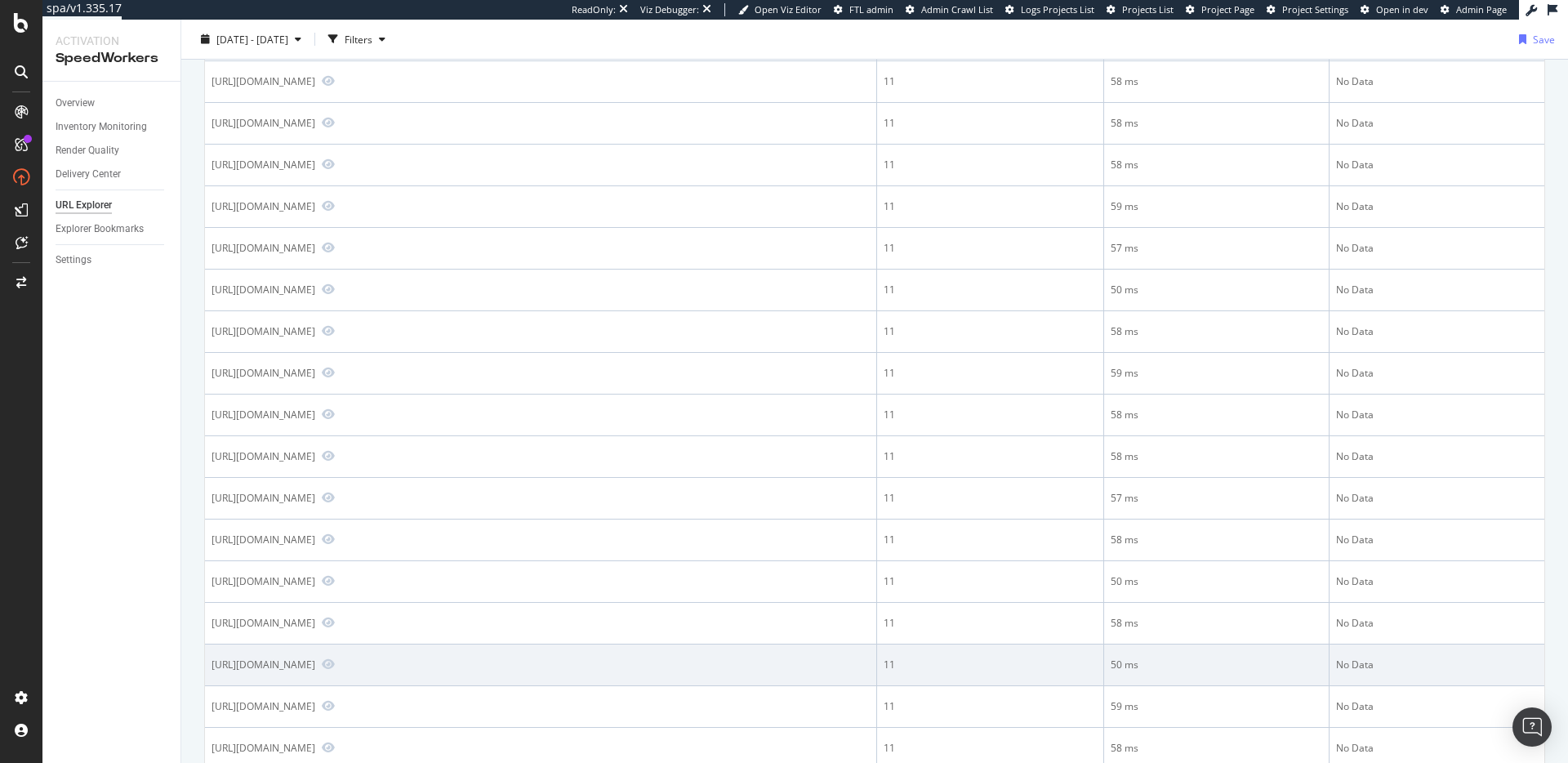
scroll to position [1832, 0]
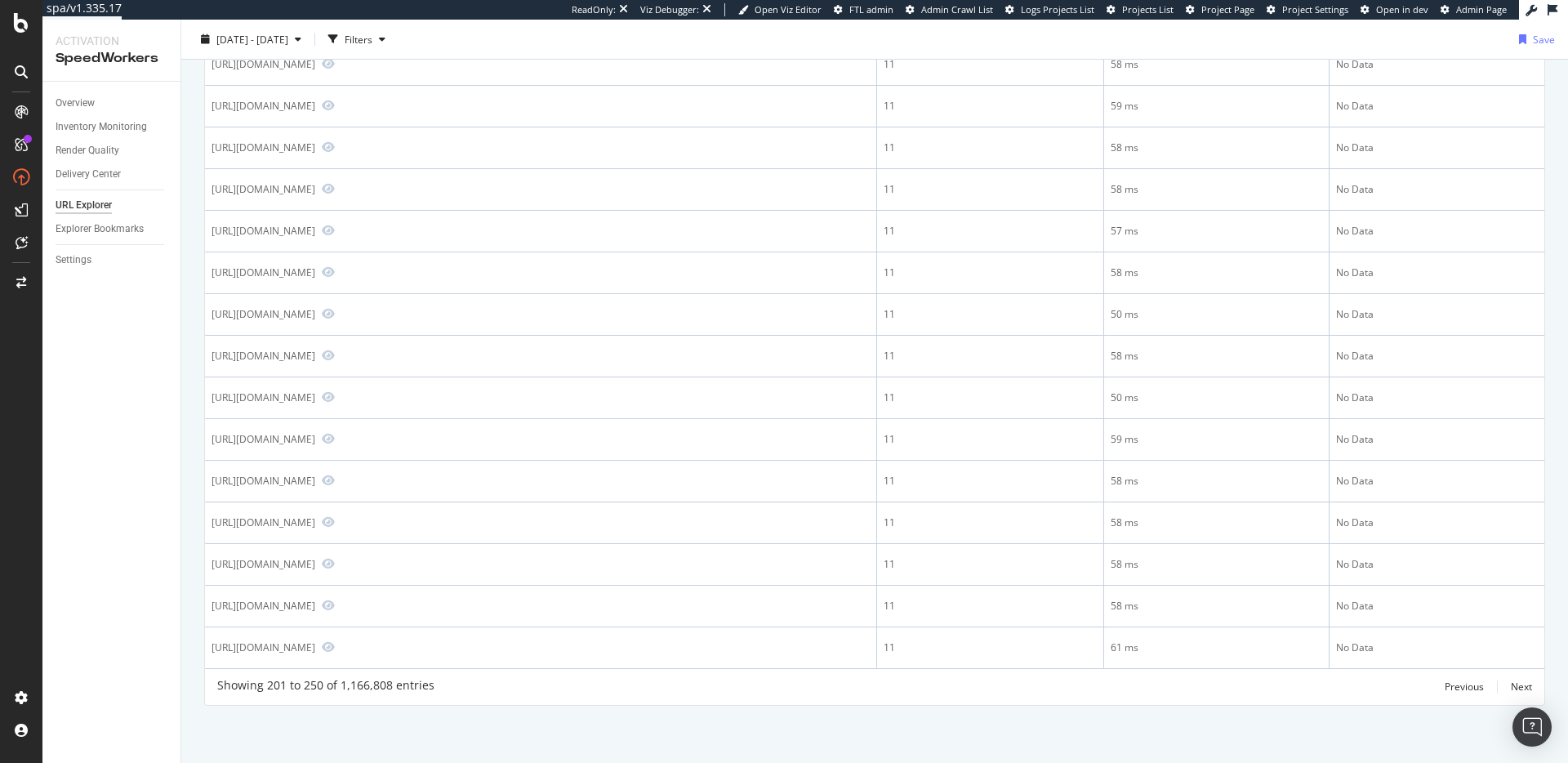
click at [991, 685] on div "Showing 201 to 250 of 1,166,808 entries Previous Next" at bounding box center [875, 686] width 1339 height 19
click at [1510, 689] on div "Next" at bounding box center [1520, 686] width 21 height 14
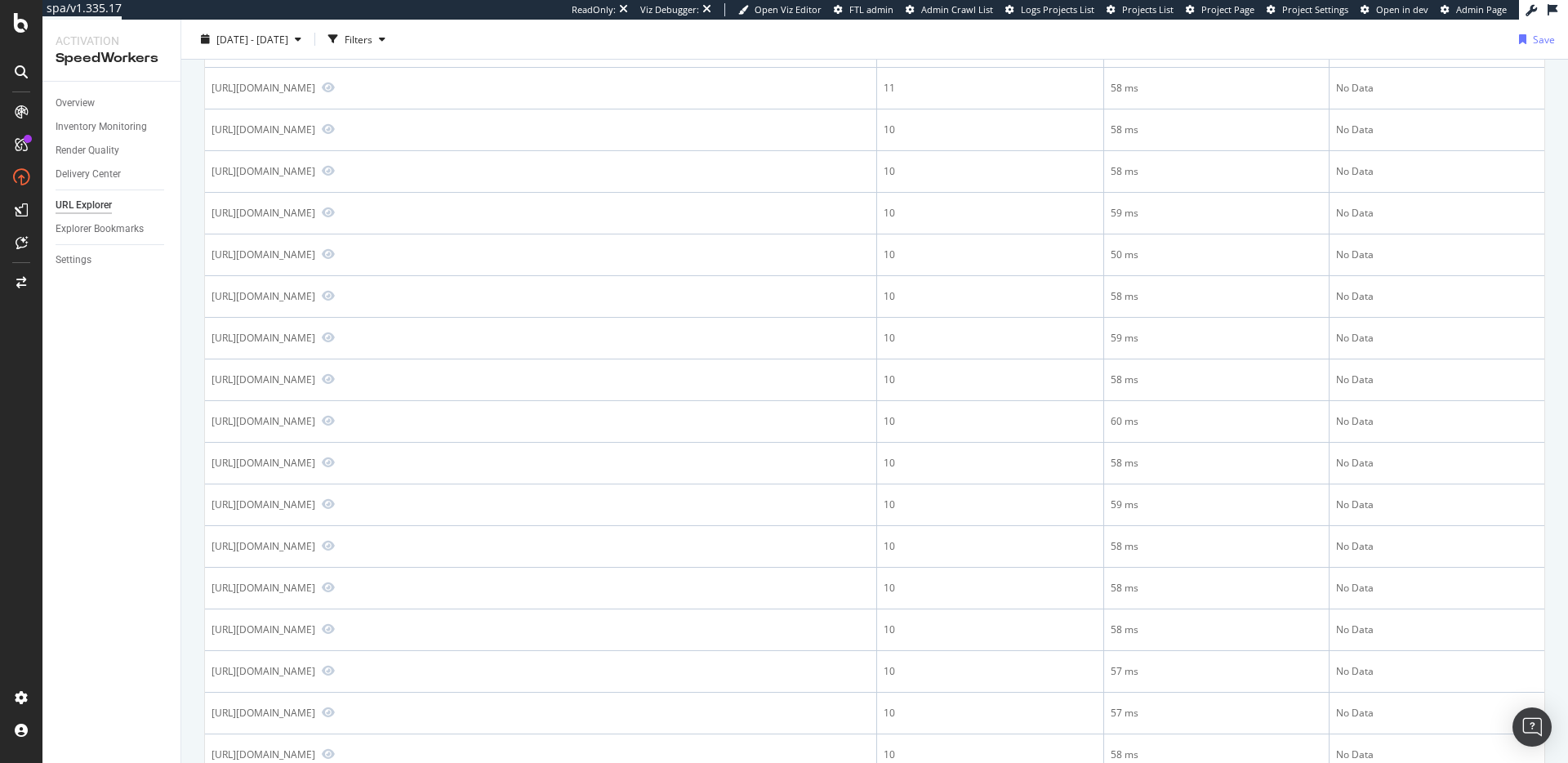
scroll to position [1758, 0]
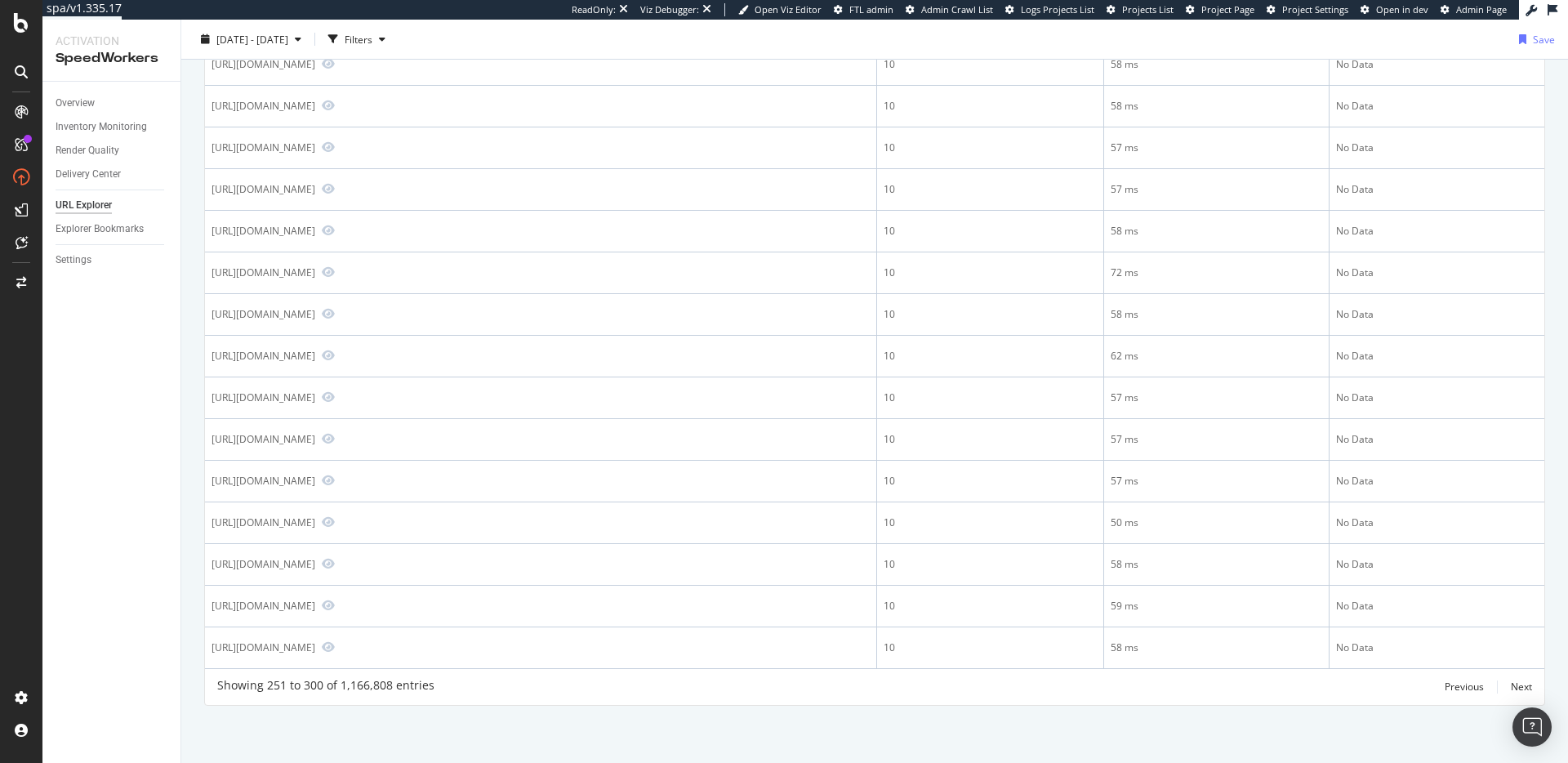
click at [769, 679] on div "Showing 251 to 300 of 1,166,808 entries Previous Next" at bounding box center [875, 686] width 1339 height 19
click at [753, 685] on div "Showing 251 to 300 of 1,166,808 entries Previous Next" at bounding box center [875, 686] width 1339 height 19
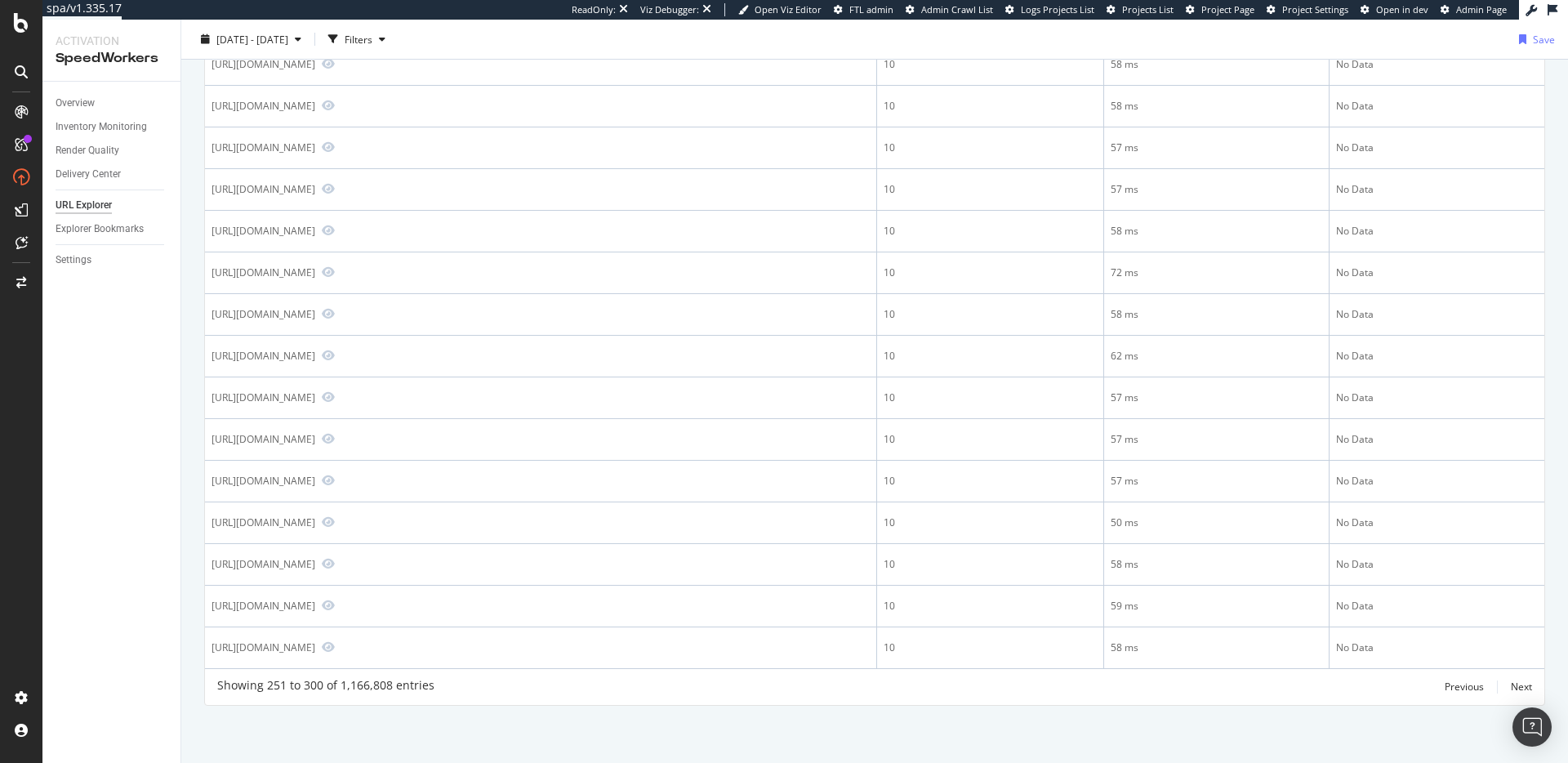
click at [753, 685] on div "Showing 251 to 300 of 1,166,808 entries Previous Next" at bounding box center [875, 686] width 1339 height 19
click at [763, 684] on div "Showing 251 to 300 of 1,166,808 entries Previous Next" at bounding box center [875, 686] width 1339 height 19
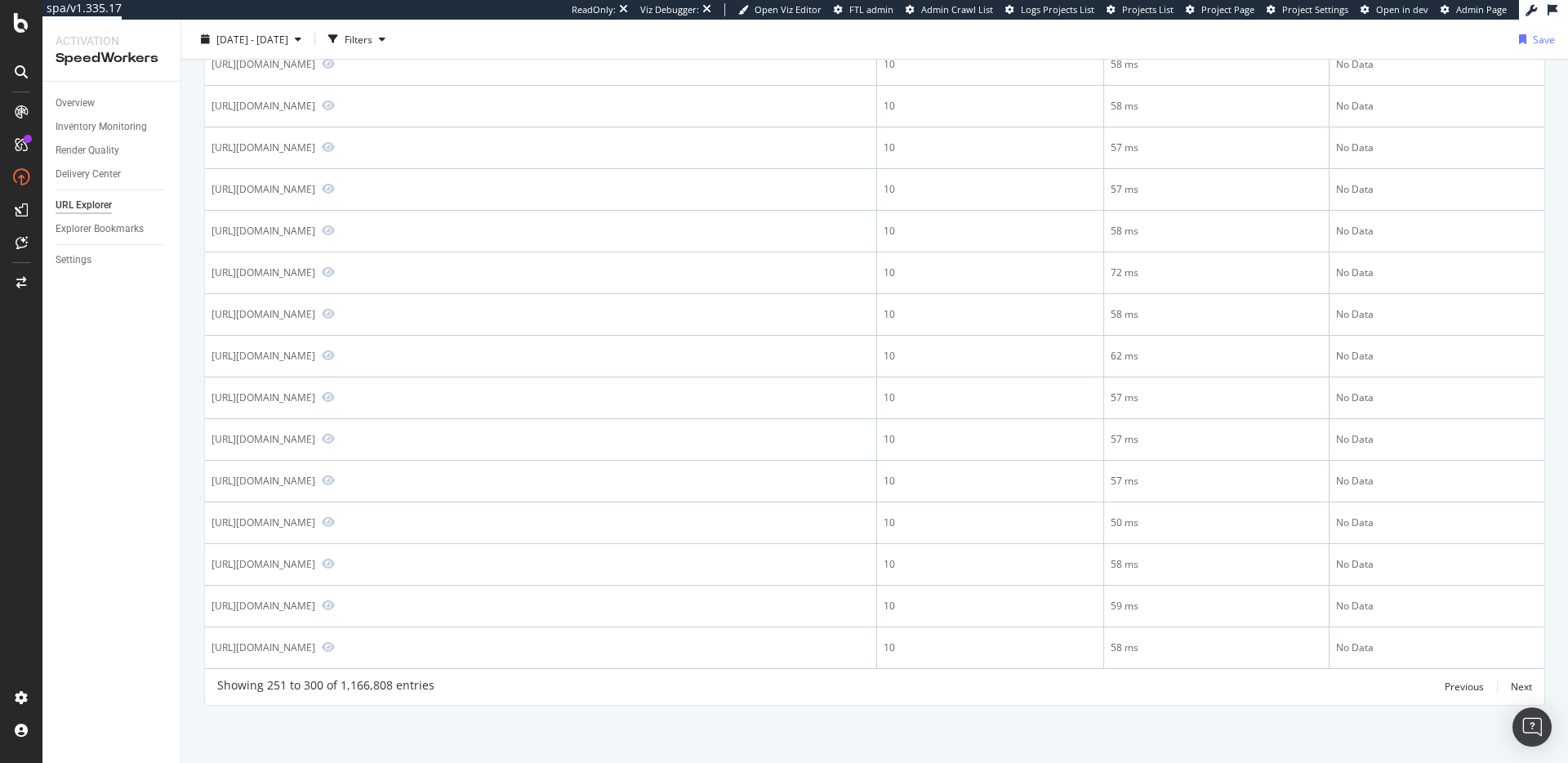
click at [763, 684] on div "Showing 251 to 300 of 1,166,808 entries Previous Next" at bounding box center [875, 686] width 1339 height 19
click at [762, 682] on div "Showing 251 to 300 of 1,166,808 entries Previous Next" at bounding box center [875, 686] width 1339 height 19
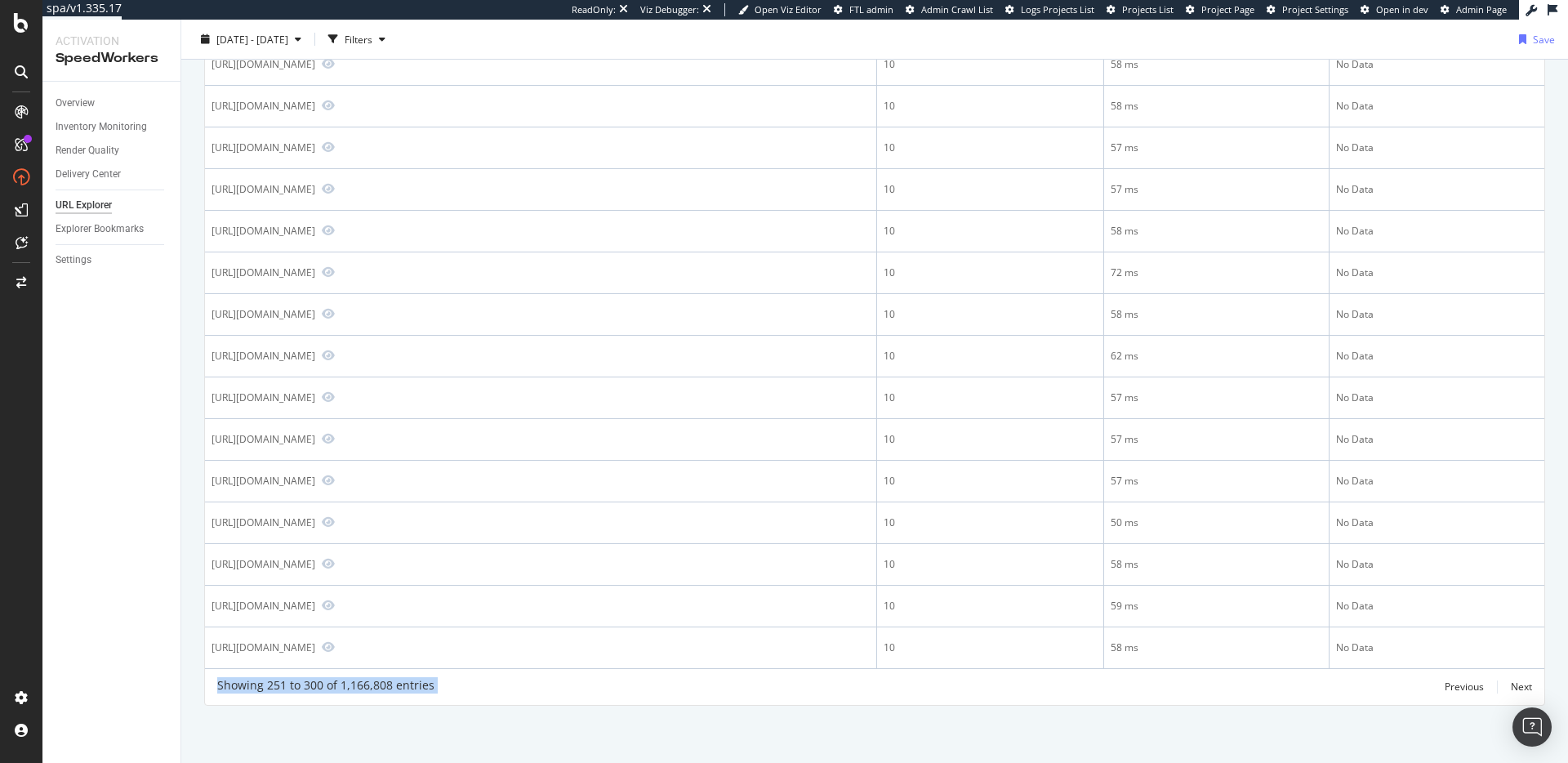
click at [762, 682] on div "Showing 251 to 300 of 1,166,808 entries Previous Next" at bounding box center [875, 686] width 1339 height 19
click at [742, 678] on div "Showing 251 to 300 of 1,166,808 entries Previous Next" at bounding box center [875, 686] width 1339 height 19
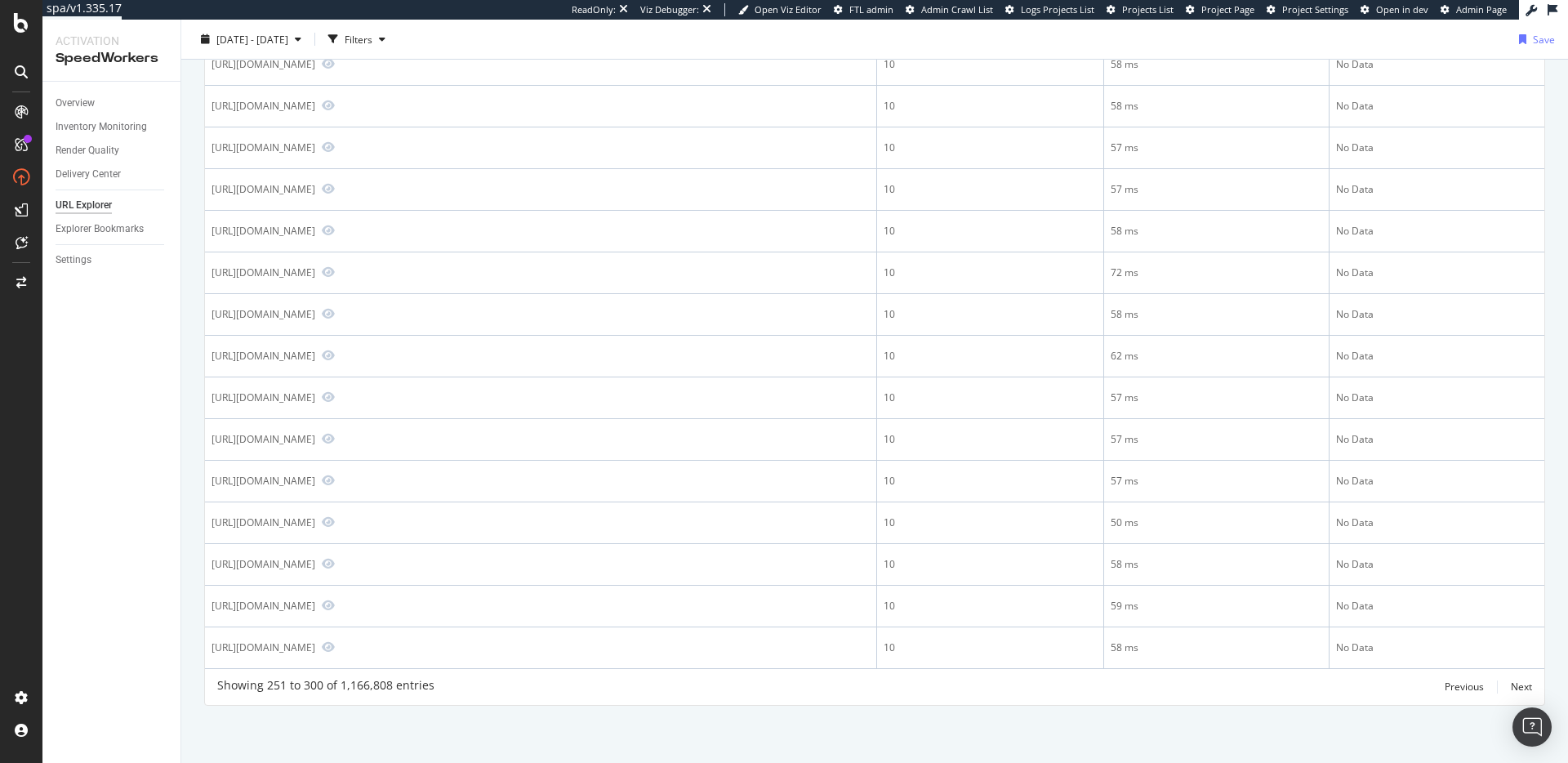
click at [742, 678] on div "Showing 251 to 300 of 1,166,808 entries Previous Next" at bounding box center [875, 686] width 1339 height 19
click at [705, 680] on div "Showing 251 to 300 of 1,166,808 entries Previous Next" at bounding box center [875, 686] width 1339 height 19
click at [710, 683] on div "Showing 251 to 300 of 1,166,808 entries Previous Next" at bounding box center [875, 686] width 1339 height 19
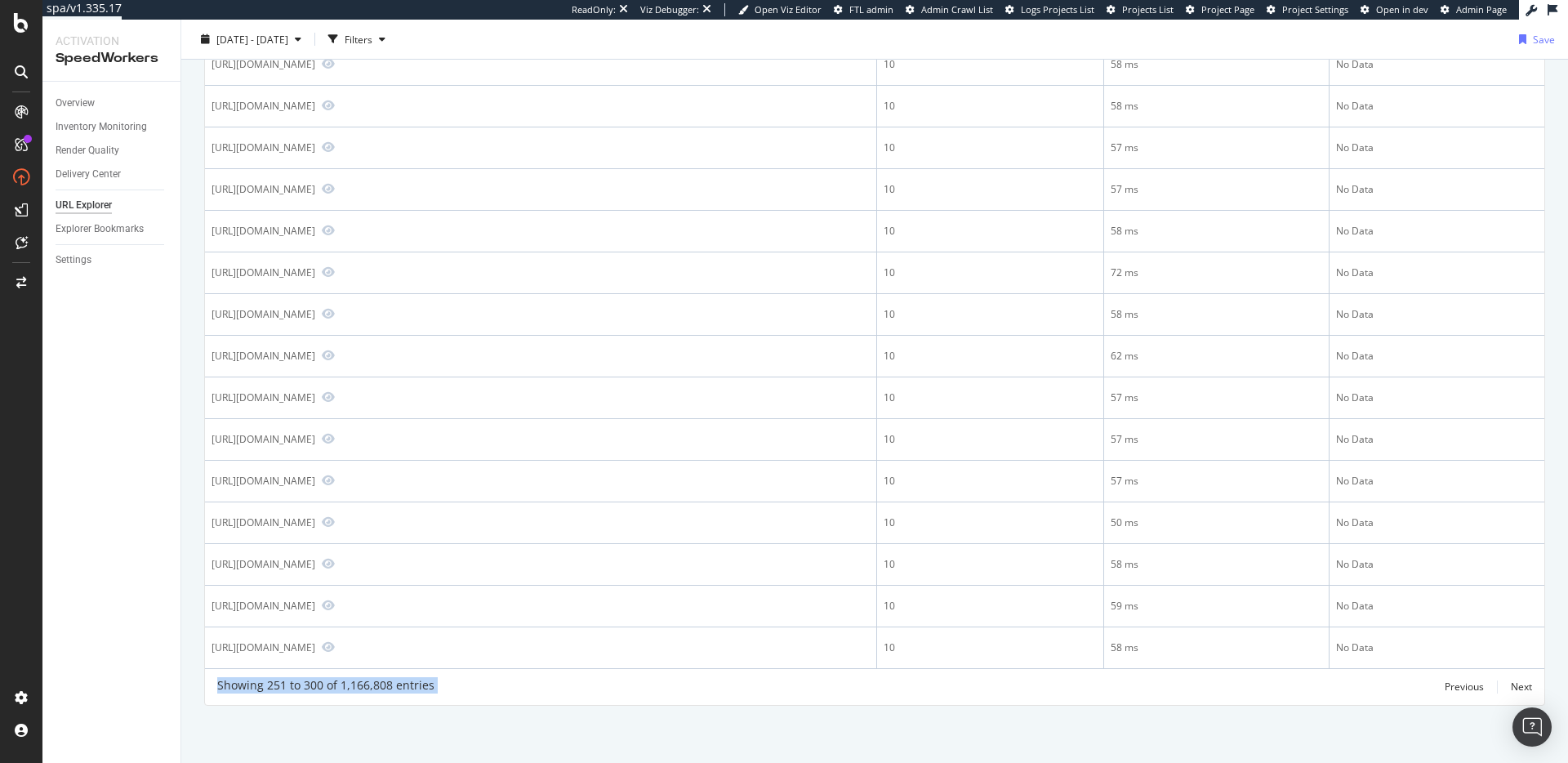
click at [710, 683] on div "Showing 251 to 300 of 1,166,808 entries Previous Next" at bounding box center [875, 686] width 1339 height 19
click at [547, 685] on div "Showing 251 to 300 of 1,166,808 entries Previous Next" at bounding box center [875, 686] width 1339 height 19
click at [572, 688] on div "Showing 251 to 300 of 1,166,808 entries Previous Next" at bounding box center [875, 686] width 1339 height 19
click at [572, 688] on div "Showing 251 to 300 of 1,166,808 entries Previous Next" at bounding box center [875, 686] width 1339 height 19
click at [577, 689] on div "Showing 251 to 300 of 1,166,808 entries Previous Next" at bounding box center [875, 686] width 1339 height 19
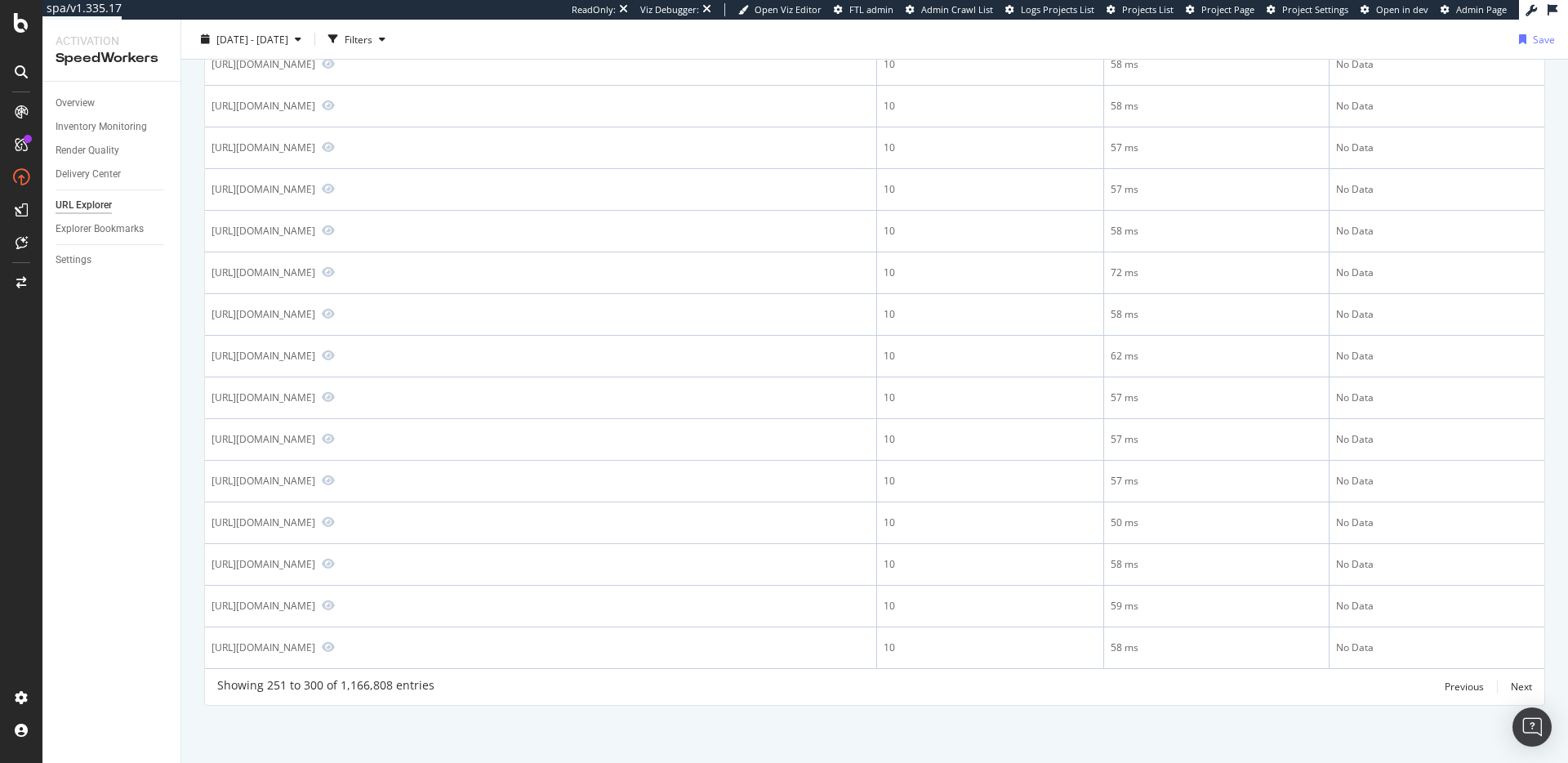
click at [572, 684] on div "Showing 251 to 300 of 1,166,808 entries Previous Next" at bounding box center [875, 686] width 1339 height 19
click at [560, 682] on div "Showing 251 to 300 of 1,166,808 entries Previous Next" at bounding box center [875, 686] width 1339 height 19
click at [622, 685] on div "Showing 251 to 300 of 1,166,808 entries Previous Next" at bounding box center [875, 686] width 1339 height 19
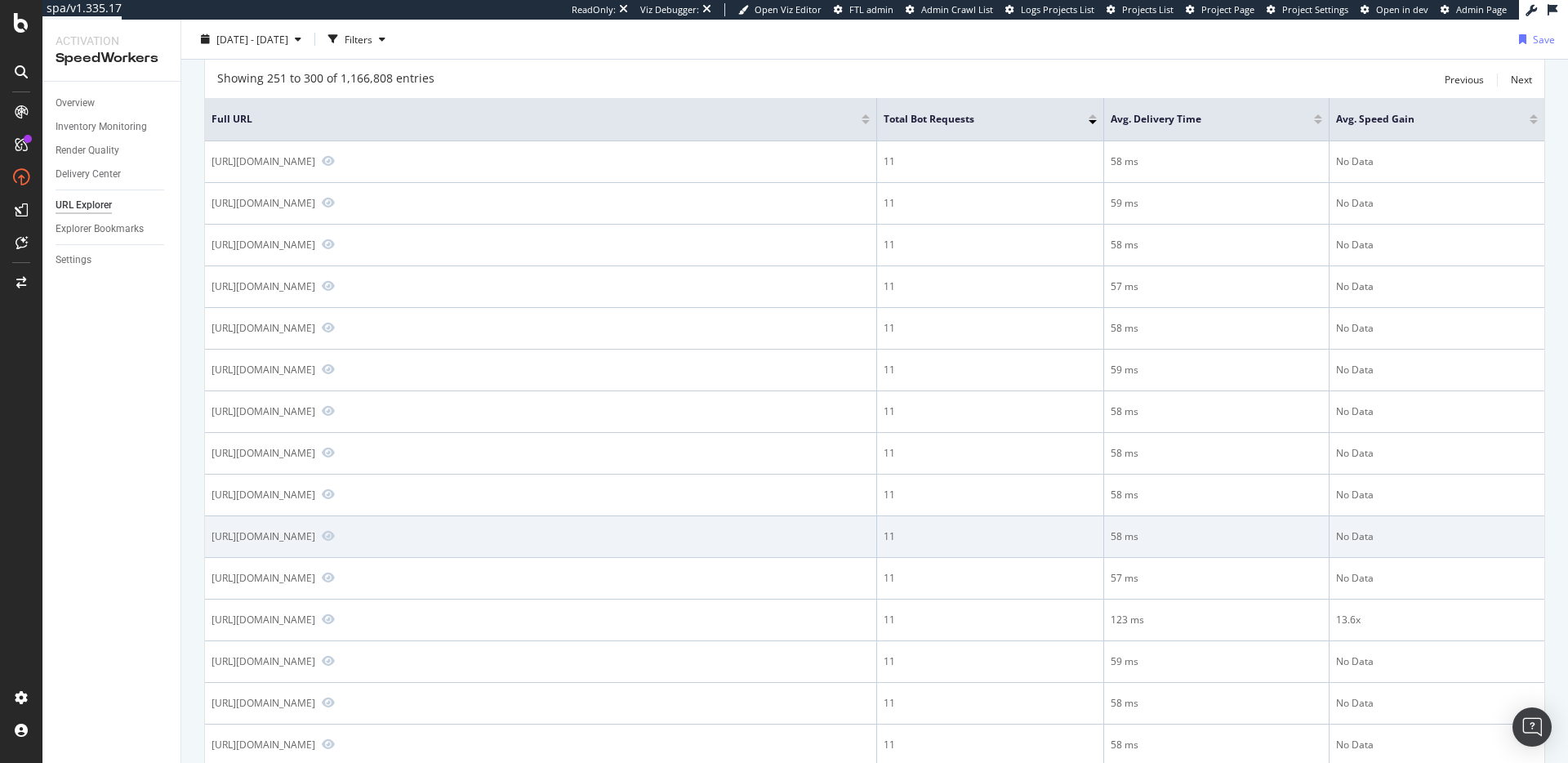
scroll to position [0, 0]
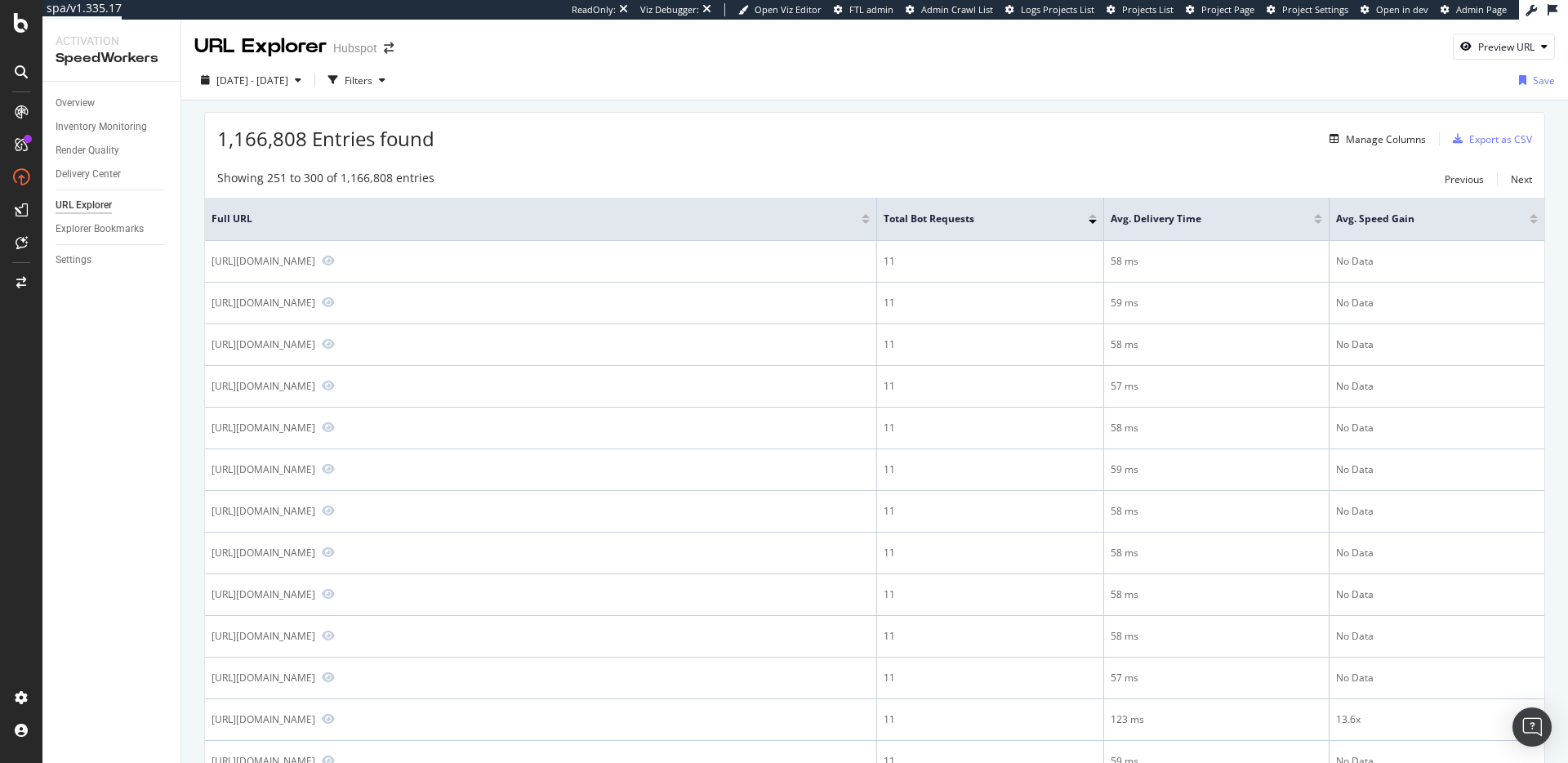
click at [379, 144] on span "1,166,808 Entries found" at bounding box center [325, 139] width 217 height 27
drag, startPoint x: 379, startPoint y: 144, endPoint x: 415, endPoint y: 144, distance: 36.0
click at [381, 144] on span "1,166,808 Entries found" at bounding box center [325, 139] width 217 height 27
click at [551, 139] on div "1,166,808 Entries found Manage Columns Export as CSV" at bounding box center [875, 133] width 1339 height 40
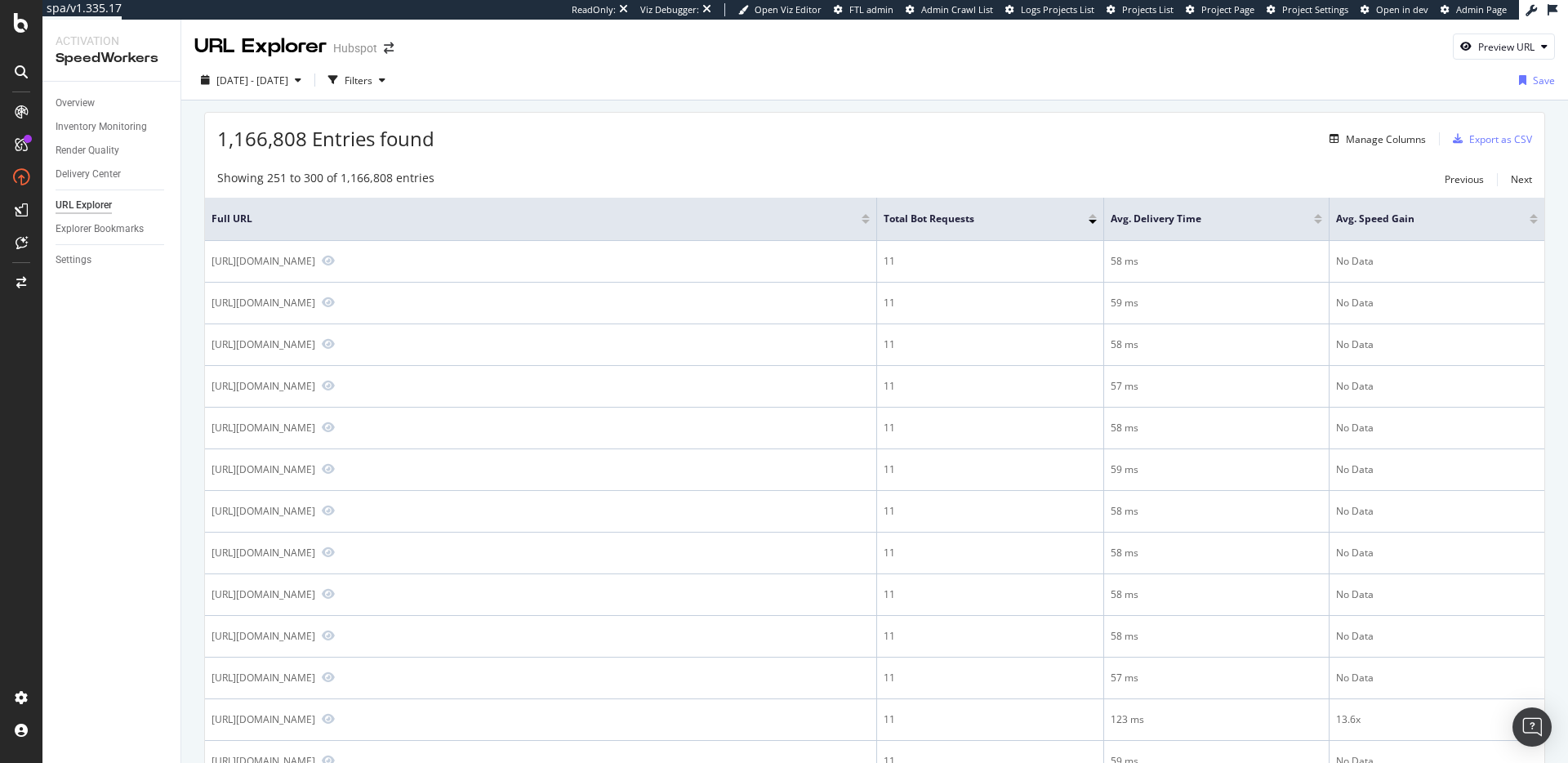
click at [396, 179] on div "Showing 251 to 300 of 1,166,808 entries" at bounding box center [325, 179] width 217 height 19
click at [390, 148] on span "1,166,808 Entries found" at bounding box center [325, 139] width 217 height 27
click at [396, 144] on span "1,166,808 Entries found" at bounding box center [325, 139] width 217 height 27
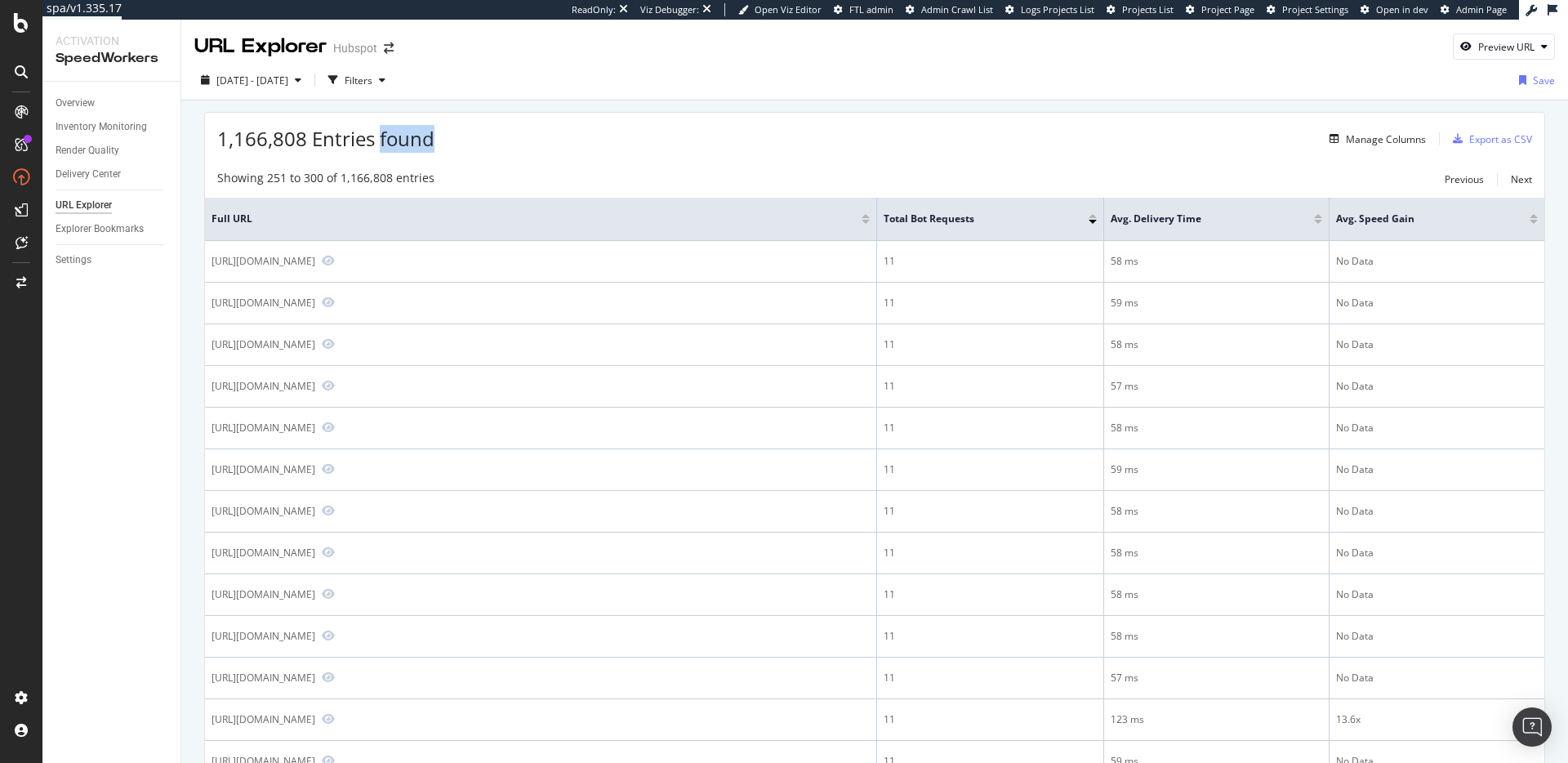
click at [396, 144] on span "1,166,808 Entries found" at bounding box center [325, 139] width 217 height 27
click at [507, 144] on div "1,166,808 Entries found Manage Columns Export as CSV" at bounding box center [875, 133] width 1339 height 40
click at [487, 177] on div "Showing 251 to 300 of 1,166,808 entries Previous Next" at bounding box center [875, 179] width 1339 height 19
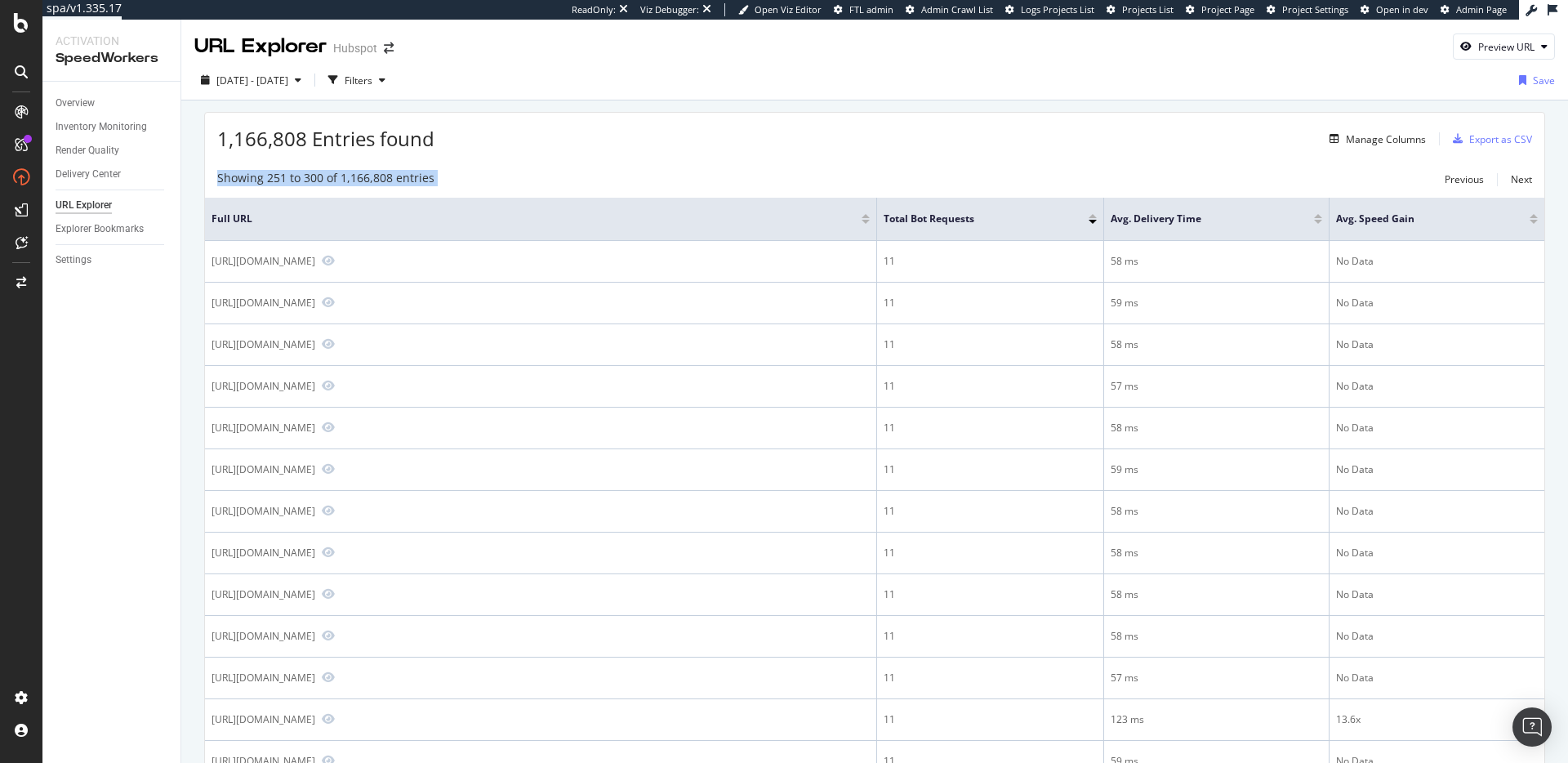
click at [487, 177] on div "Showing 251 to 300 of 1,166,808 entries Previous Next" at bounding box center [875, 179] width 1339 height 19
click at [487, 179] on div "Showing 251 to 300 of 1,166,808 entries Previous Next" at bounding box center [875, 179] width 1339 height 19
click at [471, 145] on div "1,166,808 Entries found Manage Columns Export as CSV" at bounding box center [875, 133] width 1339 height 40
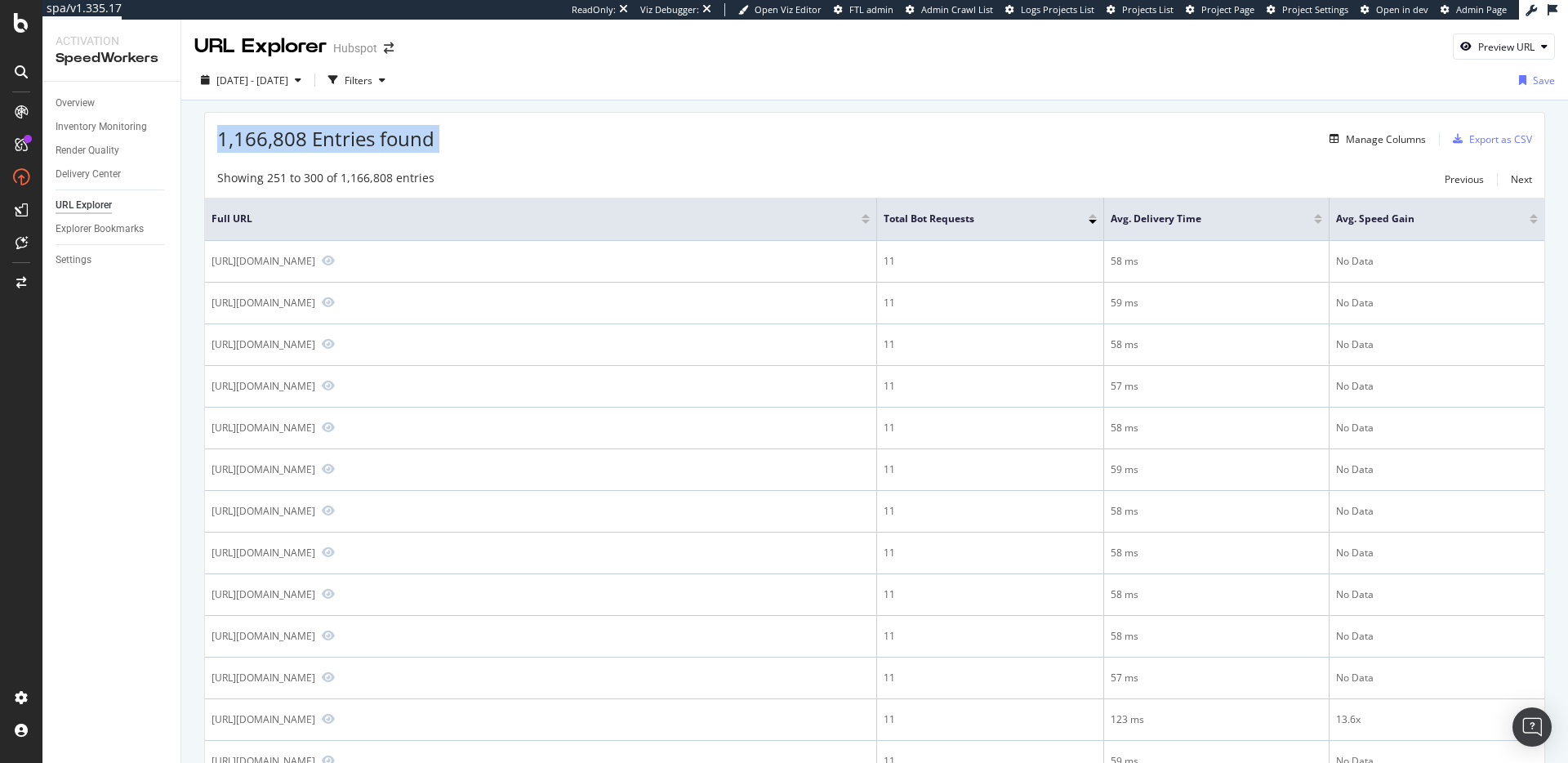
click at [471, 145] on div "1,166,808 Entries found Manage Columns Export as CSV" at bounding box center [875, 133] width 1339 height 40
click at [361, 131] on span "1,166,808 Entries found" at bounding box center [325, 139] width 217 height 27
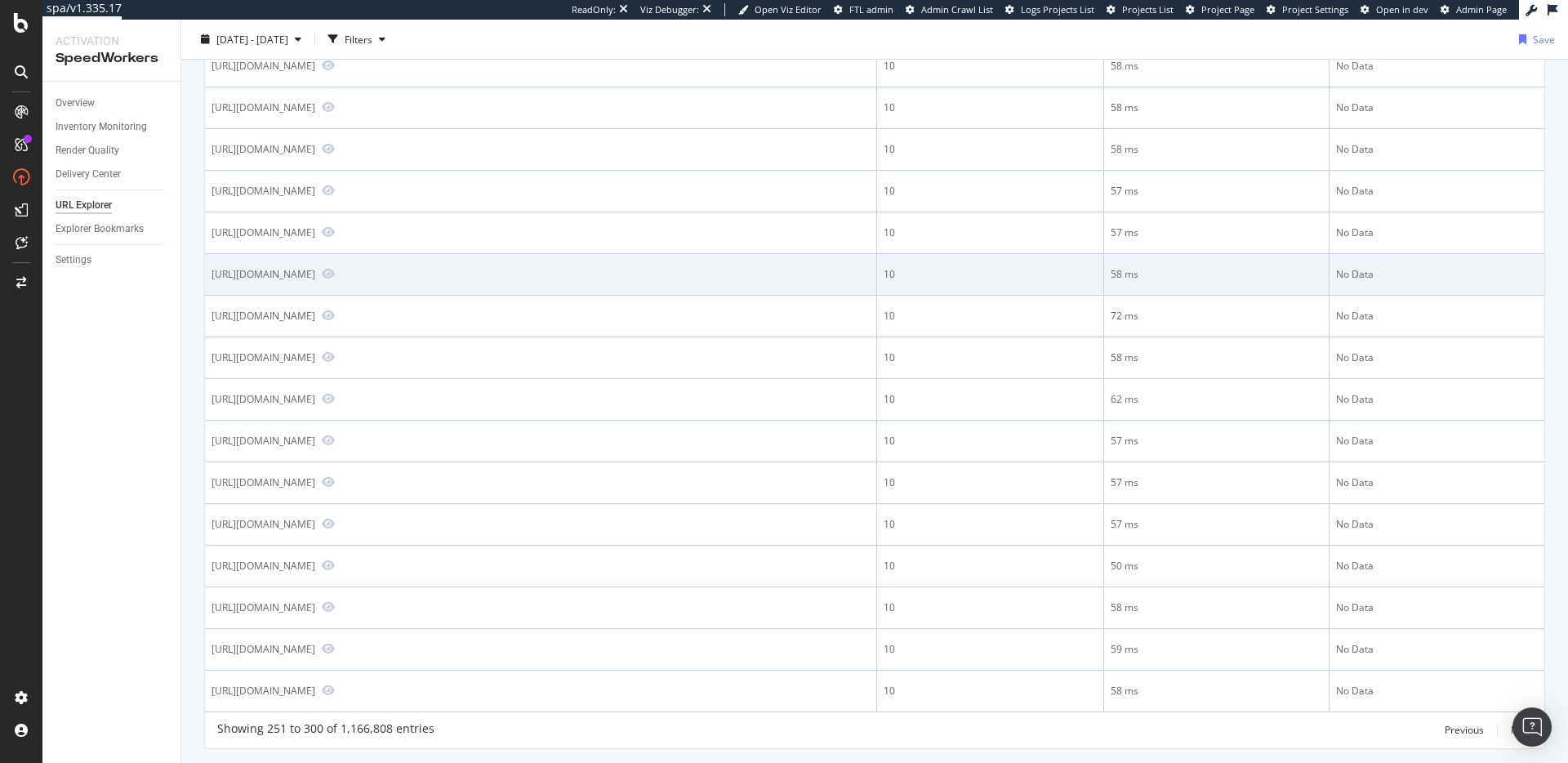
scroll to position [1758, 0]
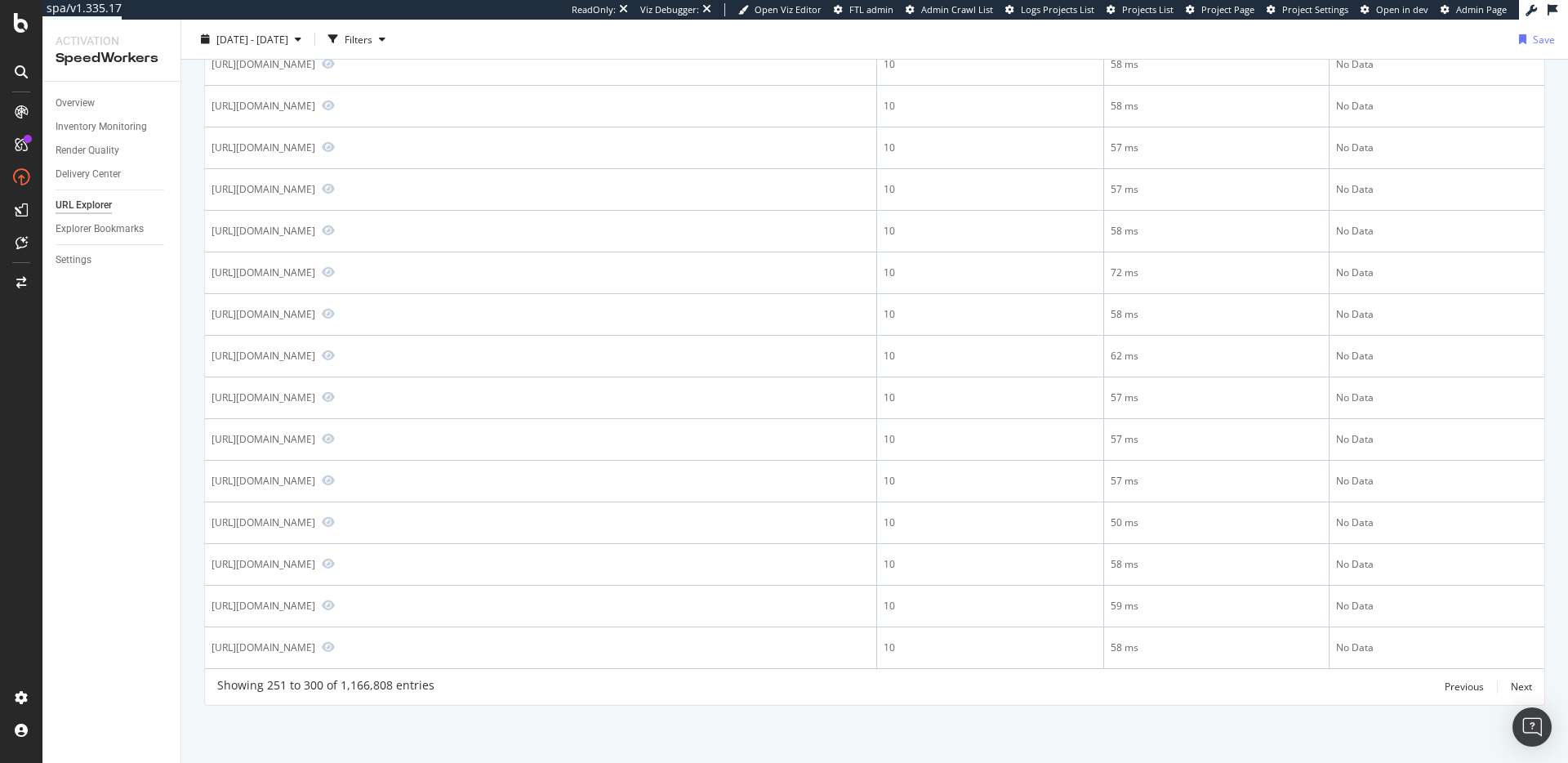
click at [436, 688] on div "Showing 251 to 300 of 1,166,808 entries Previous Next" at bounding box center [875, 686] width 1339 height 19
click at [436, 688] on div "Showing 251 to 300 of 1,166,808 entries Previous Next" at bounding box center [875, 686] width 1339 height 19
click at [436, 688] on div "Showing 251 to 300 of 1,166,808 entries Previous Next" at bounding box center [875, 686] width 1339 height 19
click at [467, 695] on div "Showing 251 to 300 of 1,166,808 entries Previous Next" at bounding box center [875, 686] width 1339 height 19
click at [445, 680] on div "Showing 251 to 300 of 1,166,808 entries Previous Next" at bounding box center [875, 686] width 1339 height 19
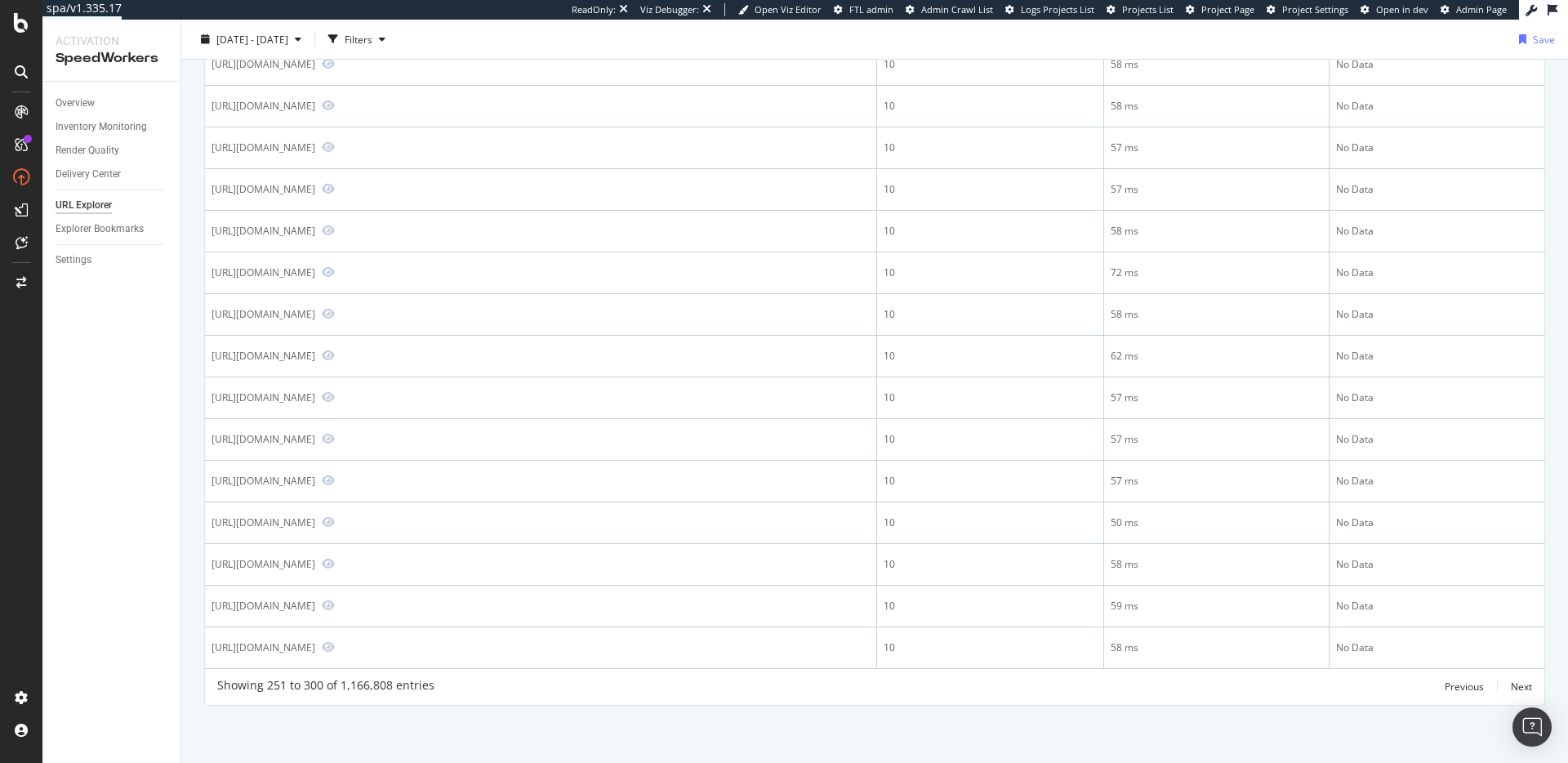
click at [445, 680] on div "Showing 251 to 300 of 1,166,808 entries Previous Next" at bounding box center [875, 686] width 1339 height 19
click at [465, 690] on div "Showing 251 to 300 of 1,166,808 entries Previous Next" at bounding box center [875, 686] width 1339 height 19
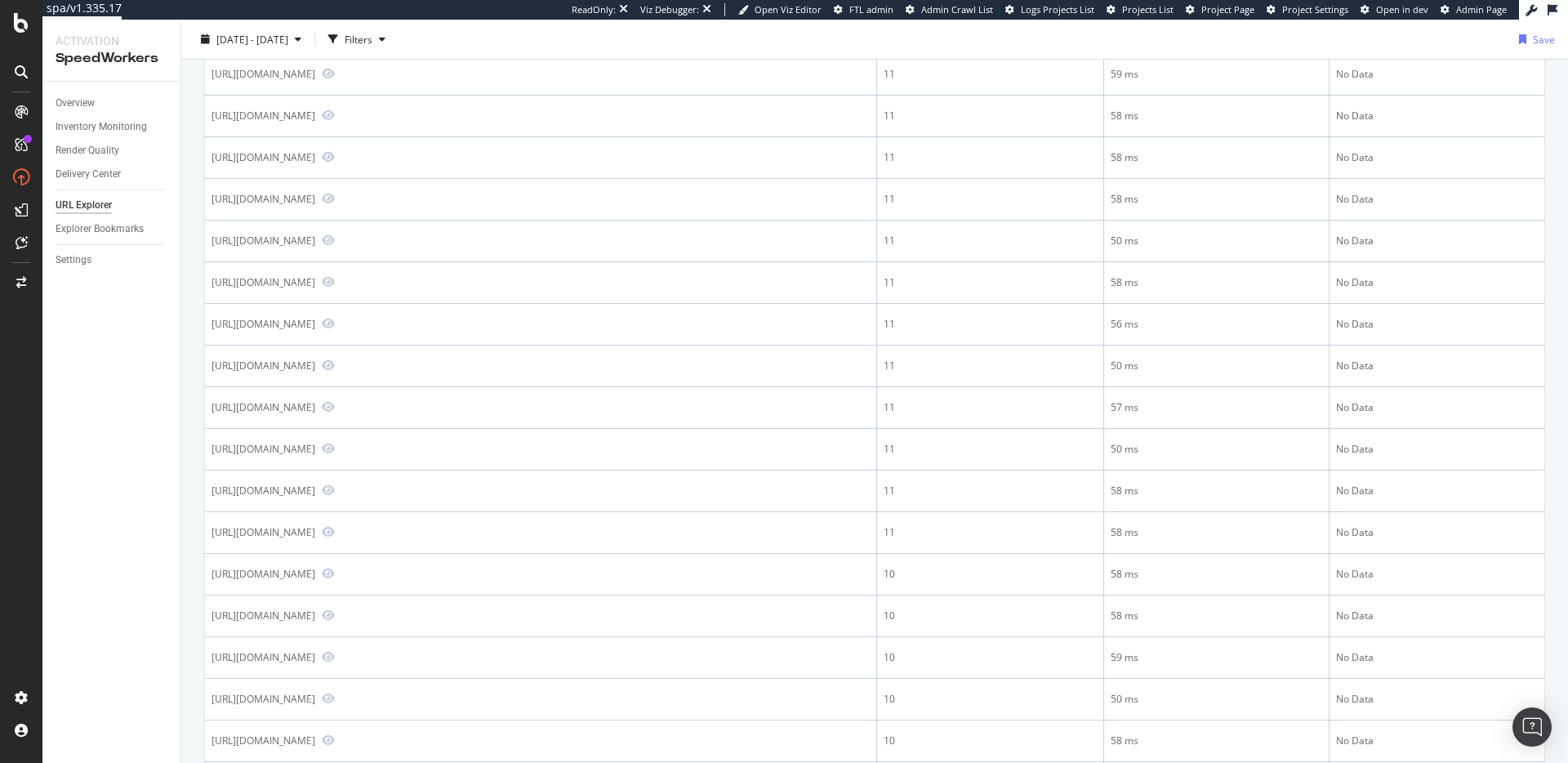
scroll to position [0, 0]
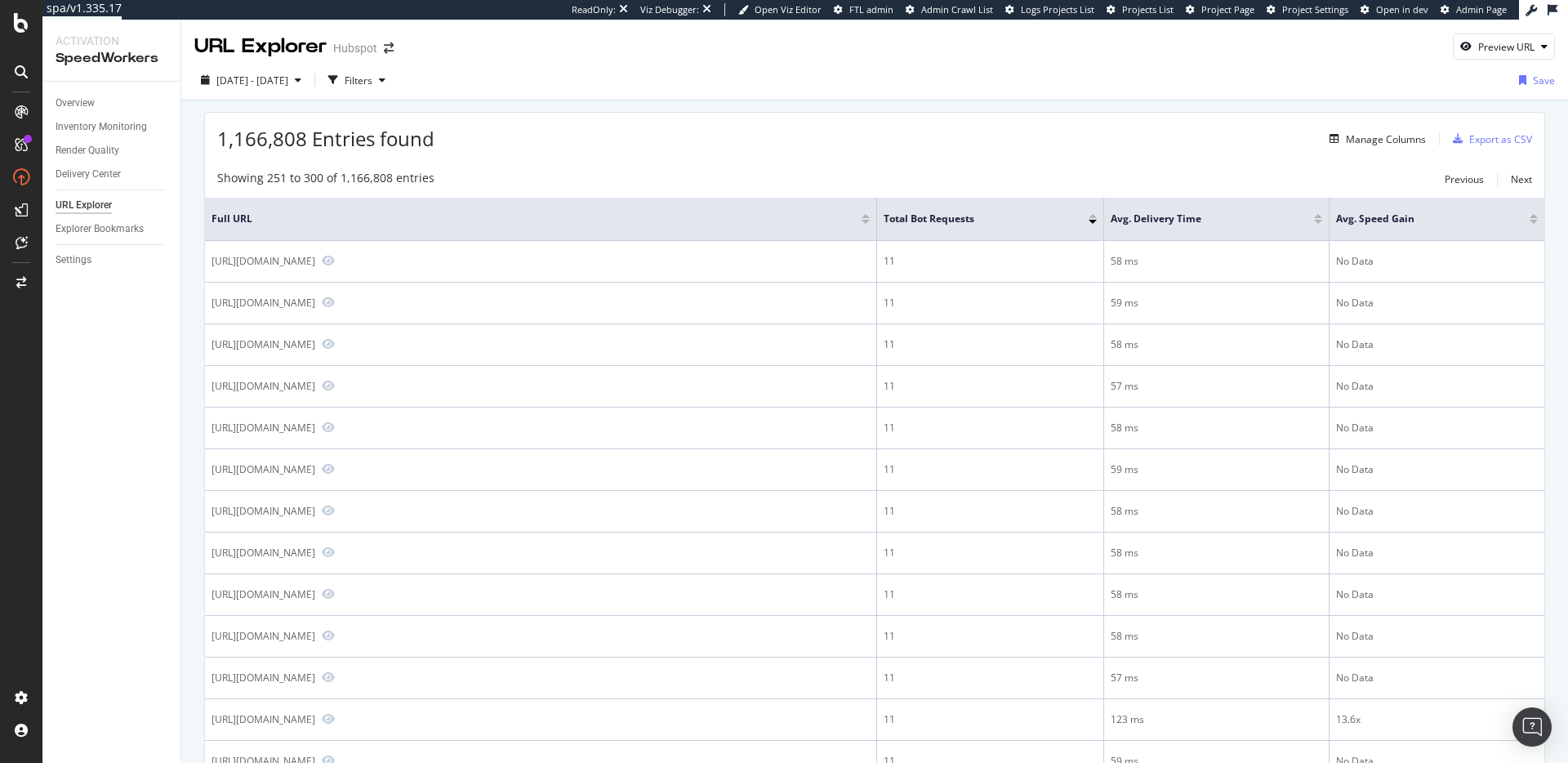
click at [406, 143] on span "1,166,808 Entries found" at bounding box center [325, 139] width 217 height 27
click at [498, 134] on div "1,166,808 Entries found Manage Columns Export as CSV" at bounding box center [875, 133] width 1339 height 40
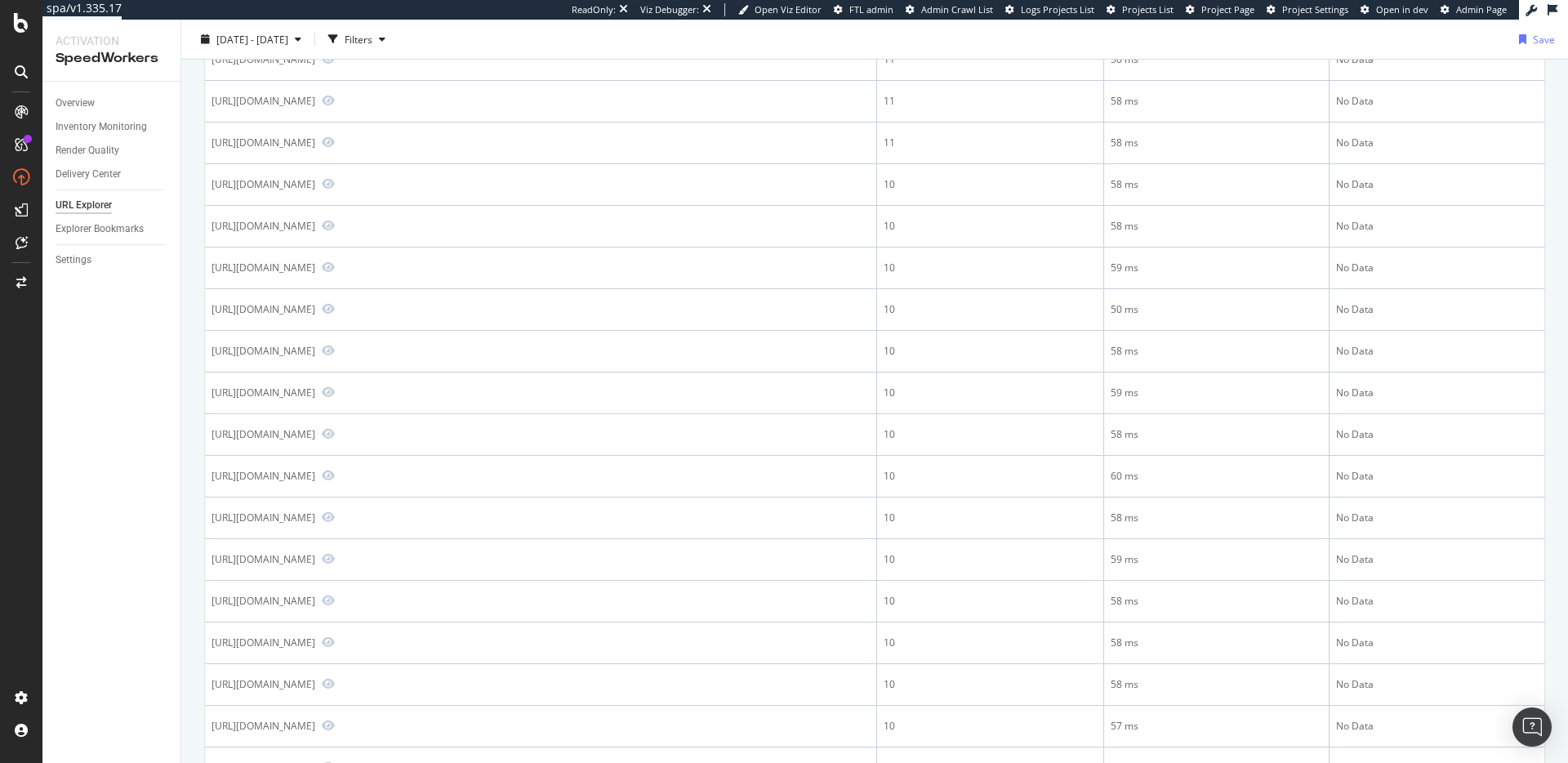
scroll to position [1758, 0]
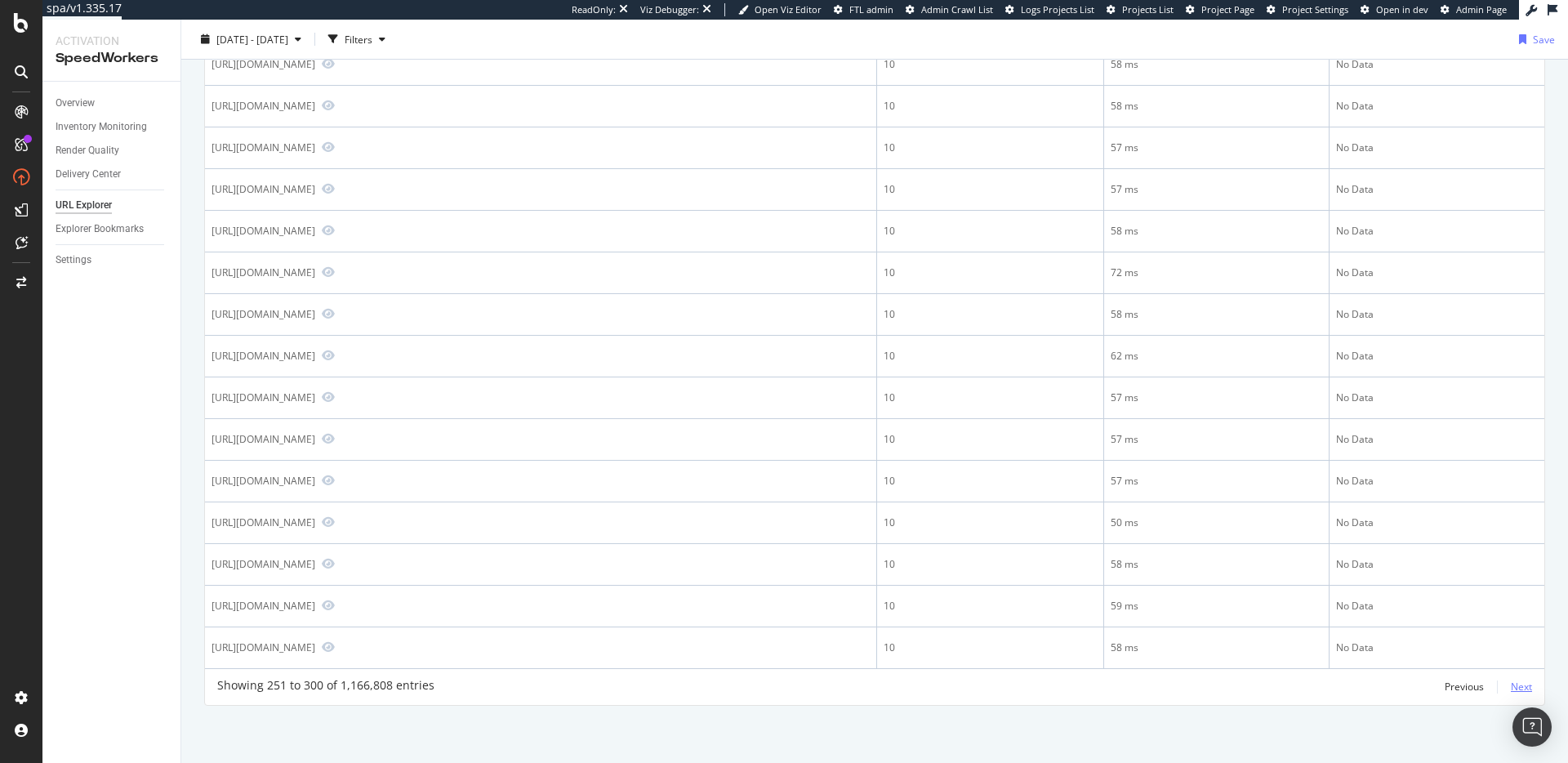
click at [1511, 690] on div "Next" at bounding box center [1520, 686] width 21 height 14
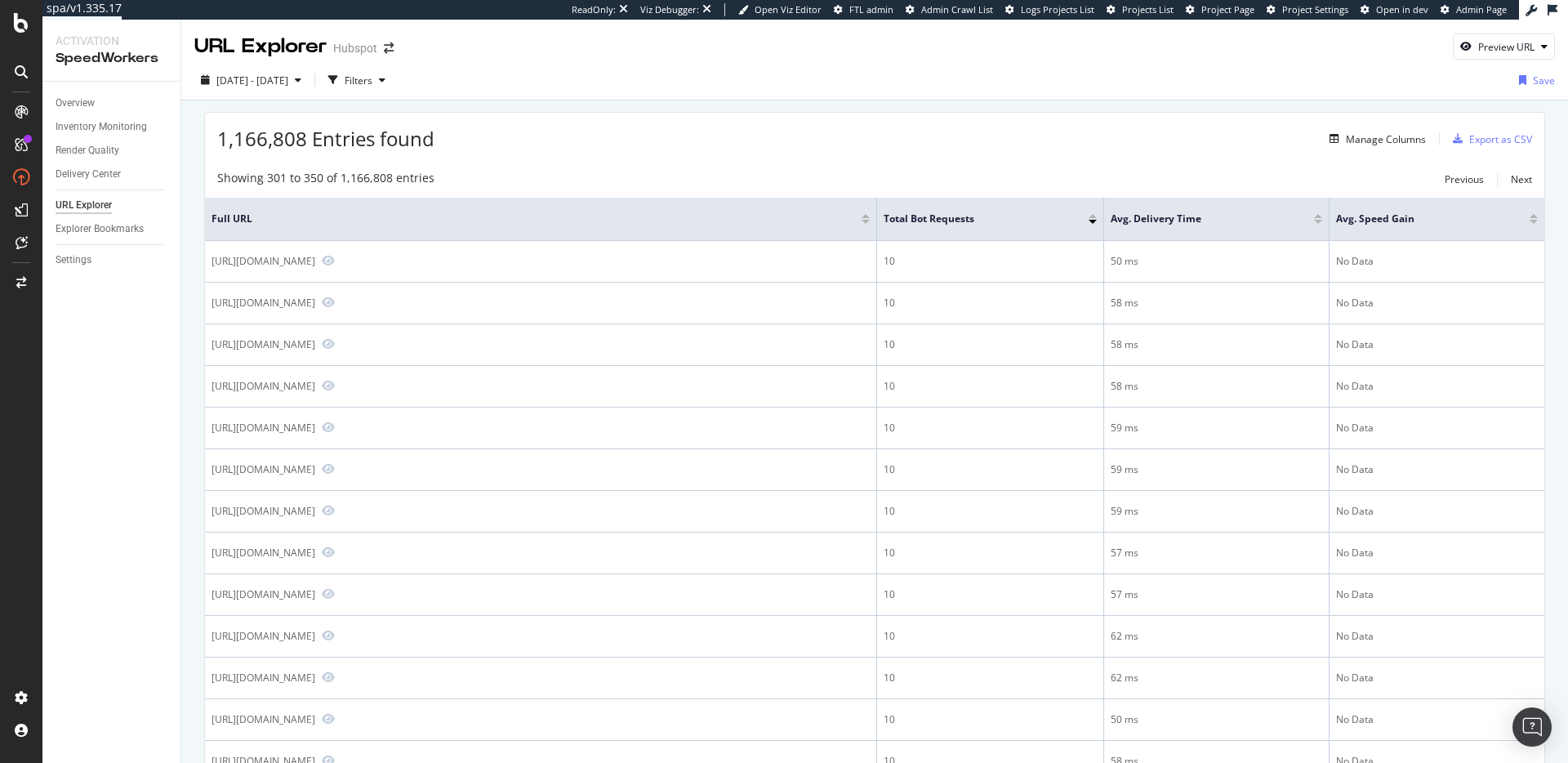
click at [391, 144] on span "1,166,808 Entries found" at bounding box center [325, 139] width 217 height 27
click at [623, 139] on div "1,166,808 Entries found Manage Columns Export as CSV" at bounding box center [875, 133] width 1339 height 40
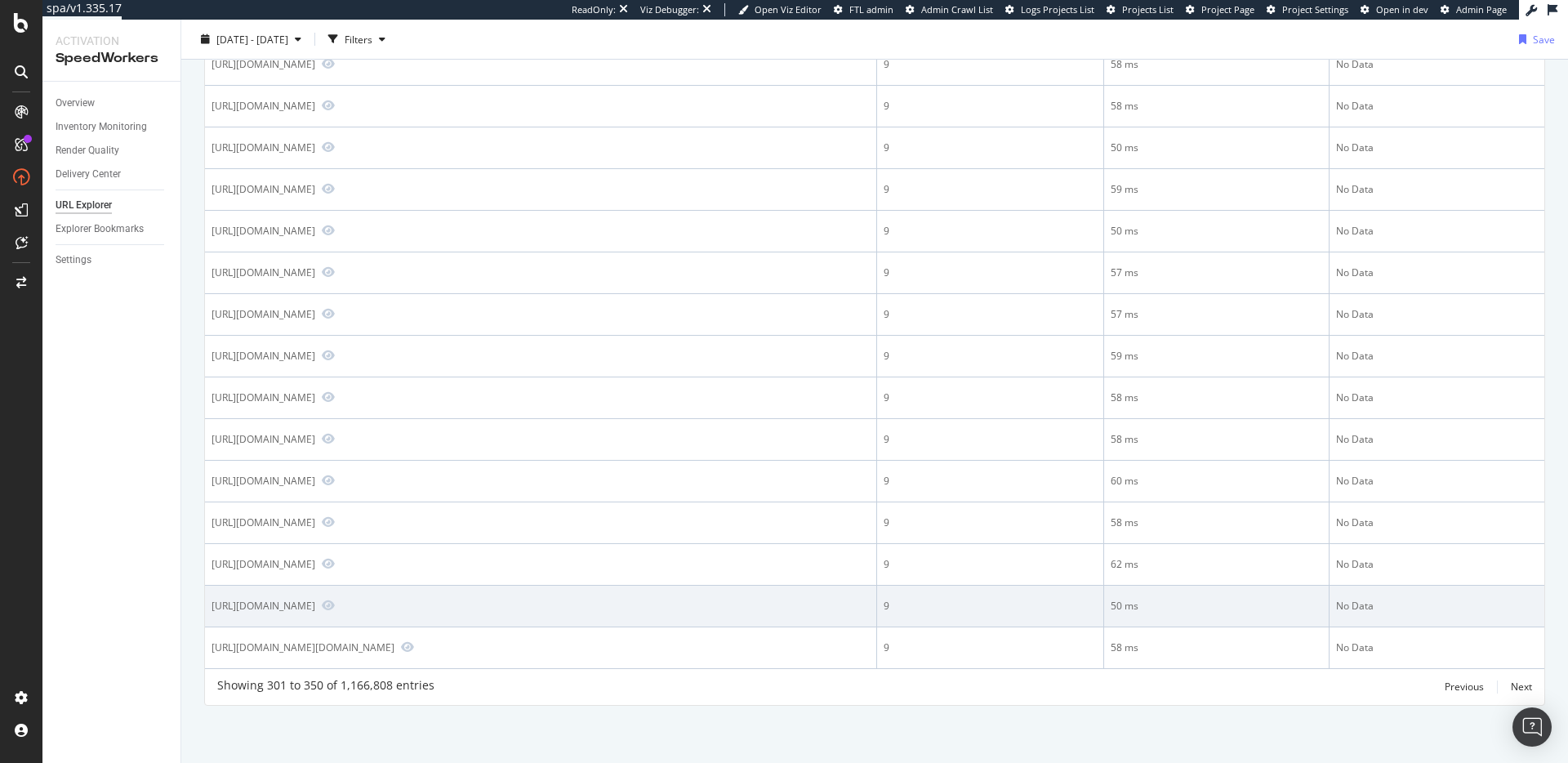
scroll to position [1802, 0]
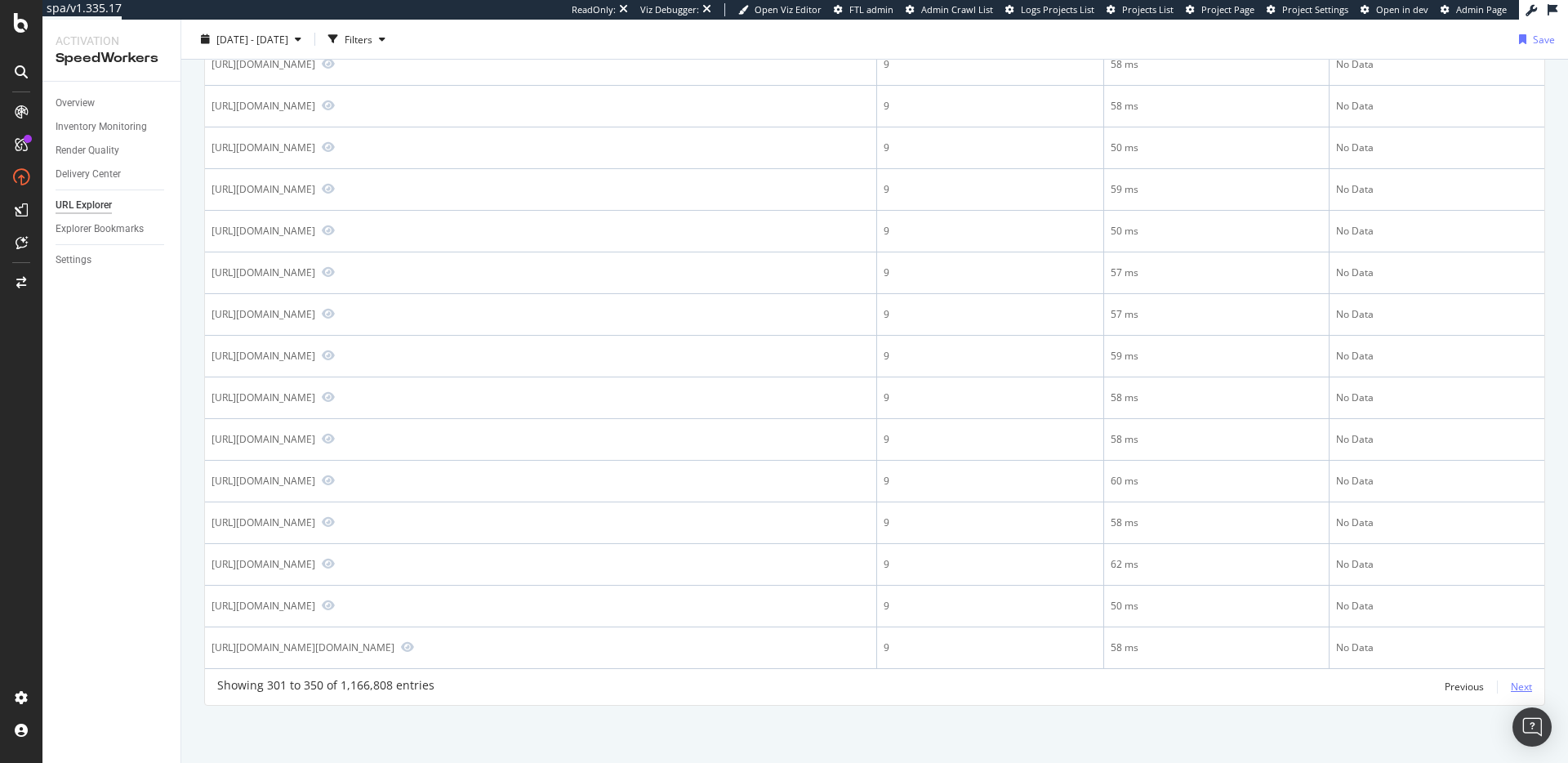
click at [1512, 688] on div "Next" at bounding box center [1520, 686] width 21 height 14
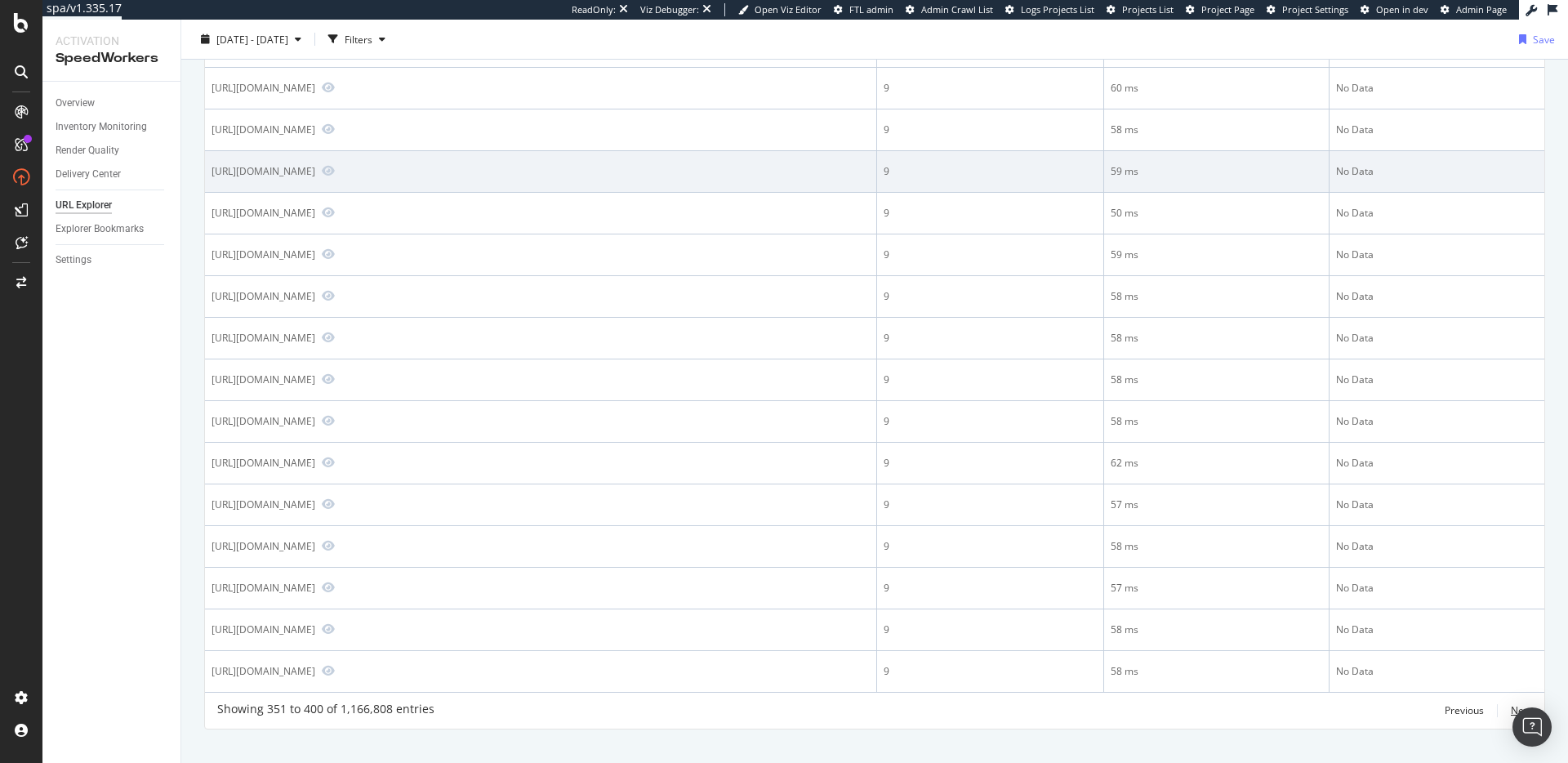
scroll to position [1729, 0]
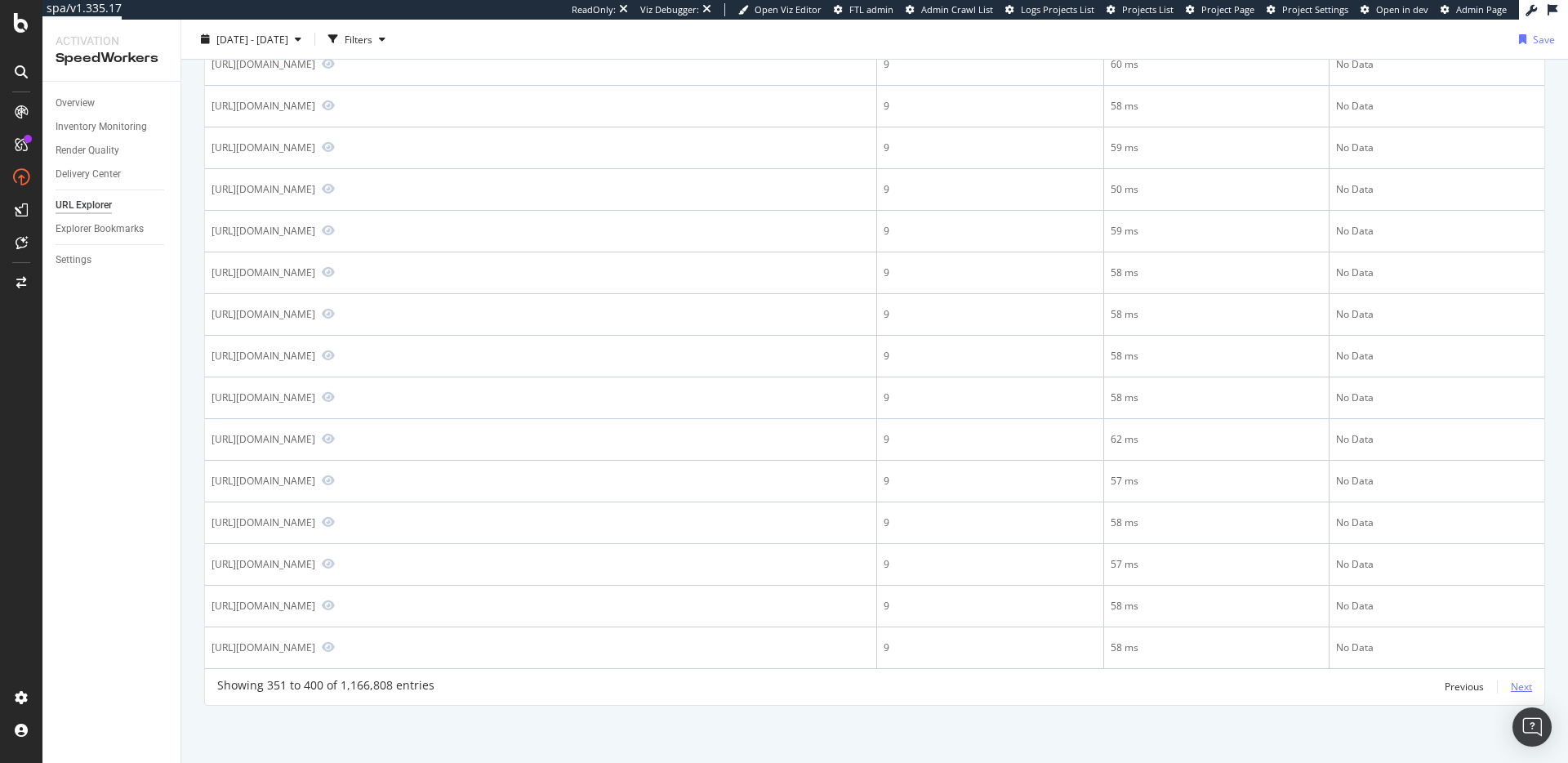
click at [1511, 690] on div "Next" at bounding box center [1520, 686] width 21 height 14
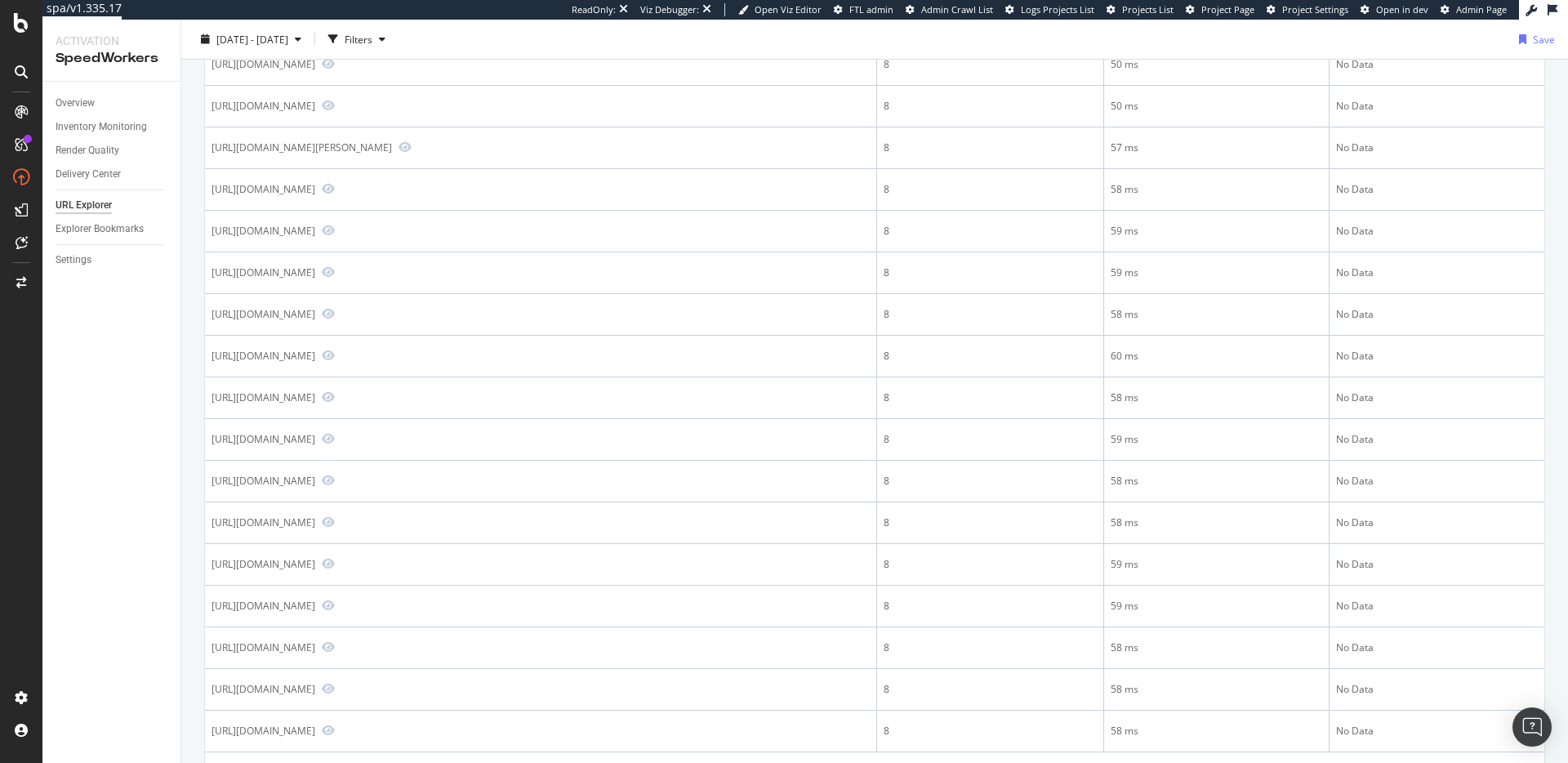
scroll to position [1685, 0]
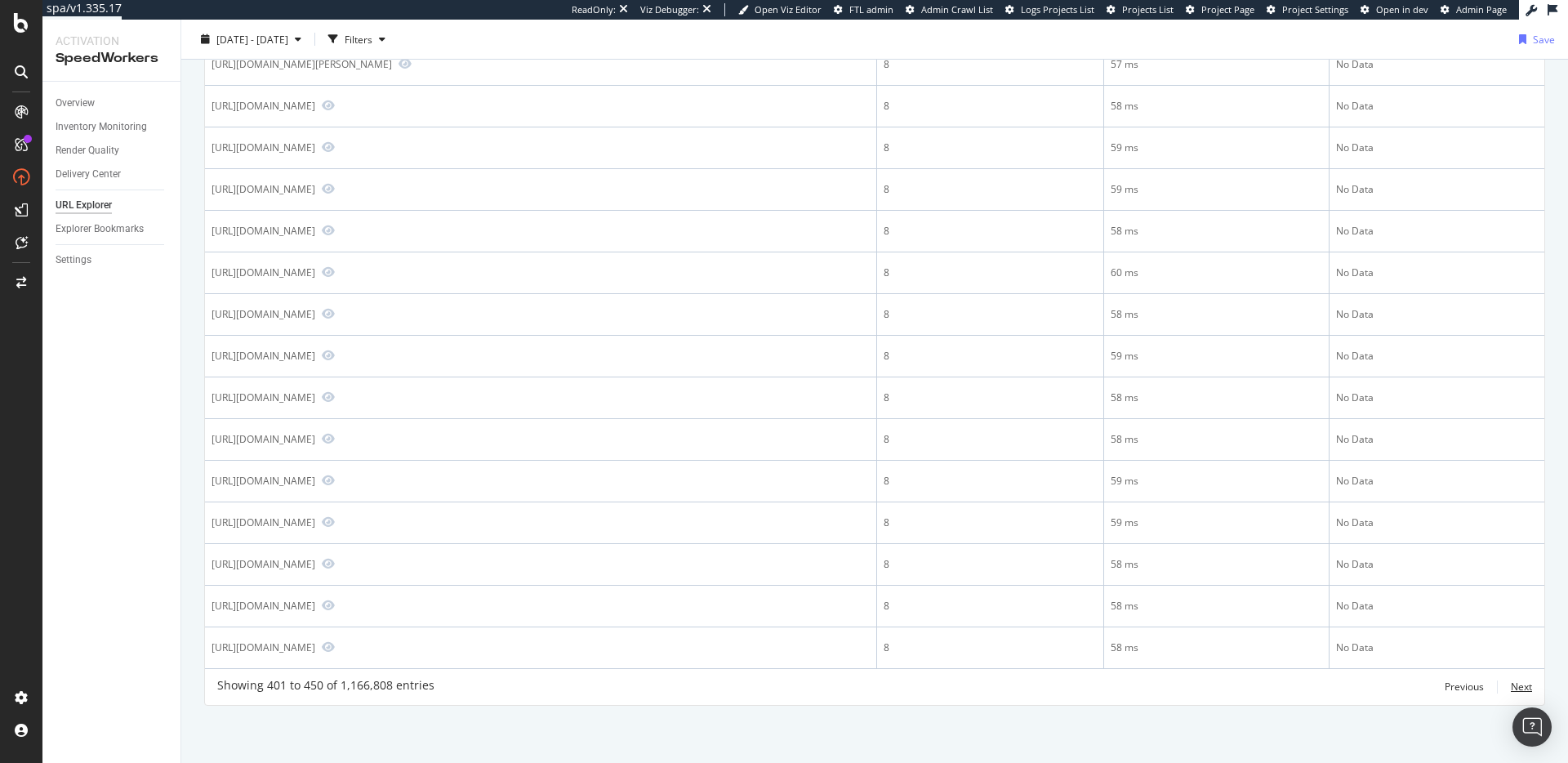
click at [1510, 688] on div "Next" at bounding box center [1520, 686] width 21 height 14
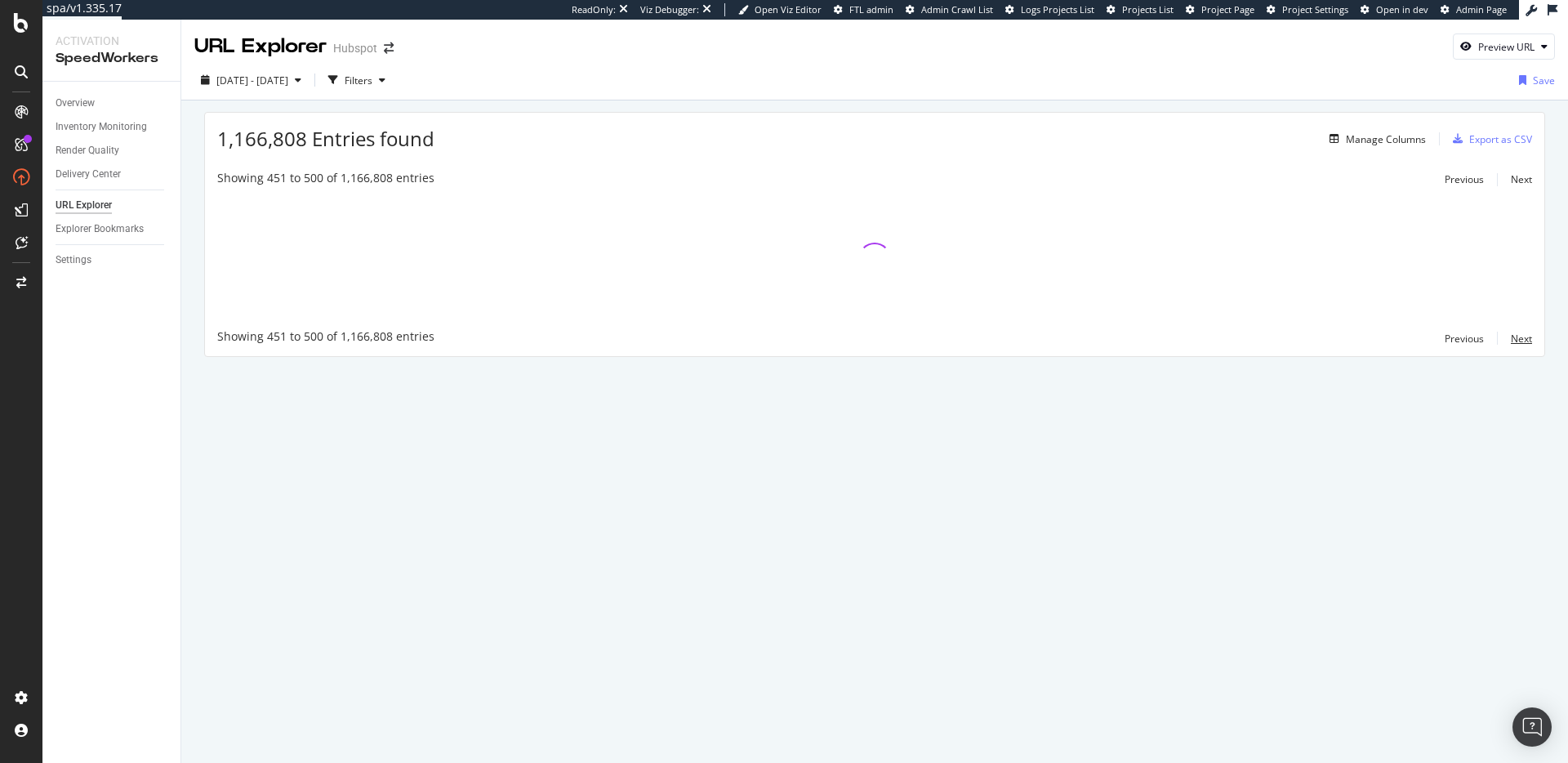
scroll to position [0, 0]
click at [1139, 108] on div "1,166,808 Entries found Manage Columns Export as CSV Showing 451 to 500 of 1,16…" at bounding box center [875, 257] width 1387 height 314
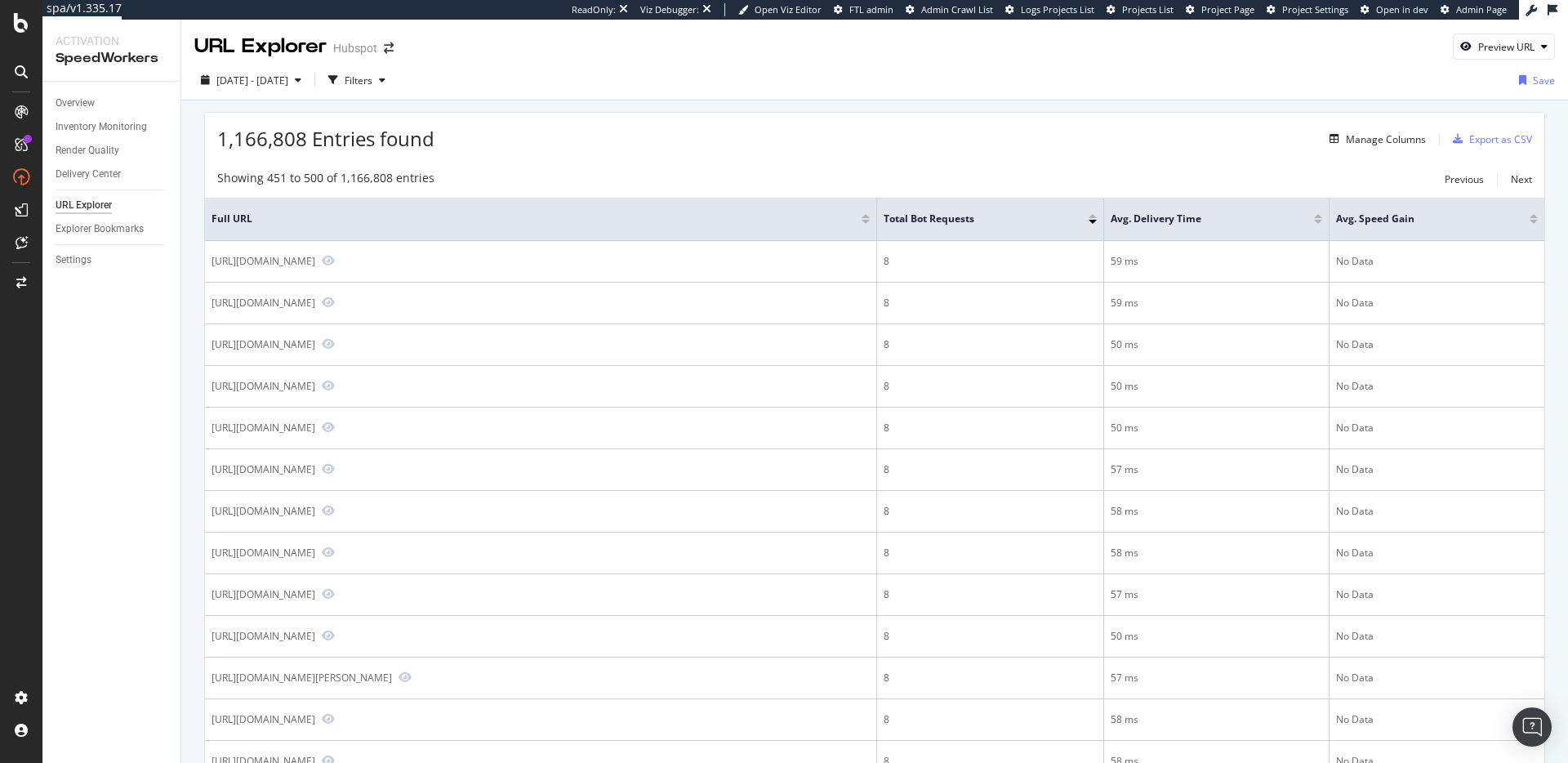
click at [832, 151] on div "1,166,808 Entries found Manage Columns Export as CSV" at bounding box center [875, 133] width 1339 height 40
click at [302, 141] on span "1,166,808 Entries found" at bounding box center [325, 139] width 217 height 27
drag, startPoint x: 302, startPoint y: 141, endPoint x: 351, endPoint y: 143, distance: 49.0
click at [303, 142] on span "1,166,808 Entries found" at bounding box center [325, 139] width 217 height 27
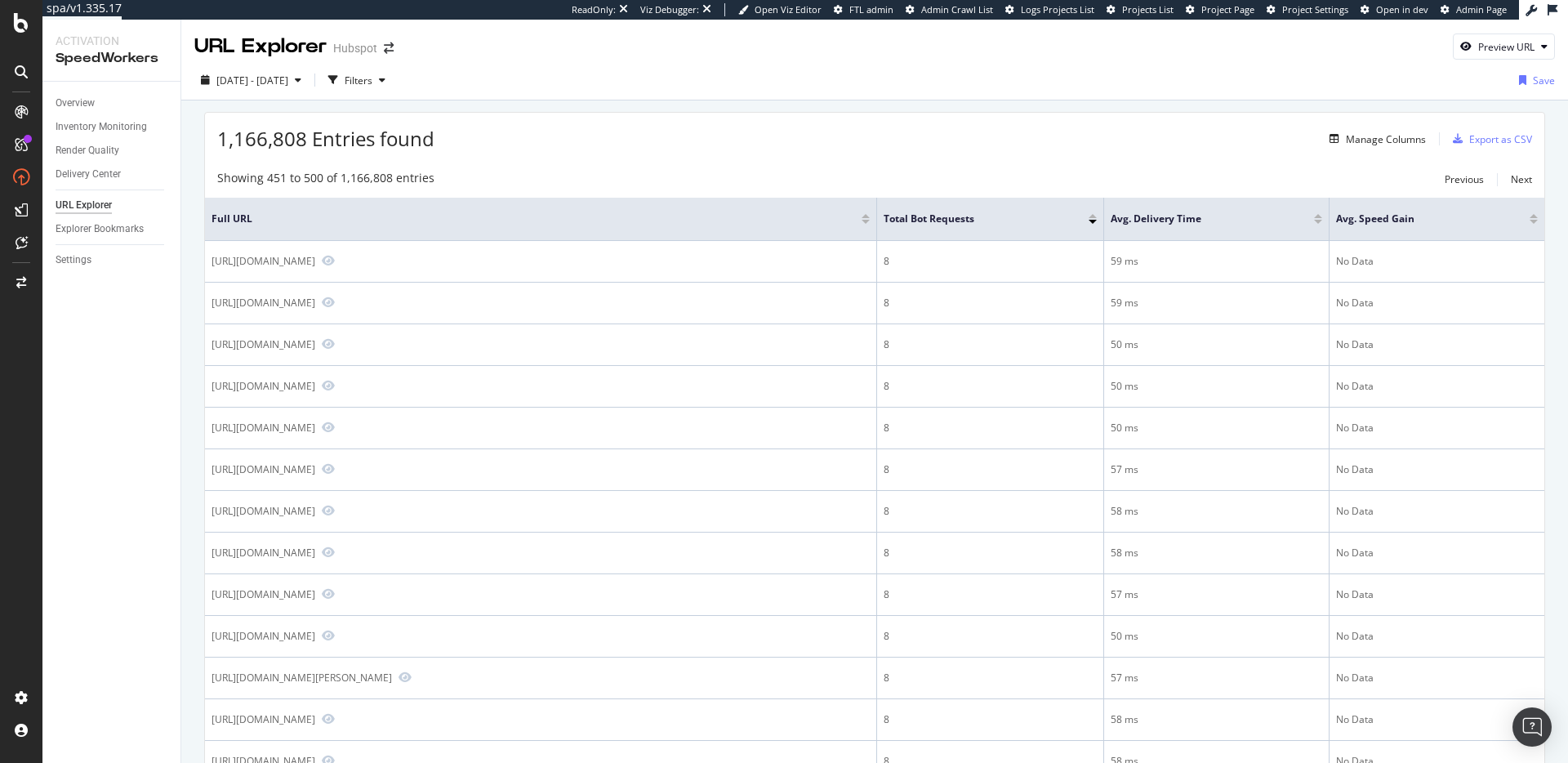
click at [360, 142] on span "1,166,808 Entries found" at bounding box center [325, 139] width 217 height 27
click at [355, 185] on div "Showing 451 to 500 of 1,166,808 entries" at bounding box center [325, 179] width 217 height 19
click at [372, 179] on div "Showing 451 to 500 of 1,166,808 entries" at bounding box center [325, 179] width 217 height 19
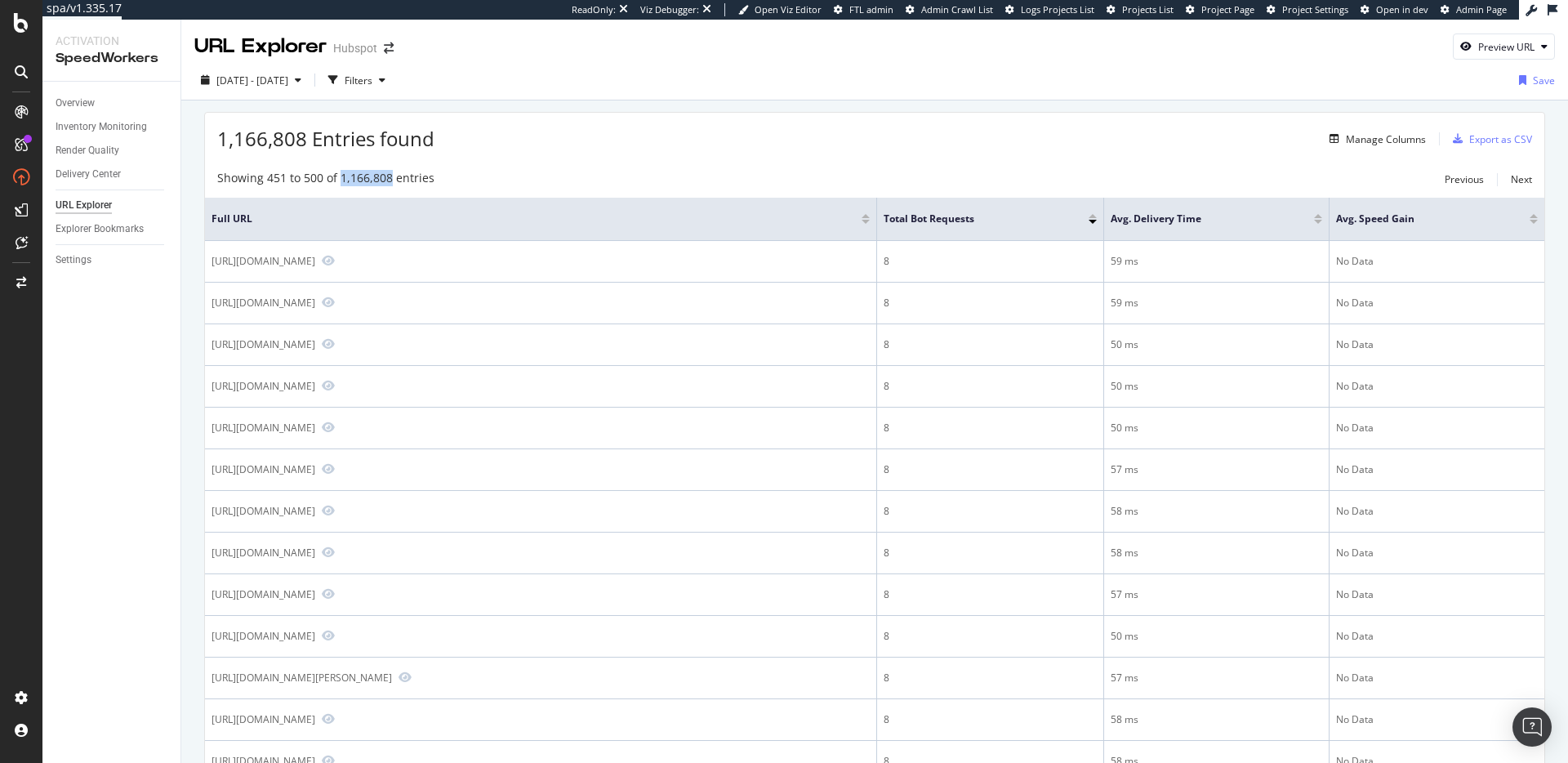
click at [372, 179] on div "Showing 451 to 500 of 1,166,808 entries" at bounding box center [325, 179] width 217 height 19
drag, startPoint x: 984, startPoint y: 219, endPoint x: 884, endPoint y: 167, distance: 112.7
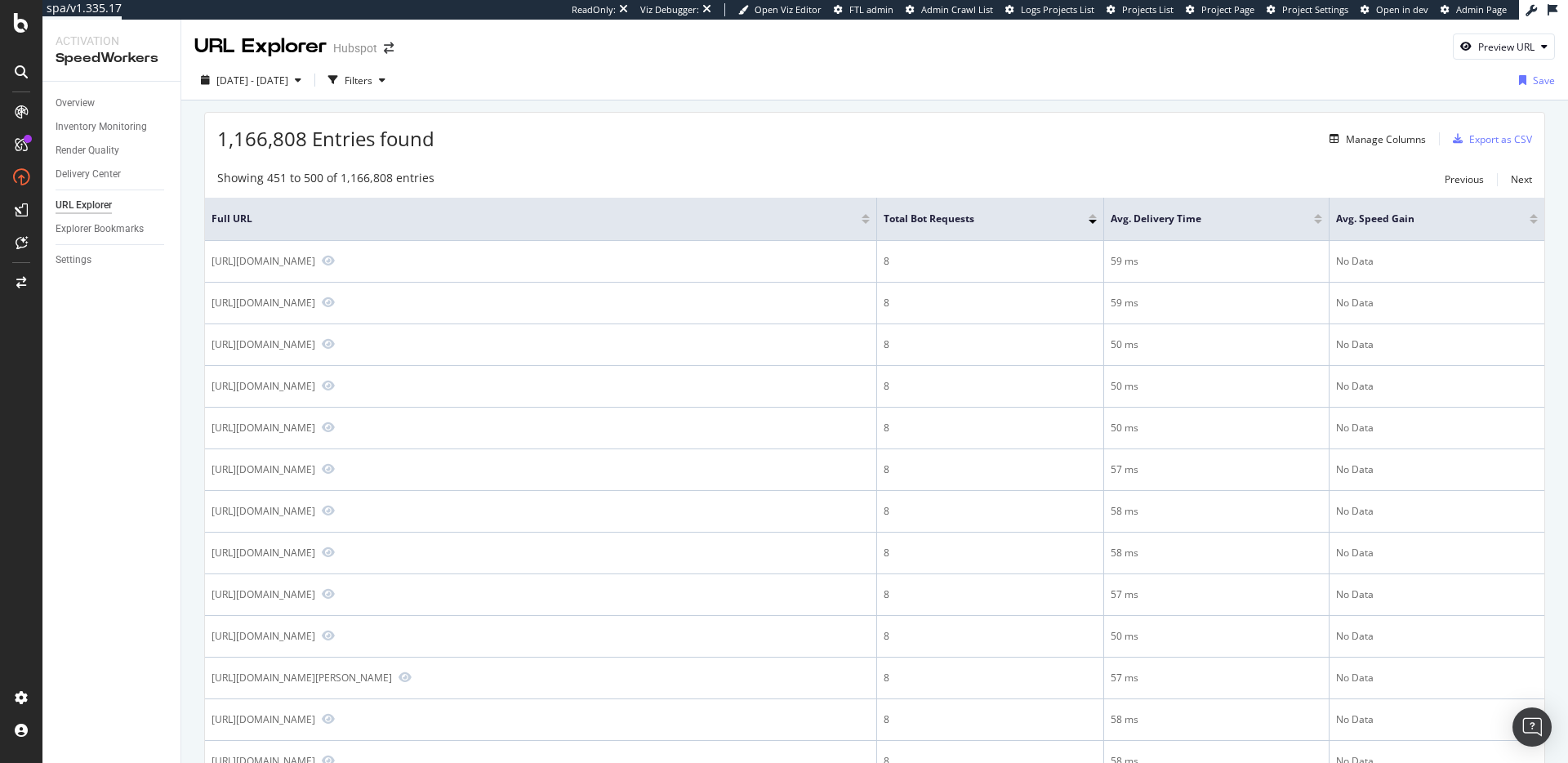
click at [892, 147] on div "1,166,808 Entries found Manage Columns Export as CSV" at bounding box center [875, 133] width 1339 height 40
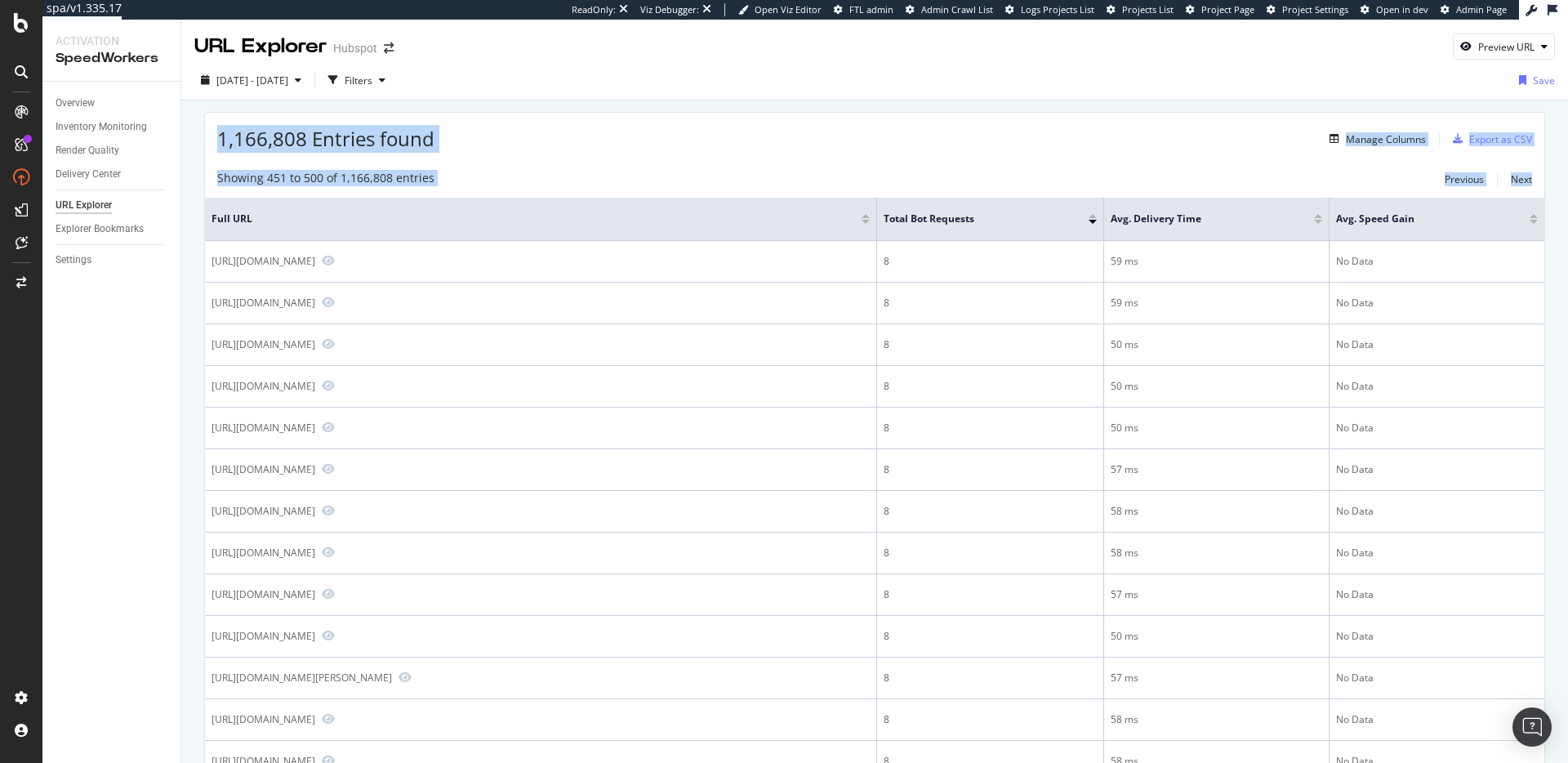
drag, startPoint x: 219, startPoint y: 137, endPoint x: 1526, endPoint y: 183, distance: 1307.8
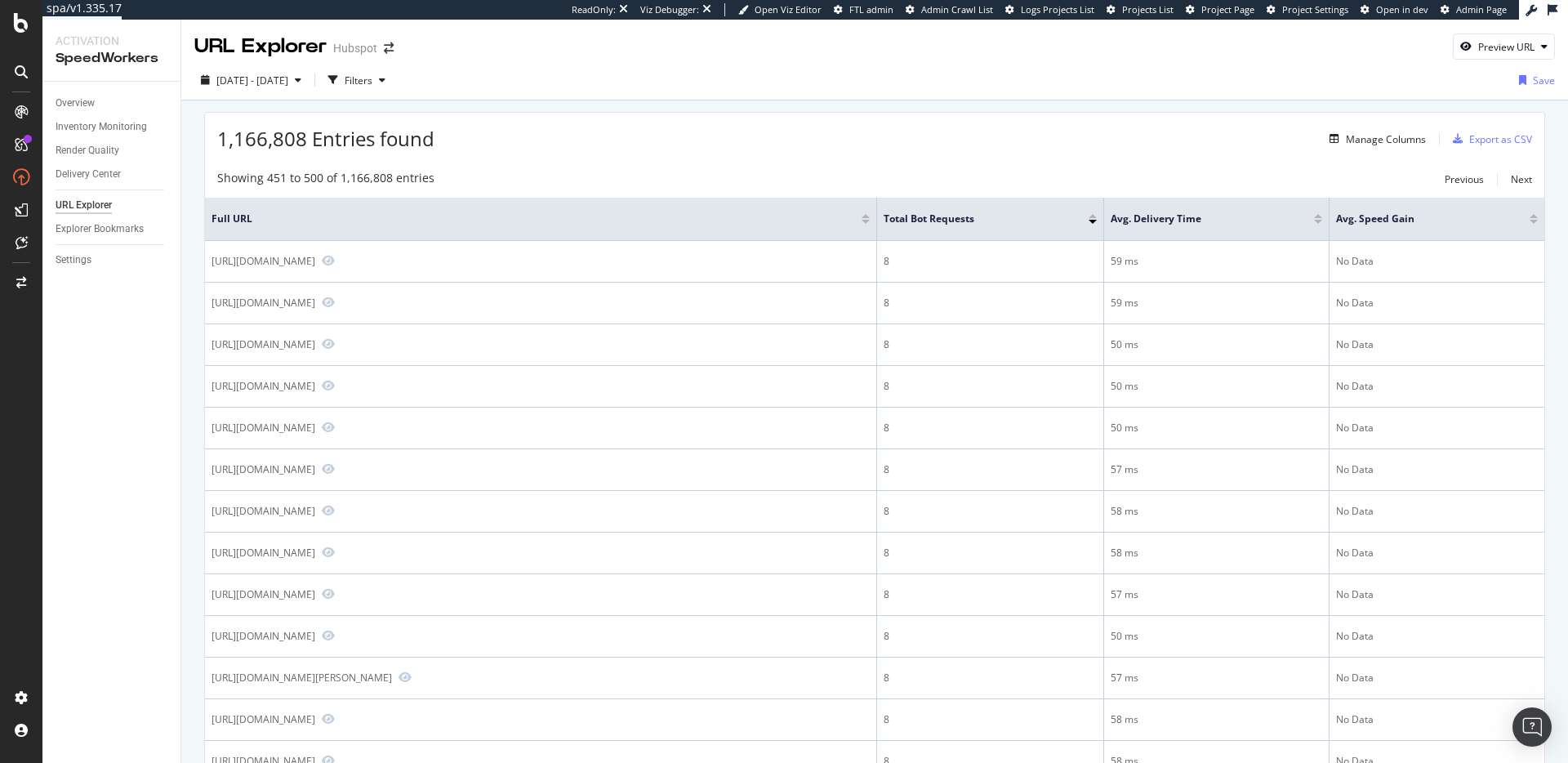
click at [841, 134] on div "1,166,808 Entries found Manage Columns Export as CSV" at bounding box center [875, 133] width 1339 height 40
click at [288, 136] on span "1,166,808 Entries found" at bounding box center [325, 139] width 217 height 27
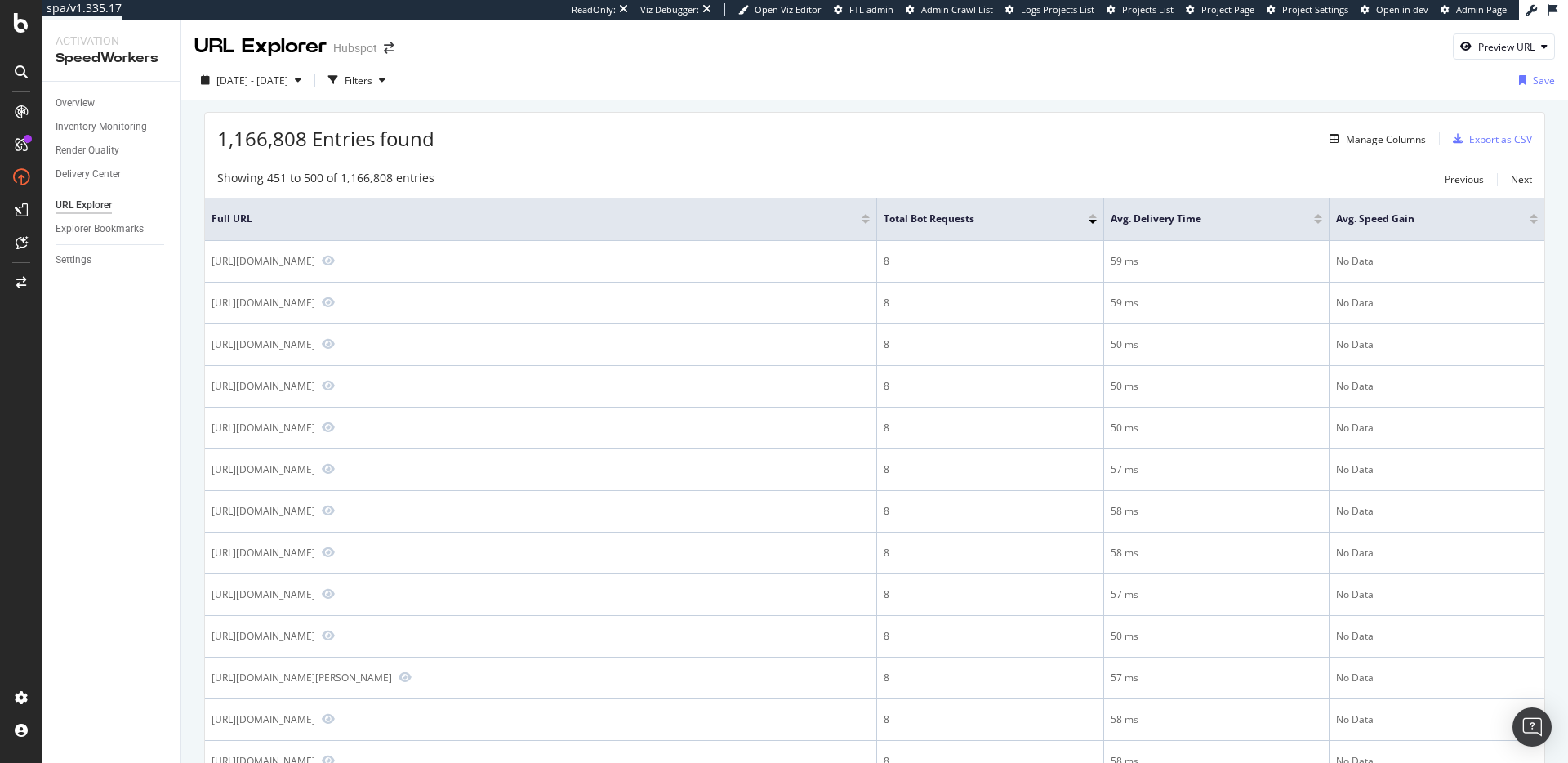
click at [345, 144] on span "1,166,808 Entries found" at bounding box center [325, 139] width 217 height 27
click at [422, 139] on span "1,166,808 Entries found" at bounding box center [325, 139] width 217 height 27
click at [295, 134] on span "1,166,808 Entries found" at bounding box center [325, 139] width 217 height 27
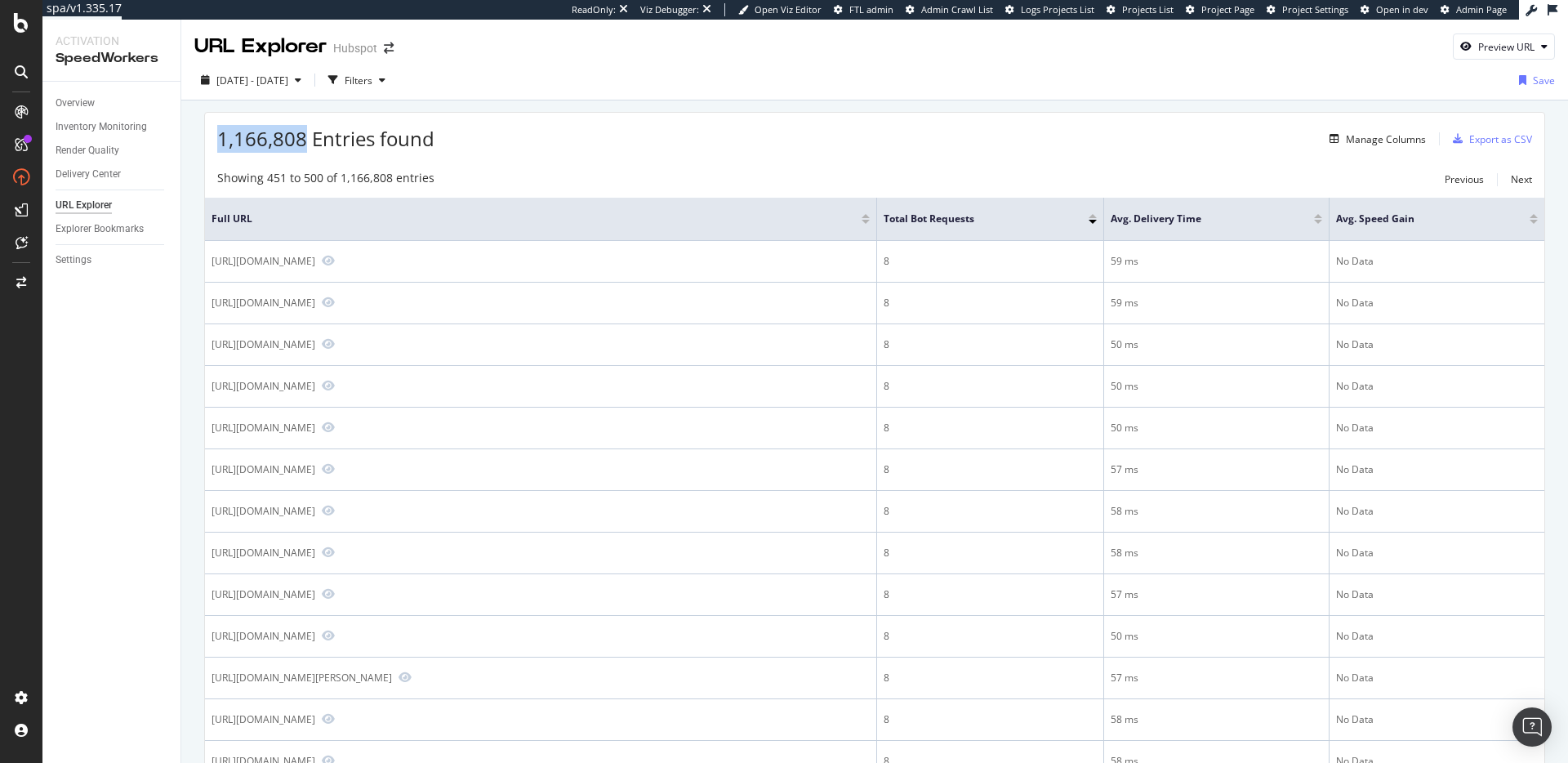
click at [295, 134] on span "1,166,808 Entries found" at bounding box center [325, 139] width 217 height 27
click at [386, 141] on span "1,166,808 Entries found" at bounding box center [325, 139] width 217 height 27
click at [300, 143] on span "1,166,808 Entries found" at bounding box center [325, 139] width 217 height 27
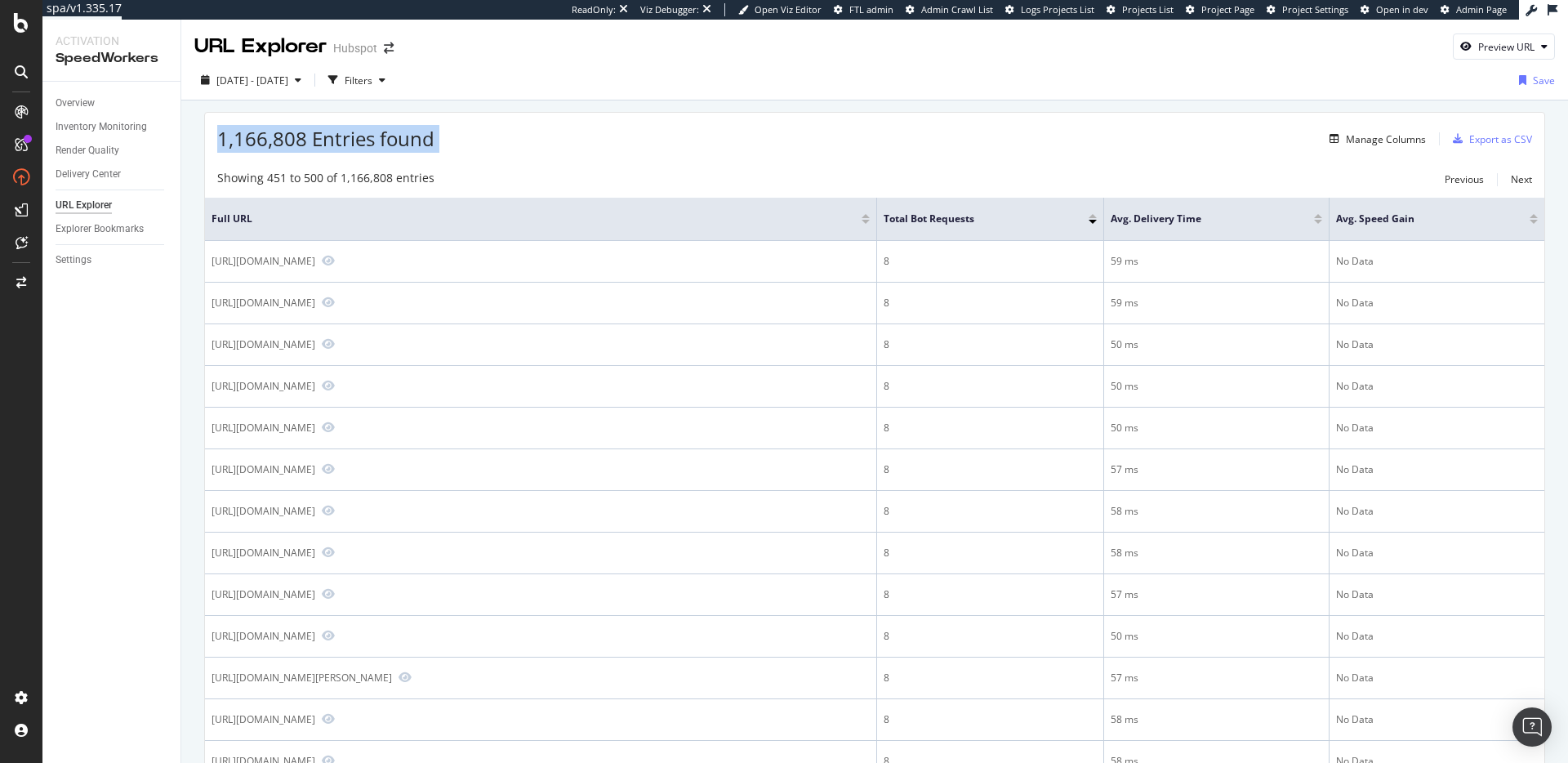
drag, startPoint x: 300, startPoint y: 143, endPoint x: 377, endPoint y: 144, distance: 77.0
click at [300, 143] on span "1,166,808 Entries found" at bounding box center [325, 139] width 217 height 27
click at [408, 144] on span "1,166,808 Entries found" at bounding box center [325, 139] width 217 height 27
click at [293, 138] on span "1,166,808 Entries found" at bounding box center [325, 139] width 217 height 27
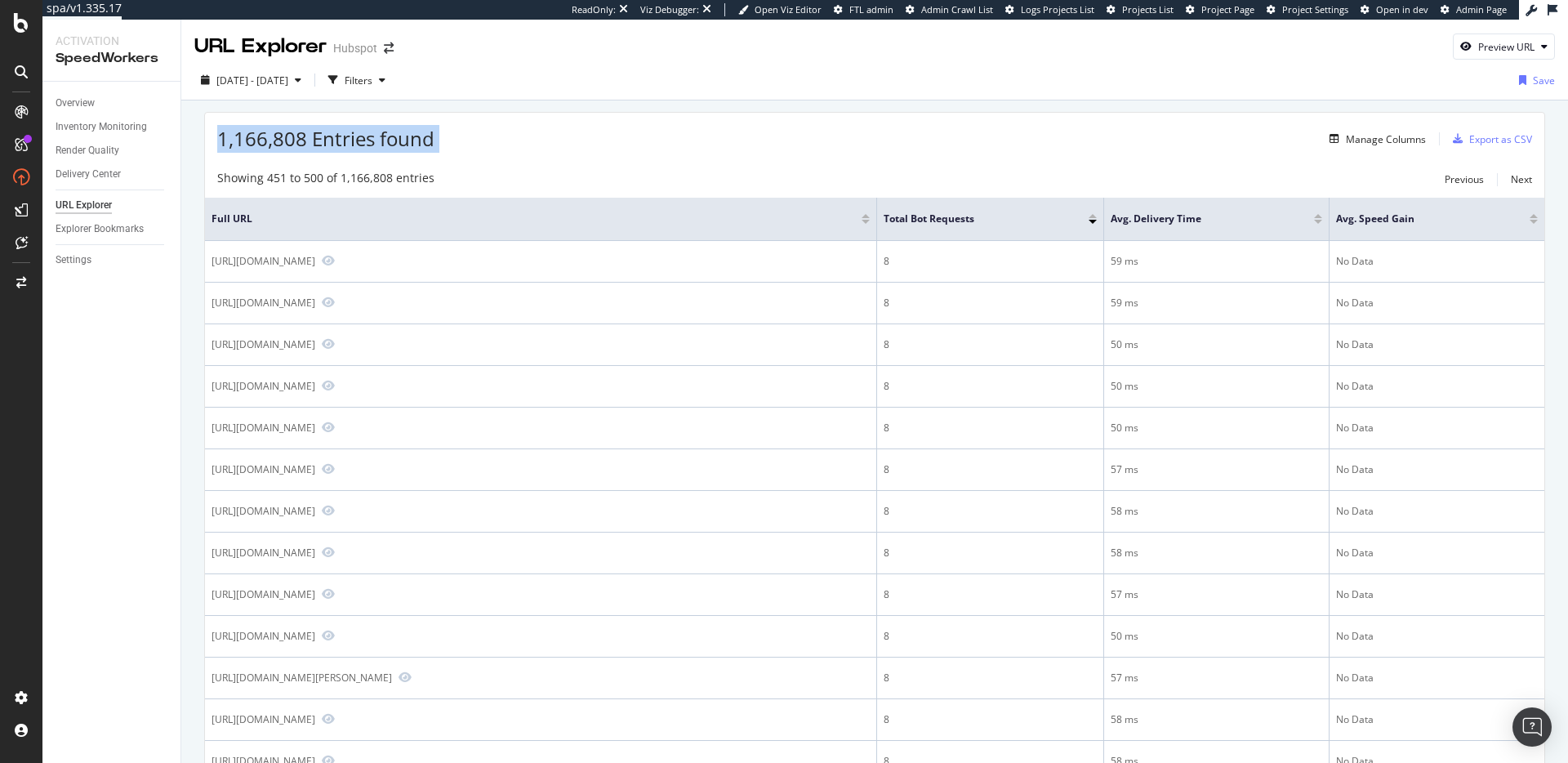
drag, startPoint x: 293, startPoint y: 138, endPoint x: 365, endPoint y: 144, distance: 72.2
click at [294, 139] on span "1,166,808 Entries found" at bounding box center [325, 139] width 217 height 27
click at [385, 140] on span "1,166,808 Entries found" at bounding box center [325, 139] width 217 height 27
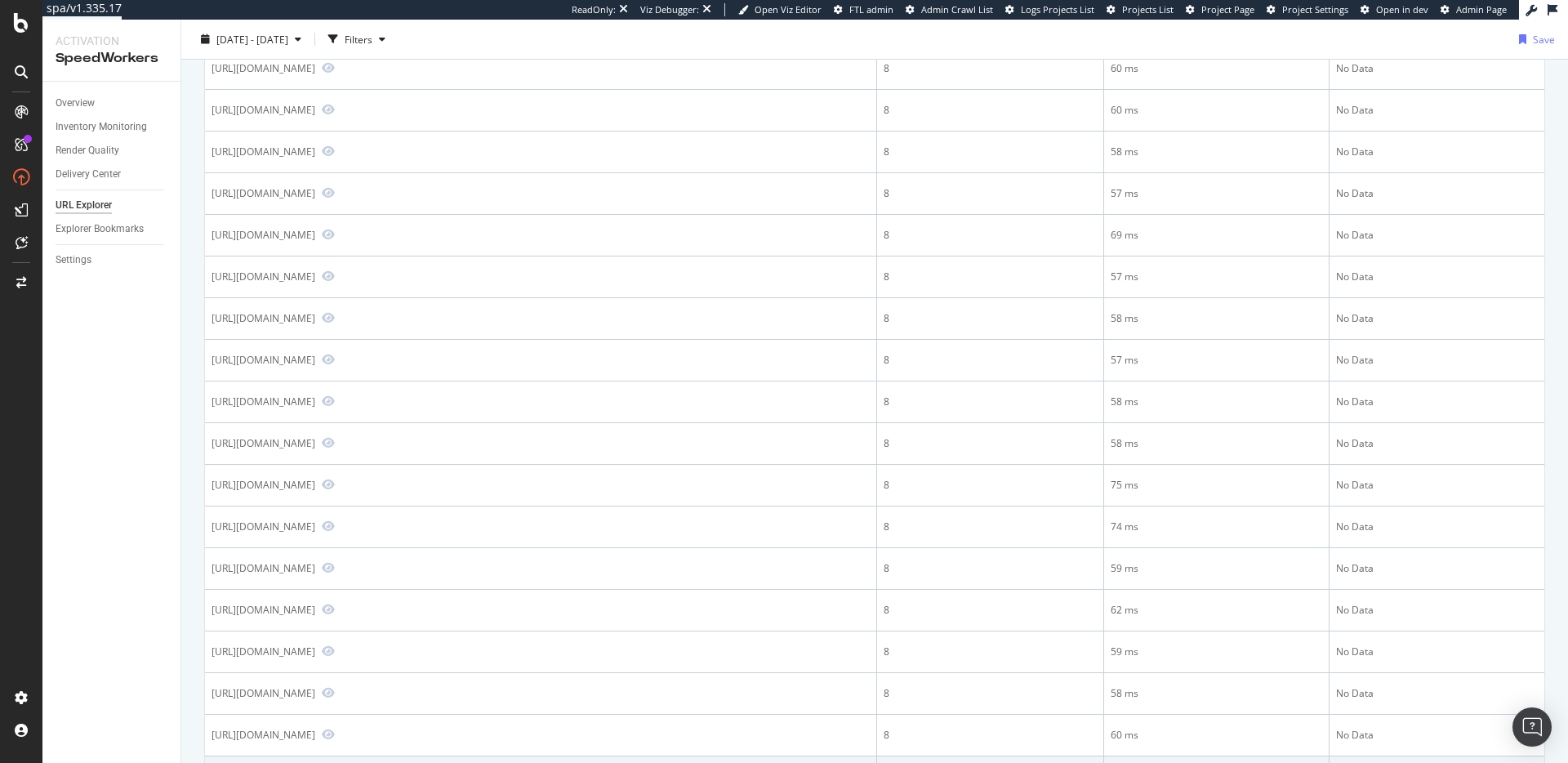
scroll to position [1743, 0]
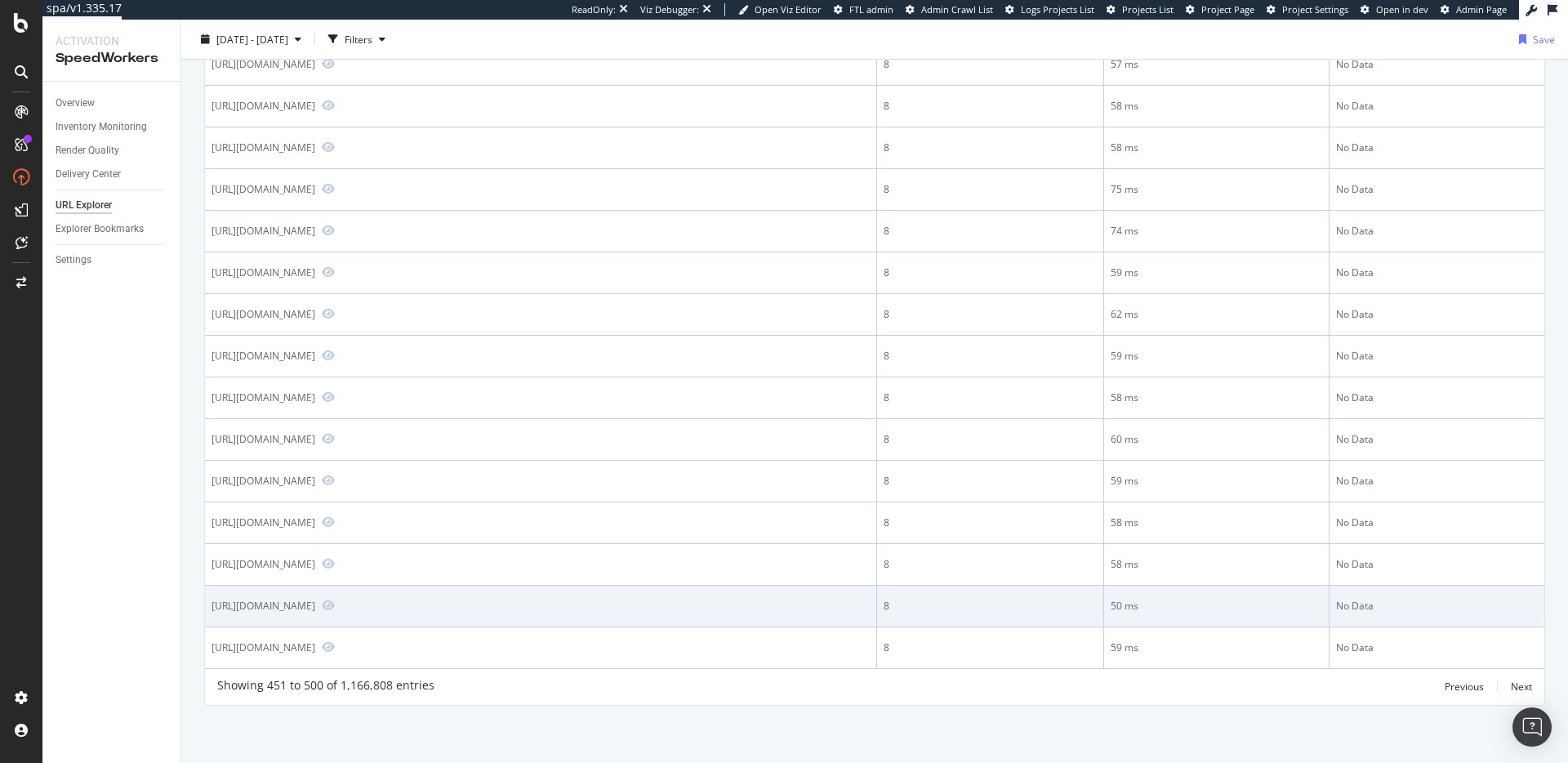
click at [315, 599] on div "[URL][DOMAIN_NAME]" at bounding box center [263, 605] width 103 height 14
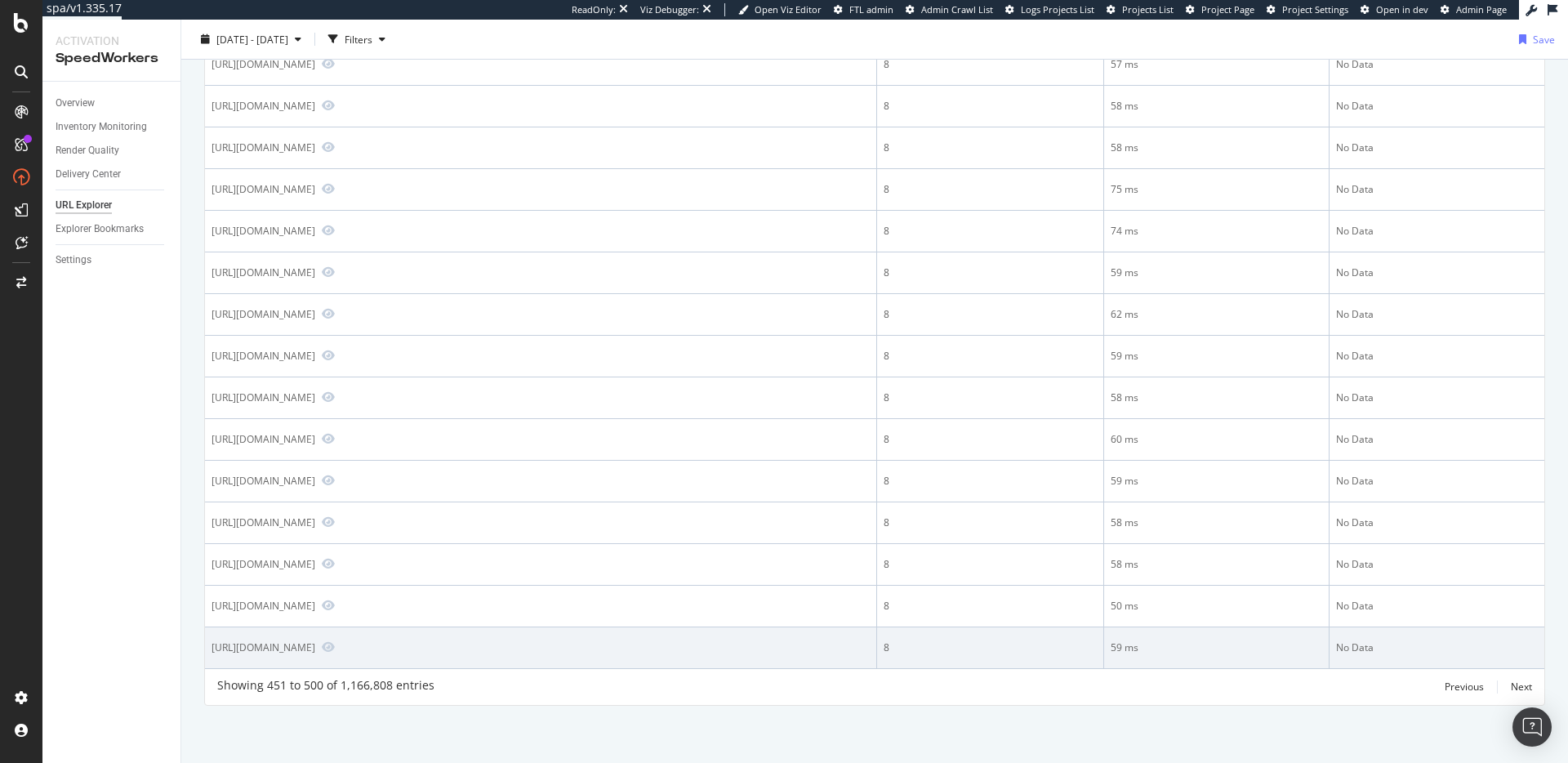
click at [781, 644] on div "[URL][DOMAIN_NAME]" at bounding box center [540, 648] width 658 height 15
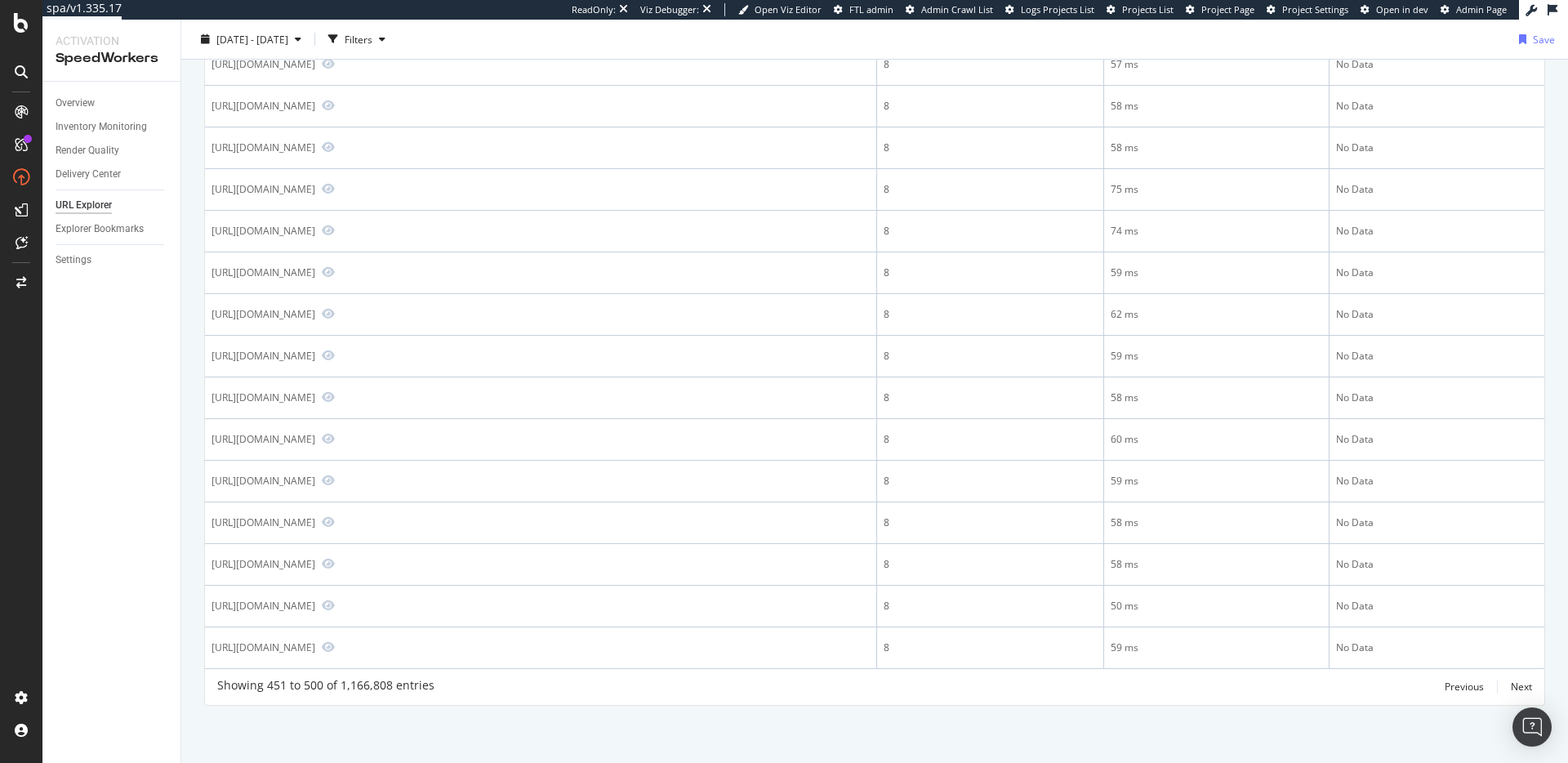
click at [1444, 686] on div "Previous" at bounding box center [1464, 686] width 39 height 14
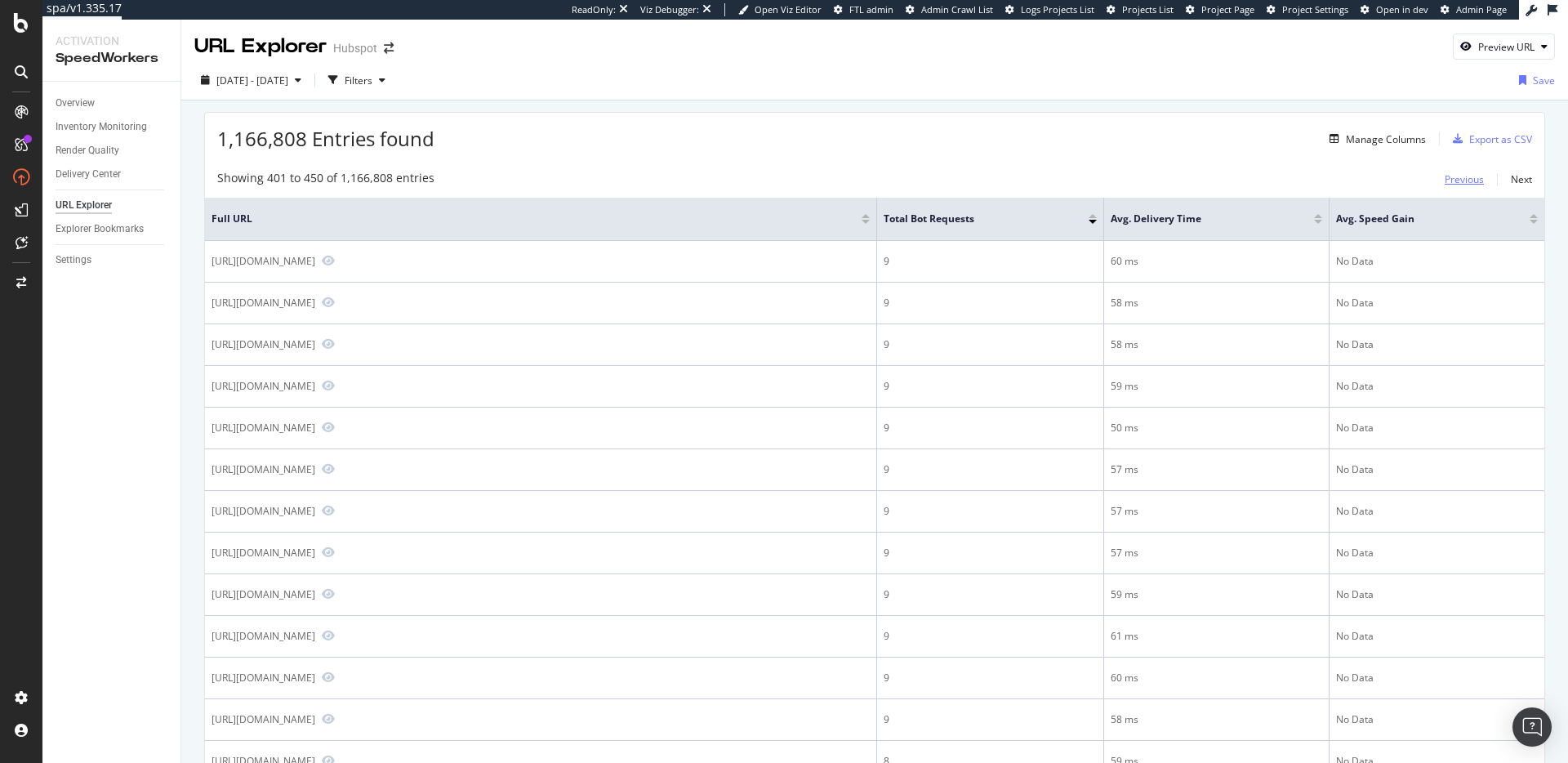
click at [1463, 176] on div "Previous" at bounding box center [1464, 179] width 39 height 14
click at [1455, 179] on div "Previous" at bounding box center [1464, 179] width 39 height 14
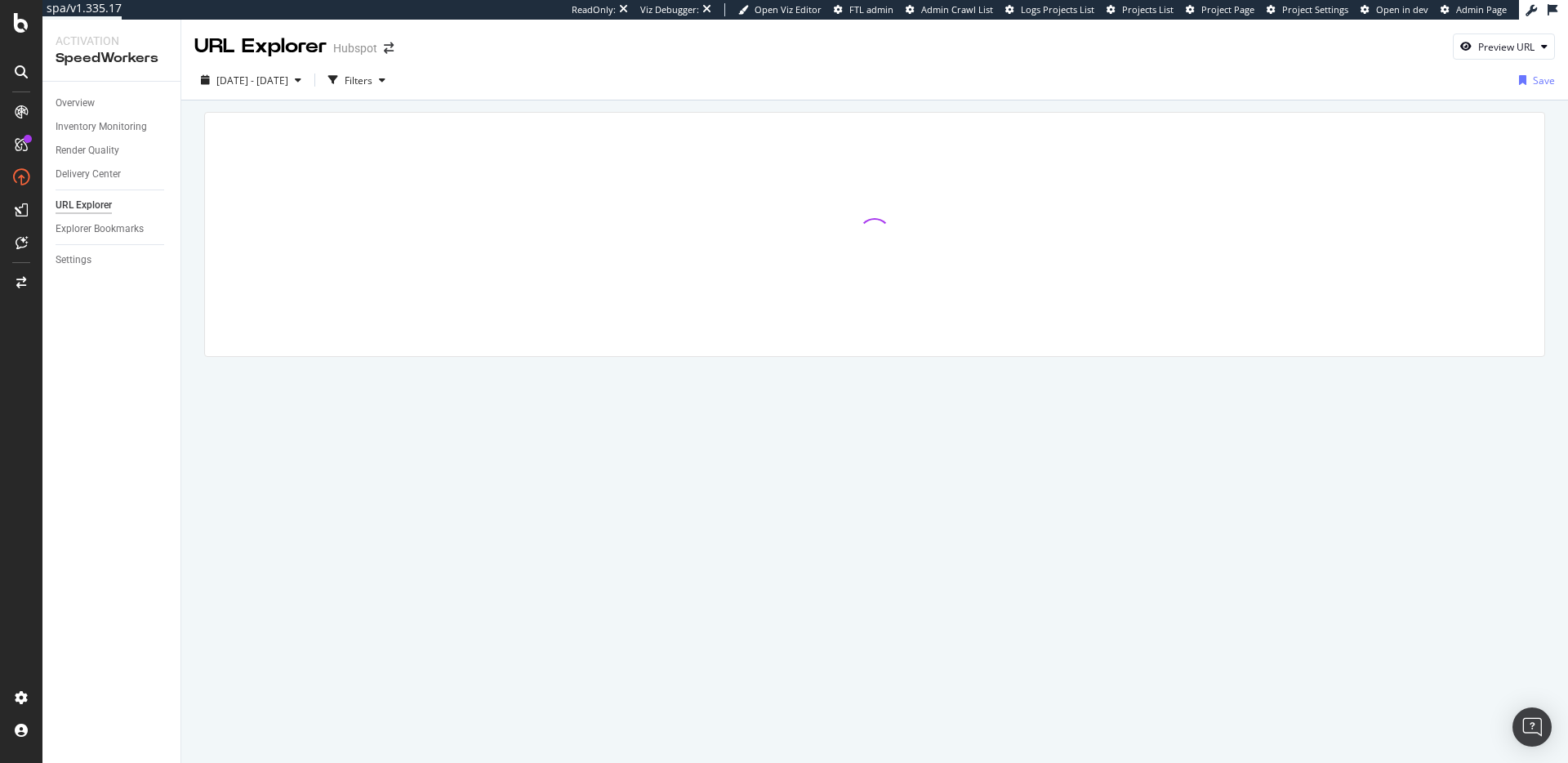
click at [779, 106] on div at bounding box center [875, 257] width 1387 height 314
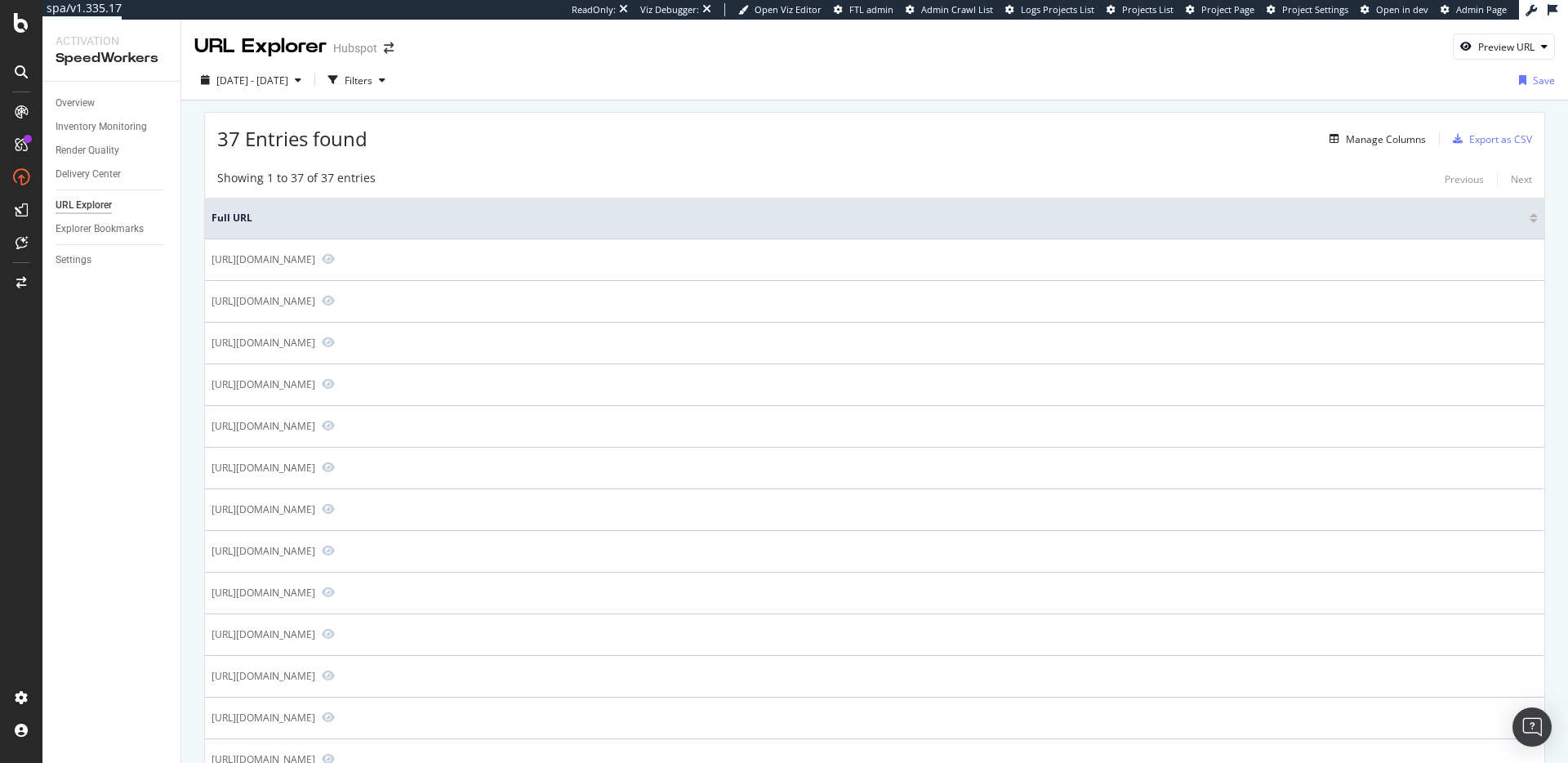
click at [840, 151] on div "37 Entries found Manage Columns Export as CSV" at bounding box center [875, 133] width 1339 height 40
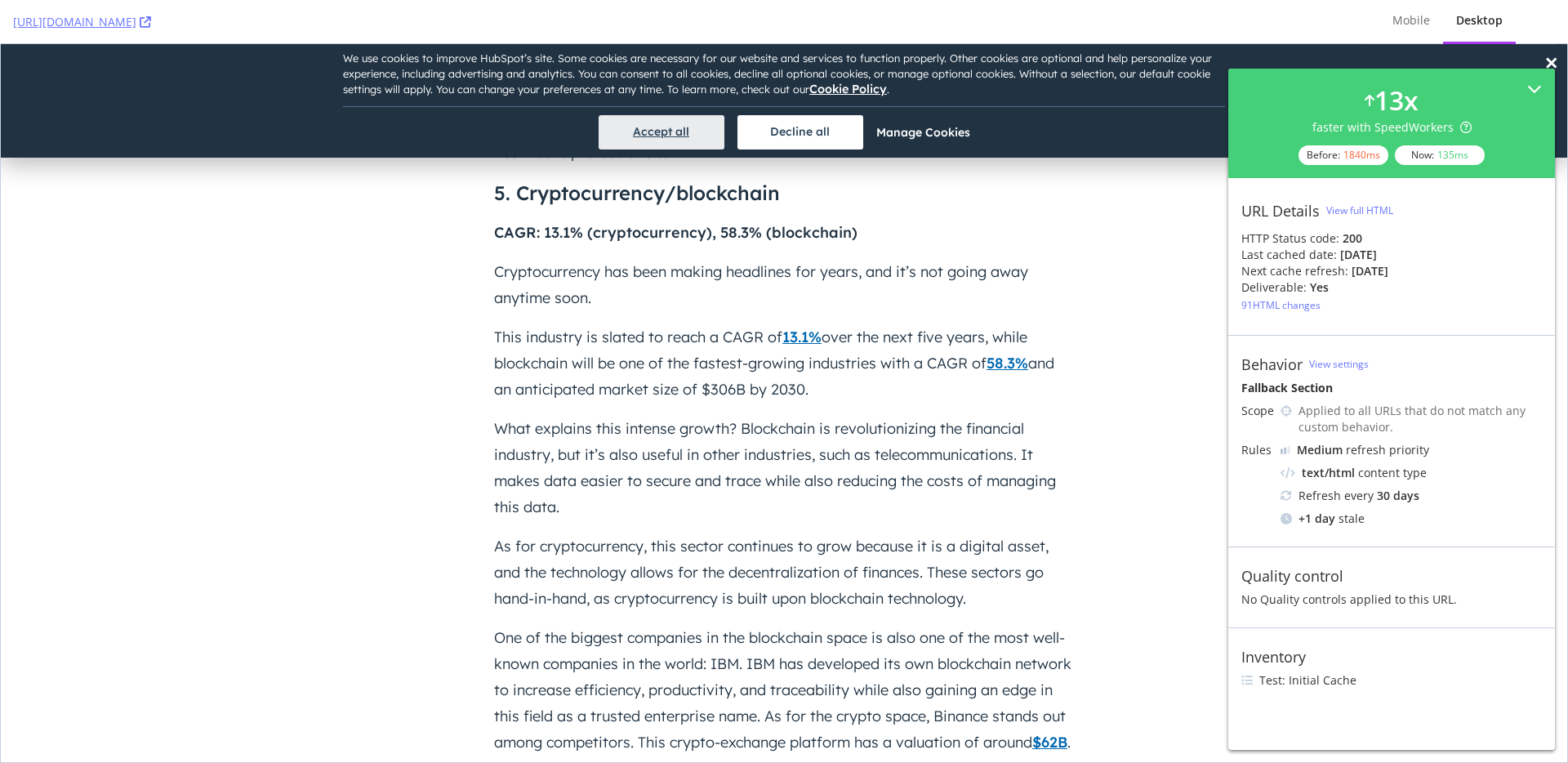
scroll to position [4760, 0]
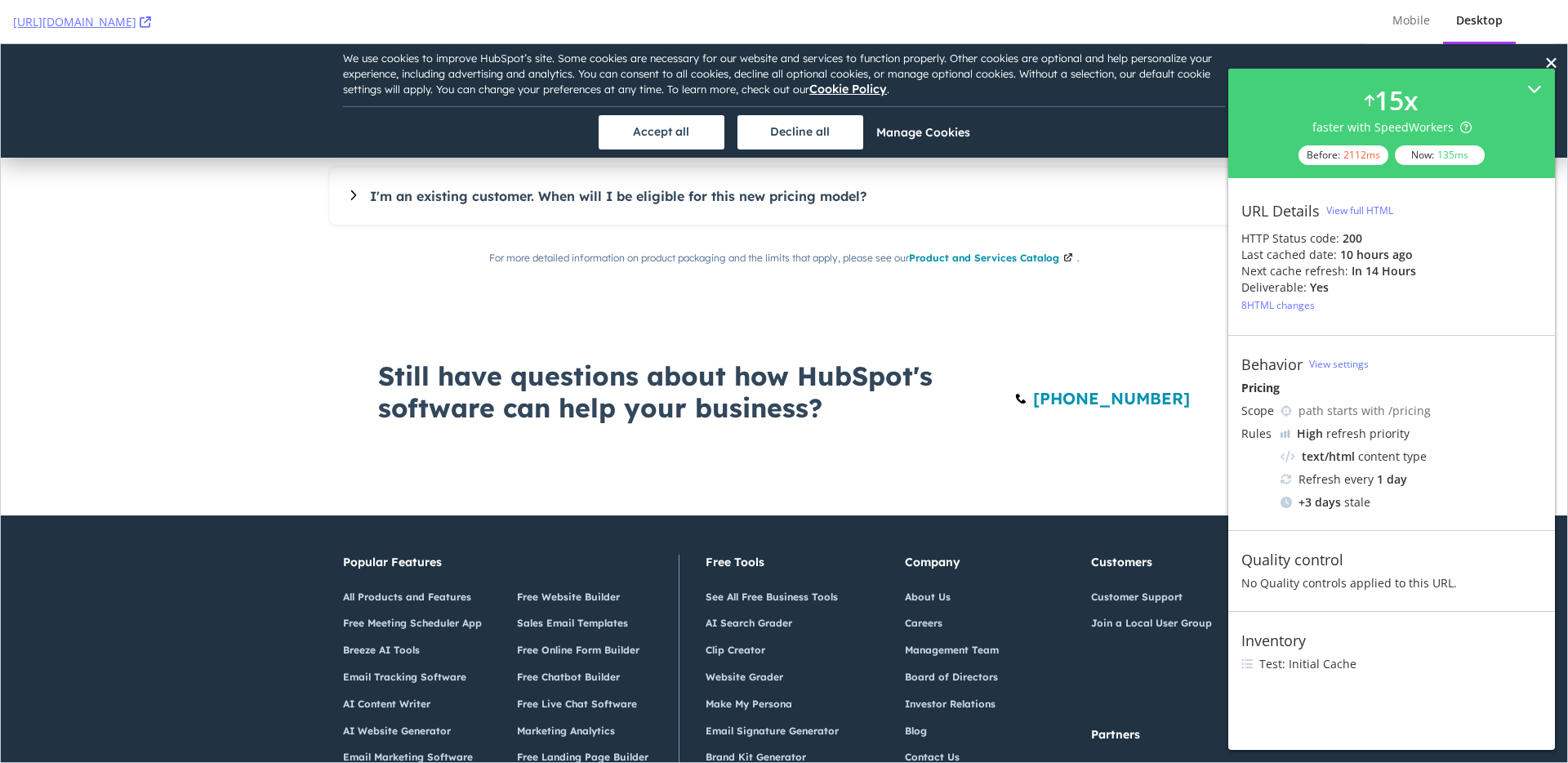
scroll to position [2089, 0]
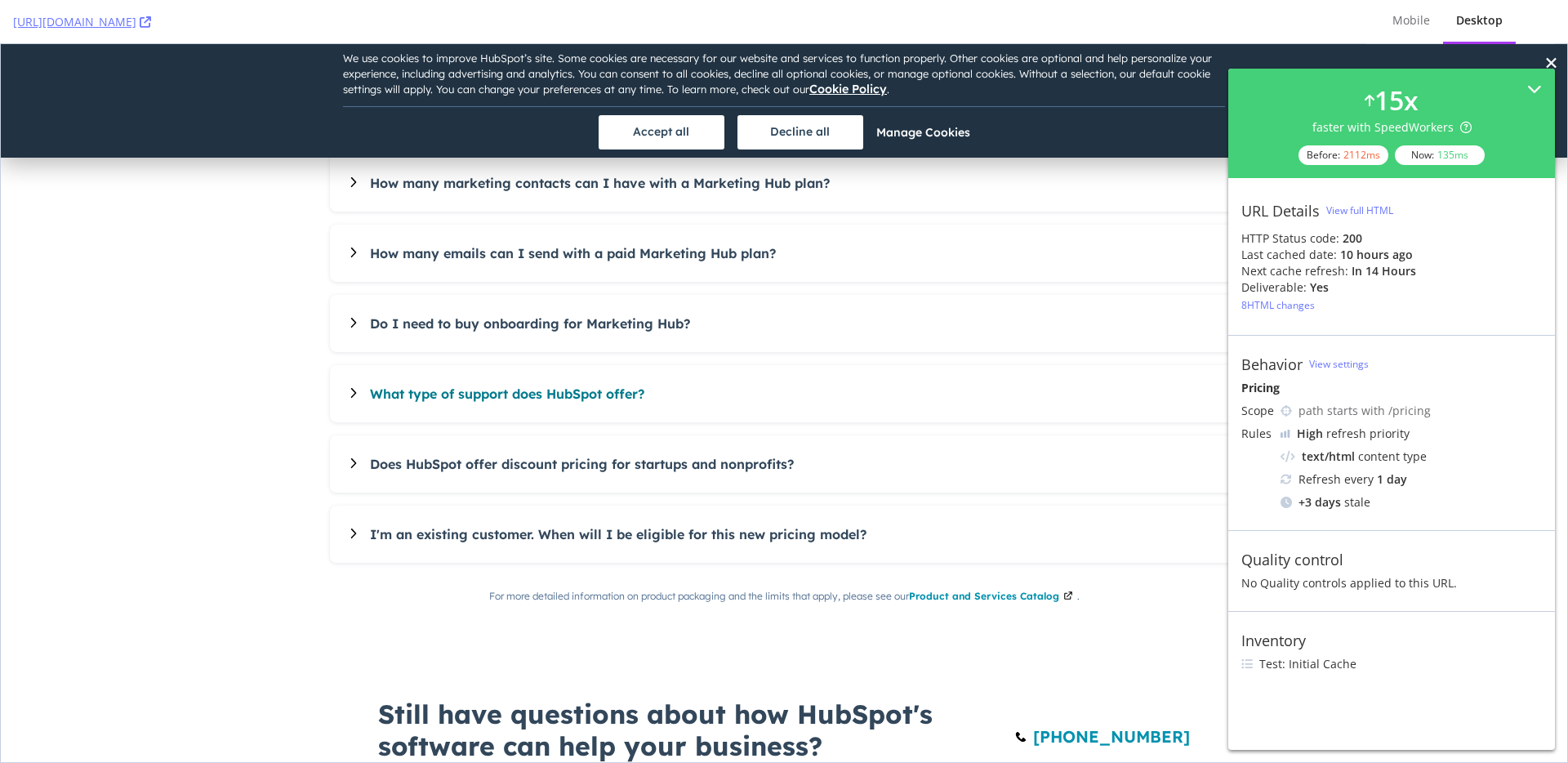
click at [503, 388] on i18n-string "What type of support does HubSpot offer?" at bounding box center [507, 394] width 275 height 17
